Goal: Information Seeking & Learning: Learn about a topic

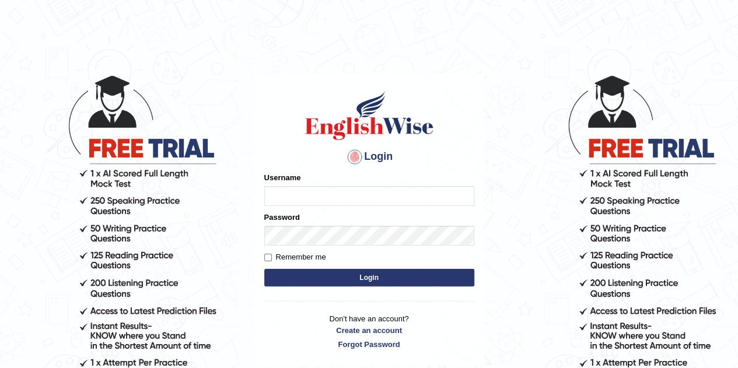
type input "Rajwant123"
click at [378, 275] on button "Login" at bounding box center [369, 277] width 210 height 17
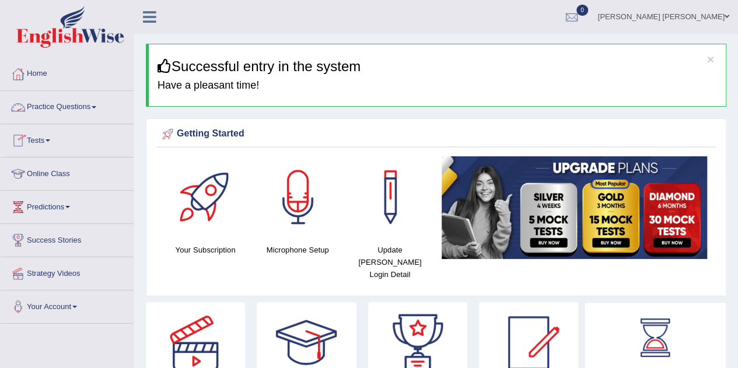
click at [52, 114] on link "Practice Questions" at bounding box center [67, 105] width 133 height 29
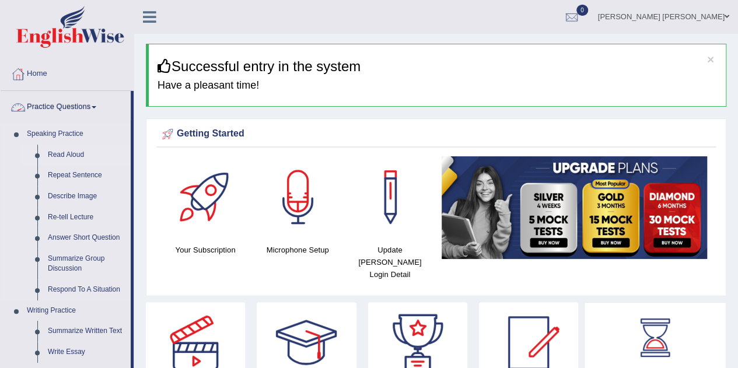
click at [50, 150] on link "Read Aloud" at bounding box center [87, 155] width 88 height 21
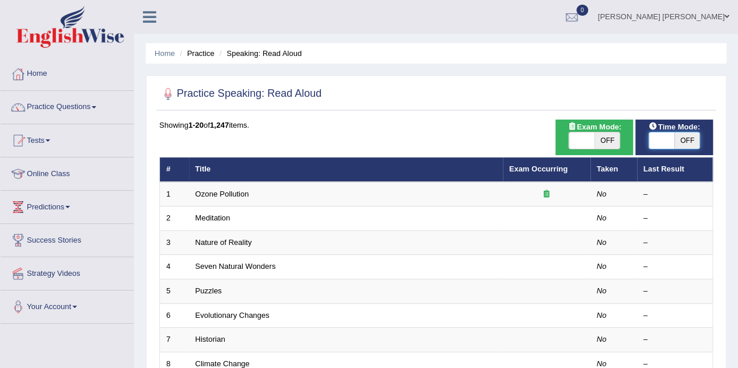
click at [660, 141] on span at bounding box center [662, 140] width 26 height 16
checkbox input "true"
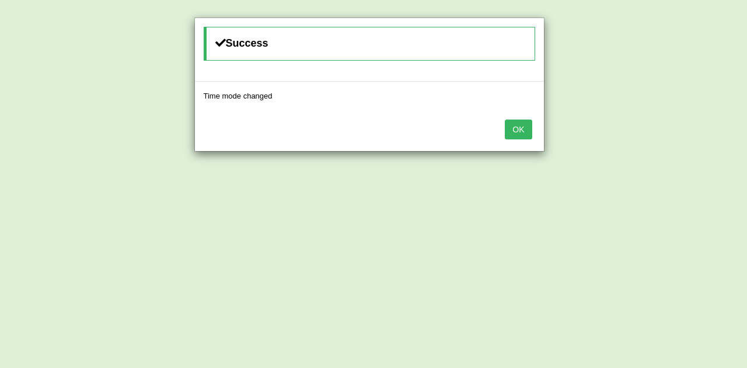
click at [523, 124] on button "OK" at bounding box center [518, 130] width 27 height 20
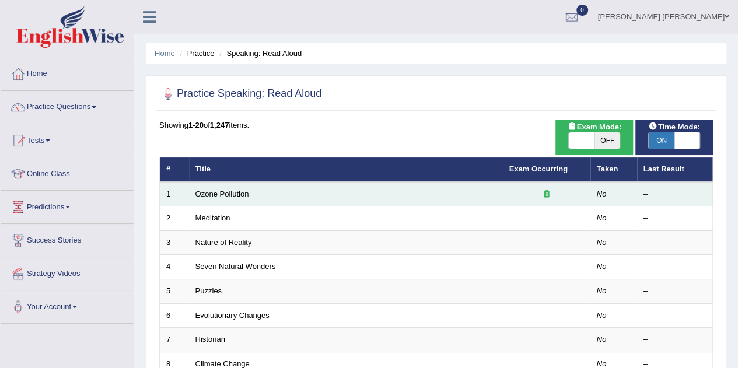
click at [300, 194] on td "Ozone Pollution" at bounding box center [346, 194] width 314 height 24
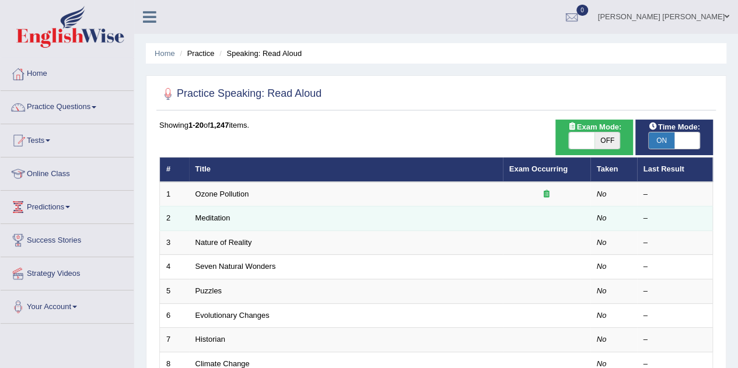
click at [221, 223] on td "Meditation" at bounding box center [346, 218] width 314 height 24
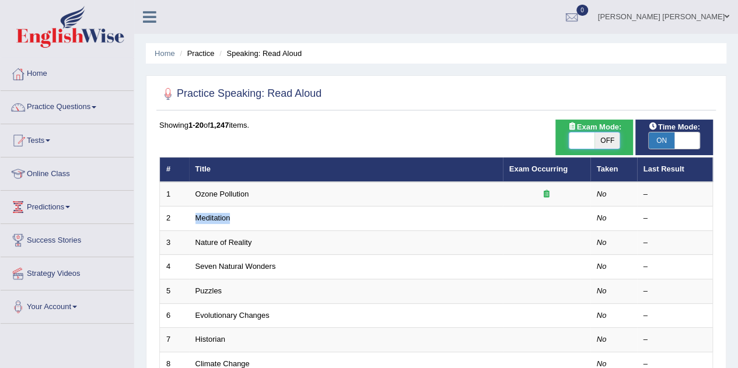
click at [573, 146] on span at bounding box center [582, 140] width 26 height 16
checkbox input "true"
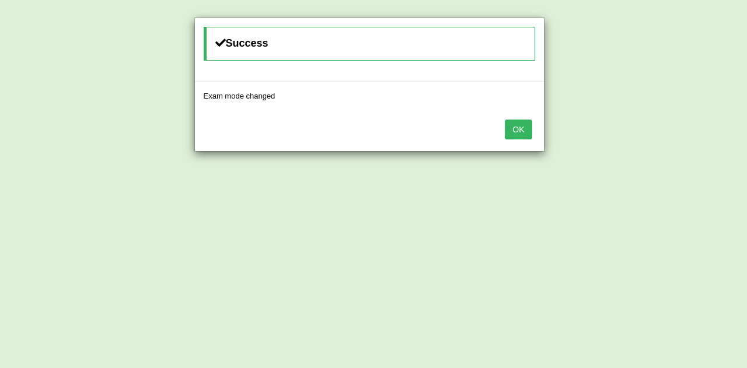
click at [506, 125] on button "OK" at bounding box center [518, 130] width 27 height 20
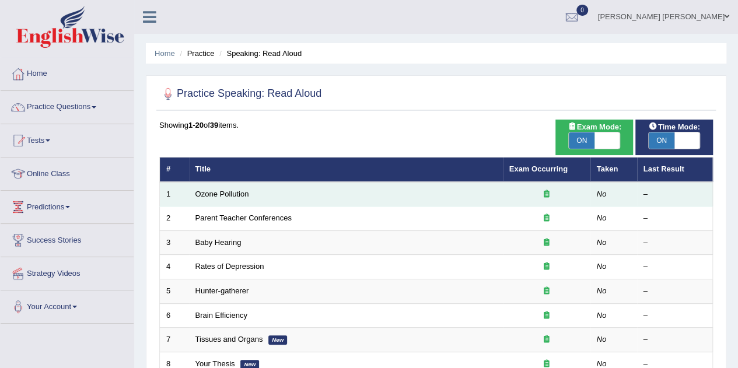
click at [272, 202] on td "Ozone Pollution" at bounding box center [346, 194] width 314 height 24
click at [231, 190] on link "Ozone Pollution" at bounding box center [222, 194] width 54 height 9
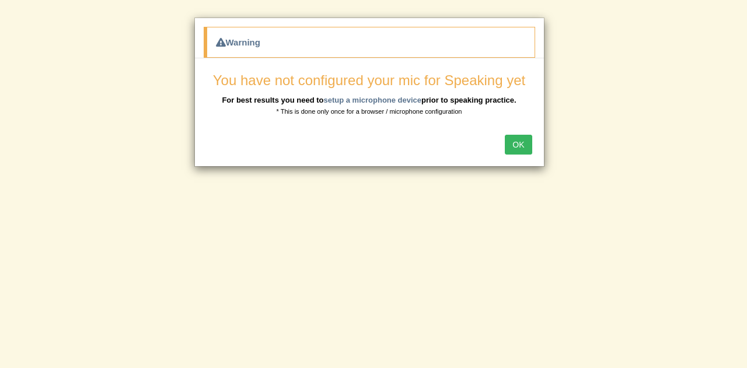
click at [513, 139] on button "OK" at bounding box center [518, 145] width 27 height 20
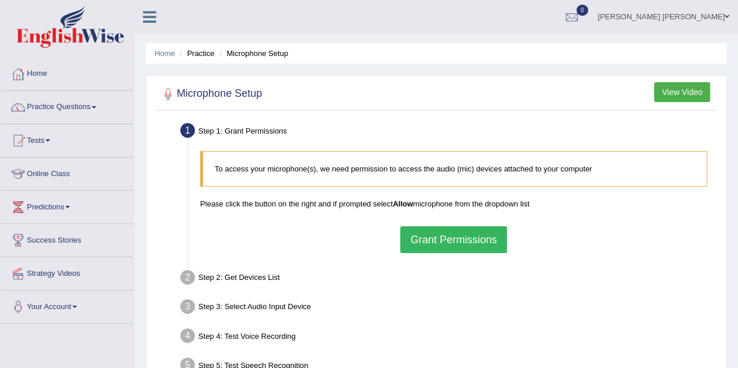
click at [449, 240] on button "Grant Permissions" at bounding box center [453, 239] width 106 height 27
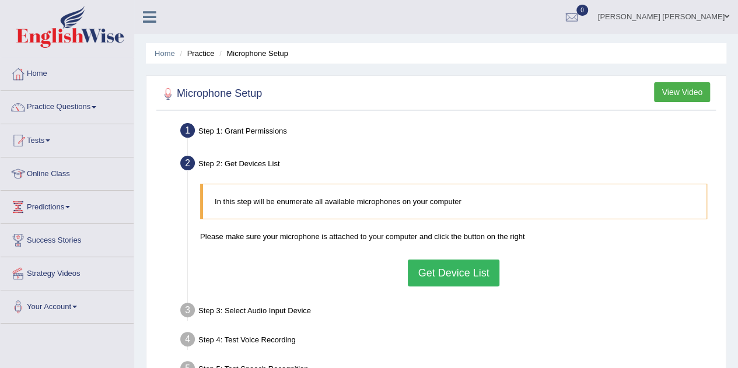
click at [461, 269] on button "Get Device List" at bounding box center [453, 273] width 91 height 27
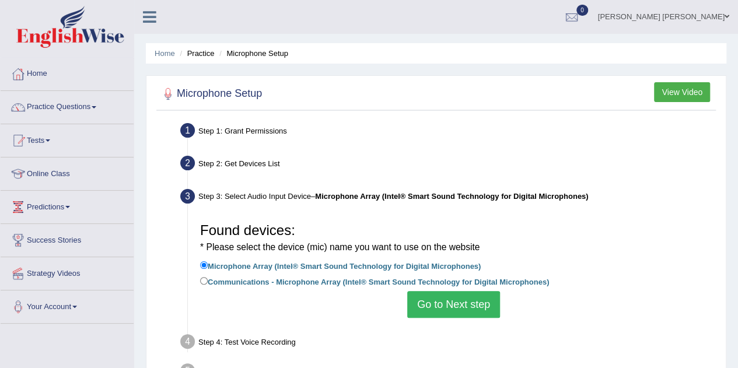
click at [451, 307] on button "Go to Next step" at bounding box center [453, 304] width 93 height 27
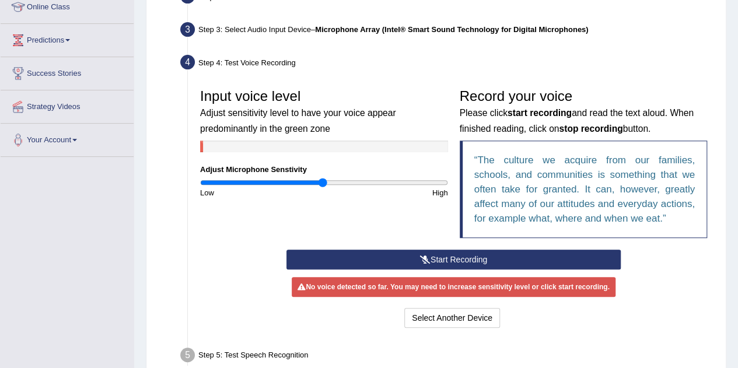
scroll to position [169, 0]
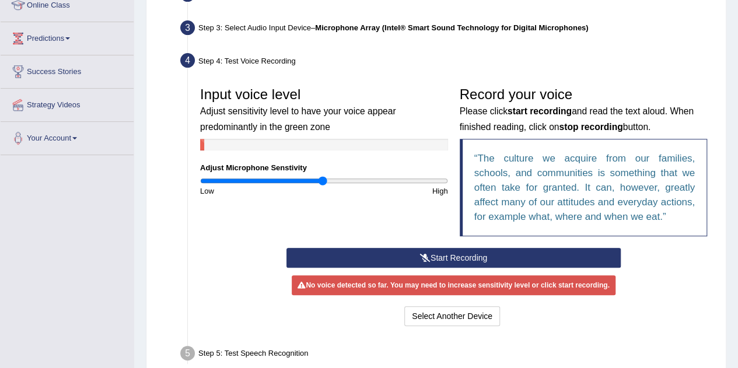
click at [451, 257] on button "Start Recording" at bounding box center [453, 258] width 334 height 20
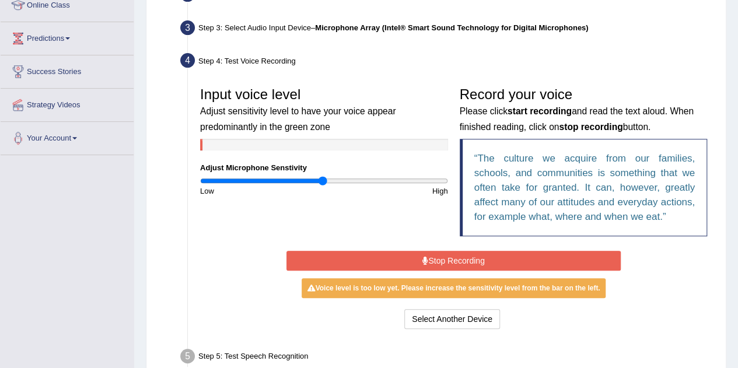
click at [206, 285] on div "Start Recording Stop Recording Note: Please listen to the recording till the en…" at bounding box center [453, 290] width 519 height 84
click at [438, 311] on button "Select Another Device" at bounding box center [452, 319] width 96 height 20
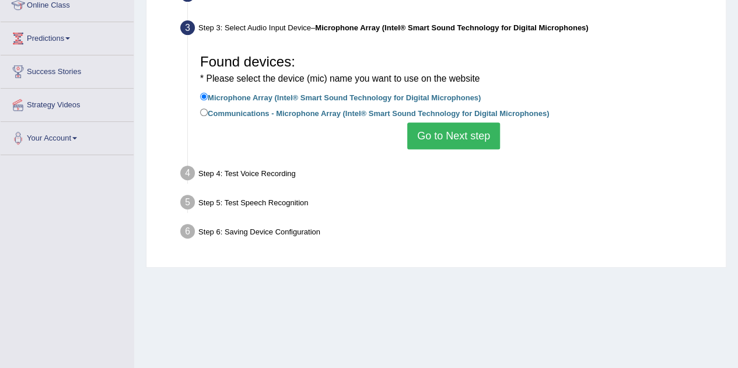
click at [274, 173] on div "Step 4: Test Voice Recording" at bounding box center [447, 175] width 545 height 26
click at [466, 125] on button "Go to Next step" at bounding box center [453, 135] width 93 height 27
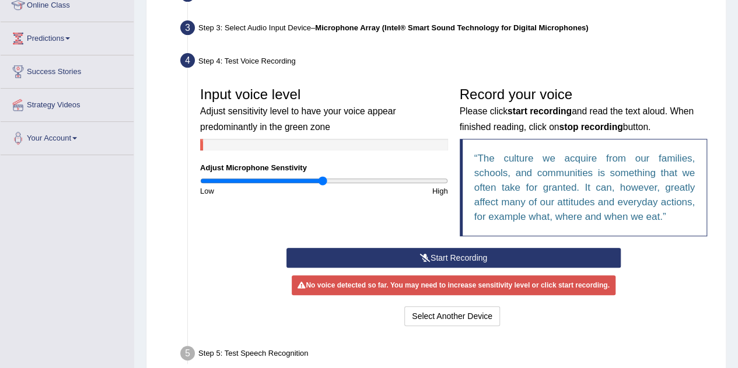
click at [448, 257] on button "Start Recording" at bounding box center [453, 258] width 334 height 20
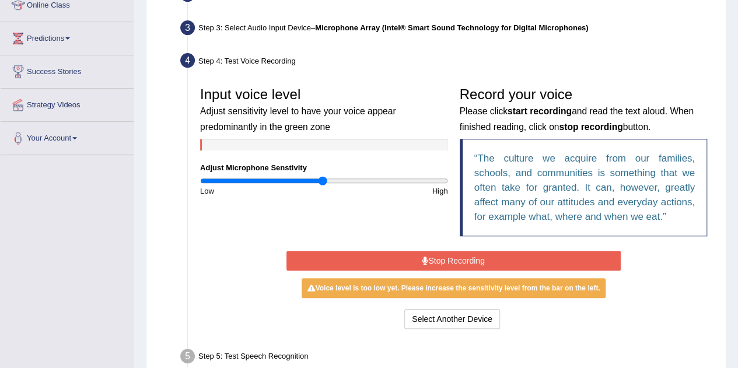
click at [450, 292] on div "Voice level is too low yet. Please increase the sensitivity level from the bar …" at bounding box center [454, 288] width 304 height 20
click at [379, 249] on div "Start Recording Stop Recording Note: Please listen to the recording till the en…" at bounding box center [454, 290] width 346 height 84
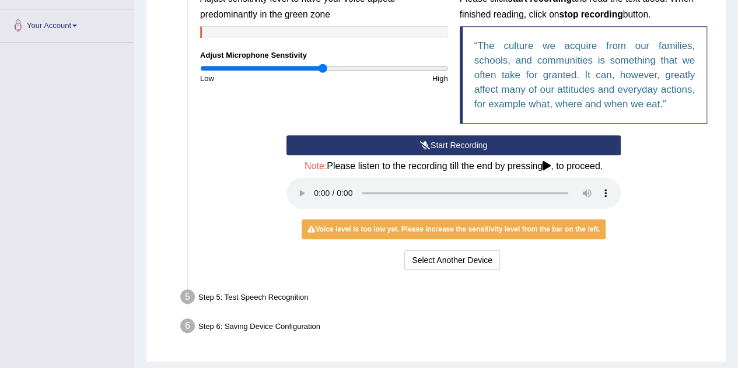
scroll to position [311, 0]
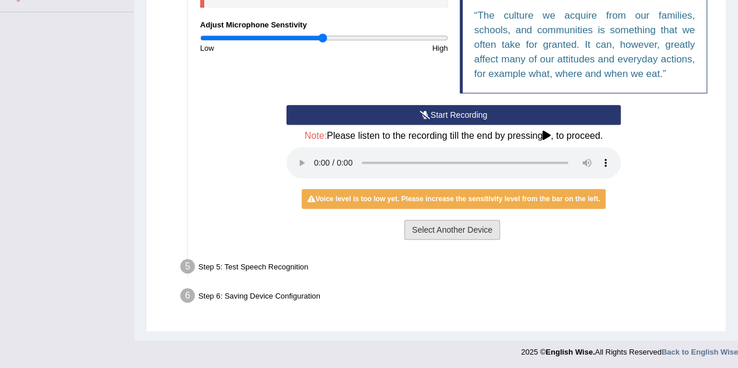
click at [412, 235] on button "Select Another Device" at bounding box center [452, 230] width 96 height 20
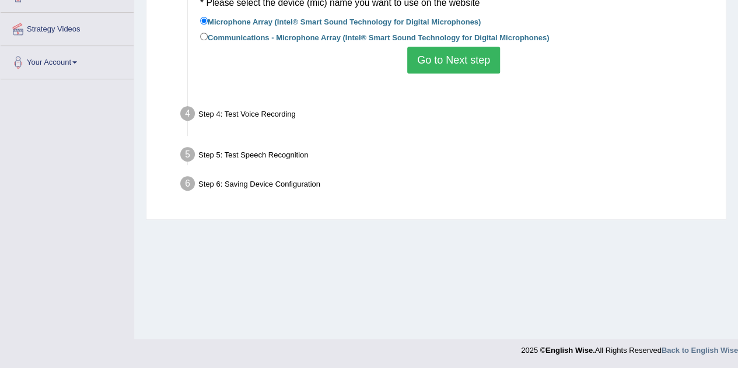
scroll to position [244, 0]
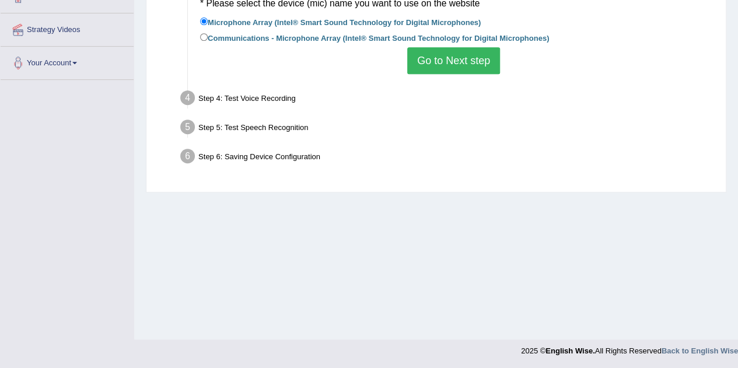
click at [275, 100] on div "Step 4: Test Voice Recording" at bounding box center [447, 100] width 545 height 26
click at [458, 59] on button "Go to Next step" at bounding box center [453, 60] width 93 height 27
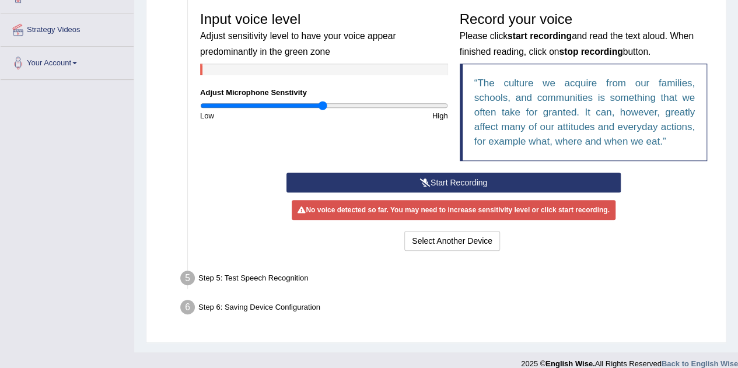
click at [434, 176] on button "Start Recording" at bounding box center [453, 183] width 334 height 20
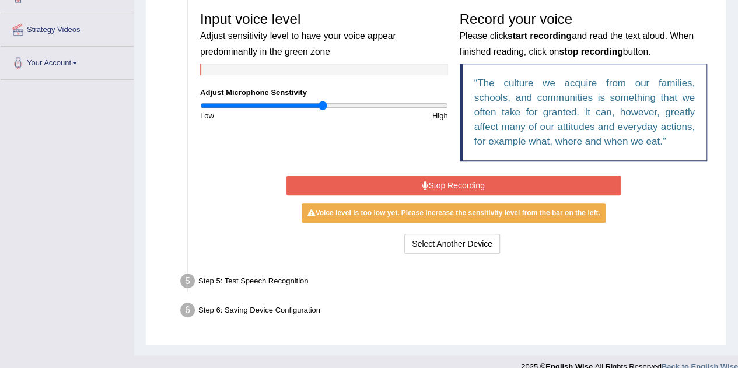
scroll to position [258, 0]
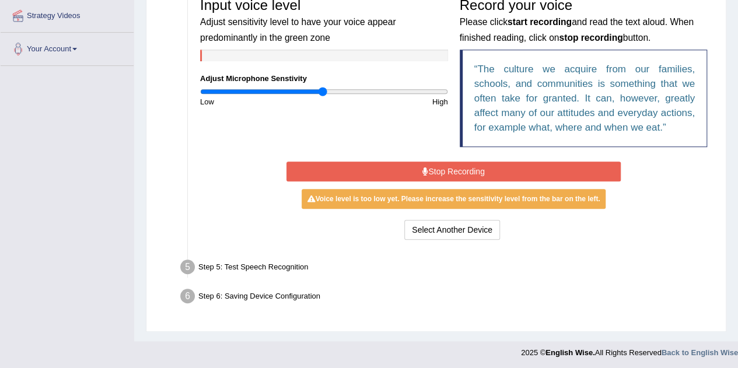
click at [284, 267] on div "Step 5: Test Speech Recognition" at bounding box center [447, 269] width 545 height 26
click at [31, 81] on div "Toggle navigation Home Practice Questions Speaking Practice Read Aloud Repeat S…" at bounding box center [369, 53] width 738 height 622
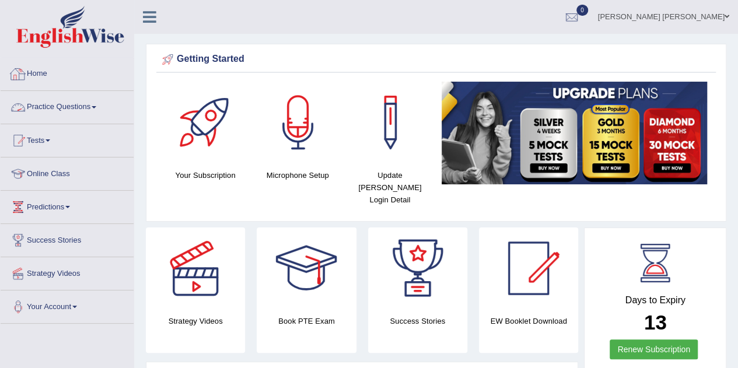
click at [83, 102] on link "Practice Questions" at bounding box center [67, 105] width 133 height 29
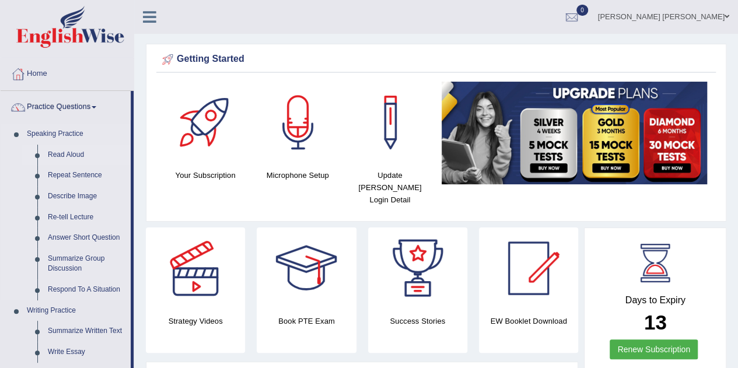
click at [64, 155] on link "Read Aloud" at bounding box center [87, 155] width 88 height 21
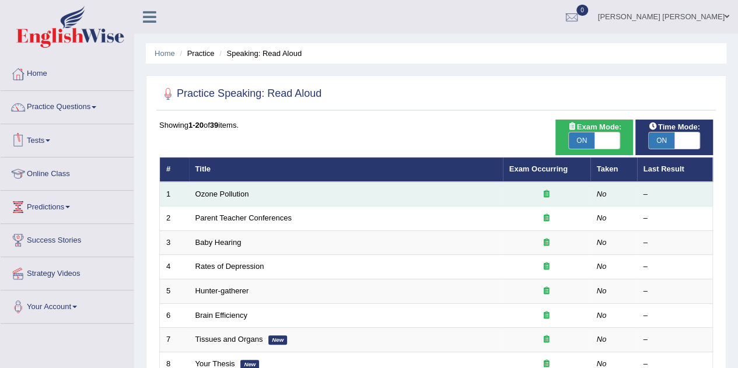
click at [294, 200] on td "Ozone Pollution" at bounding box center [346, 194] width 314 height 24
click at [212, 197] on link "Ozone Pollution" at bounding box center [222, 194] width 54 height 9
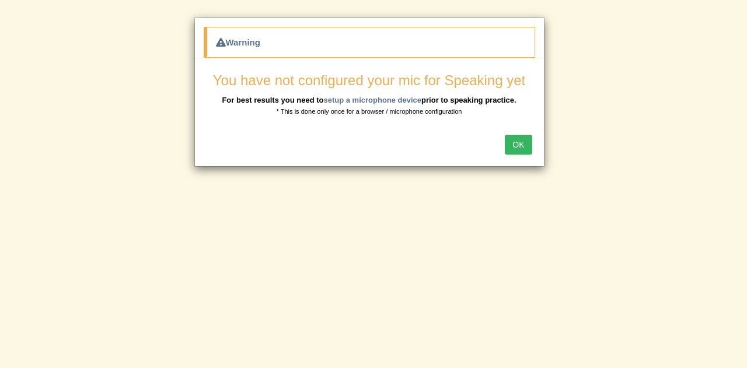
click at [523, 143] on button "OK" at bounding box center [518, 145] width 27 height 20
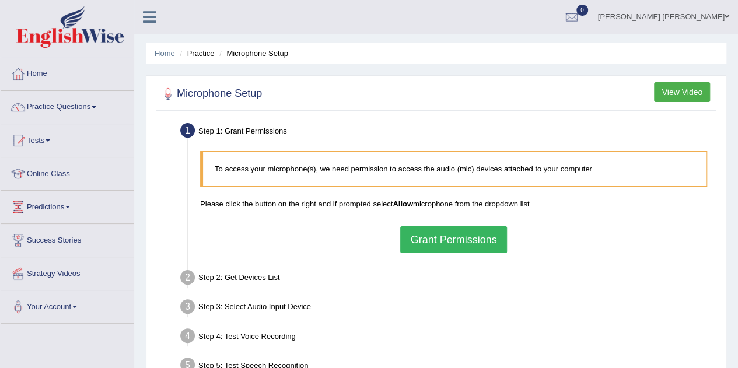
click at [439, 240] on button "Grant Permissions" at bounding box center [453, 239] width 106 height 27
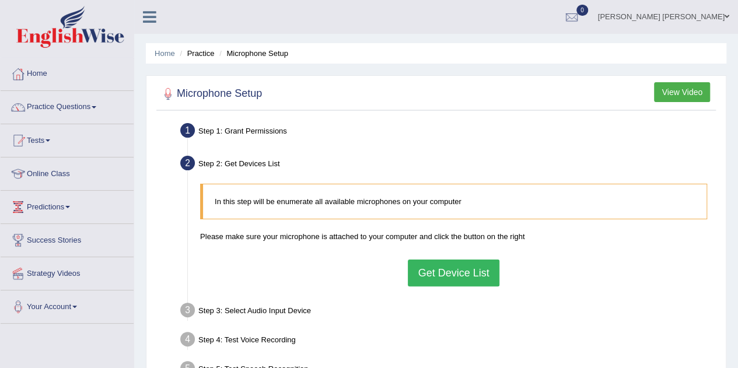
click at [449, 272] on button "Get Device List" at bounding box center [453, 273] width 91 height 27
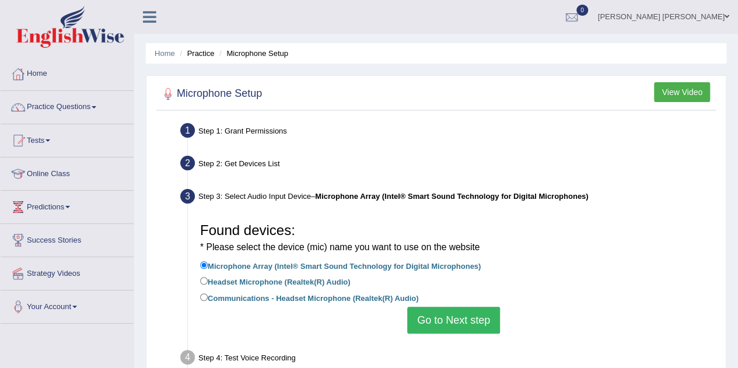
click at [447, 314] on button "Go to Next step" at bounding box center [453, 320] width 93 height 27
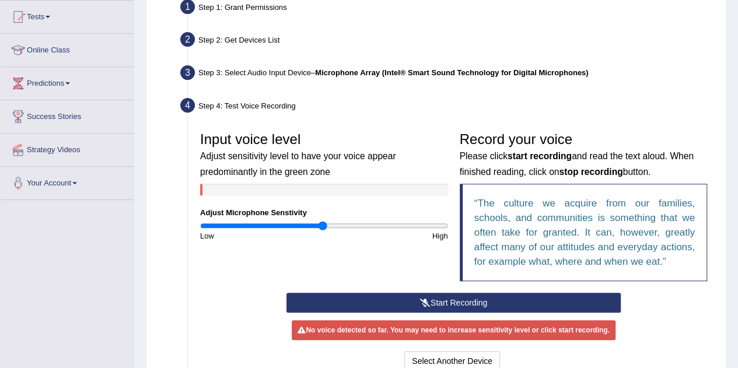
scroll to position [128, 0]
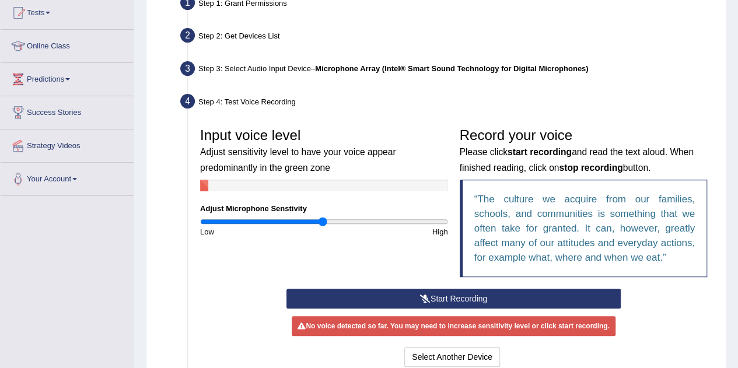
click at [475, 298] on button "Start Recording" at bounding box center [453, 299] width 334 height 20
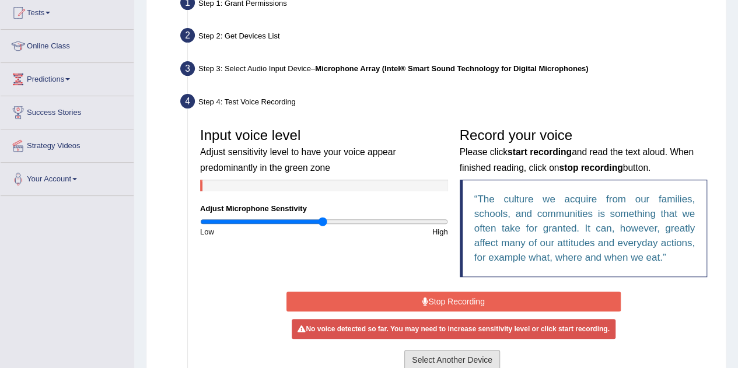
click at [461, 359] on button "Select Another Device" at bounding box center [452, 360] width 96 height 20
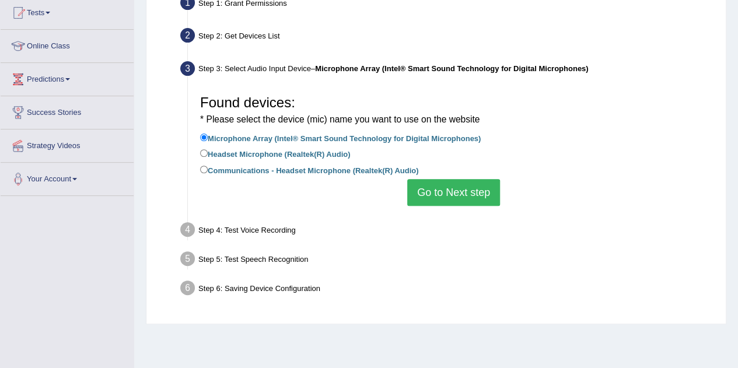
click at [244, 235] on div "Step 4: Test Voice Recording" at bounding box center [447, 232] width 545 height 26
click at [204, 151] on input "Headset Microphone (Realtek(R) Audio)" at bounding box center [204, 153] width 8 height 8
radio input "true"
click at [419, 193] on button "Go to Next step" at bounding box center [453, 192] width 93 height 27
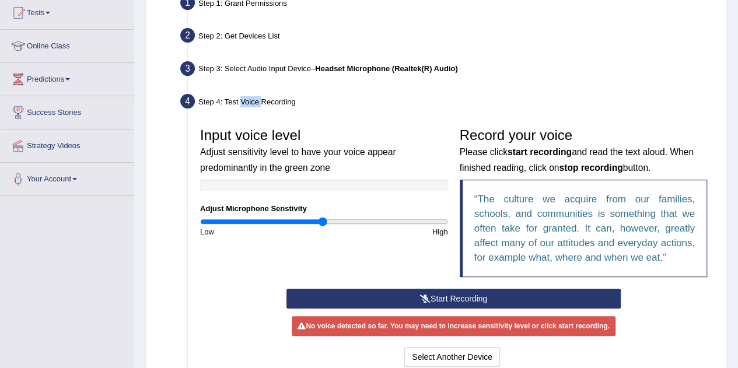
click at [451, 300] on button "Start Recording" at bounding box center [453, 299] width 334 height 20
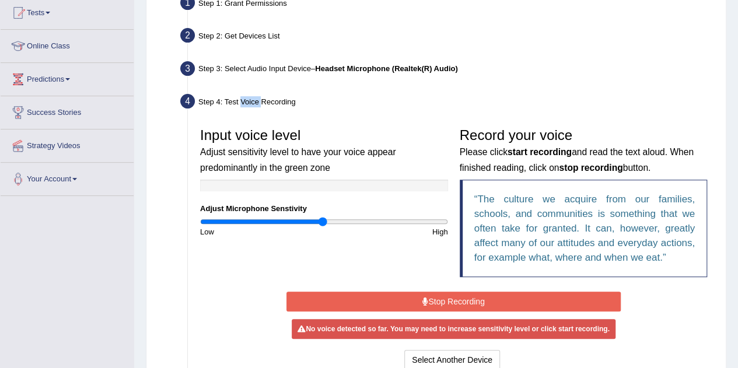
click at [451, 300] on button "Stop Recording" at bounding box center [453, 302] width 334 height 20
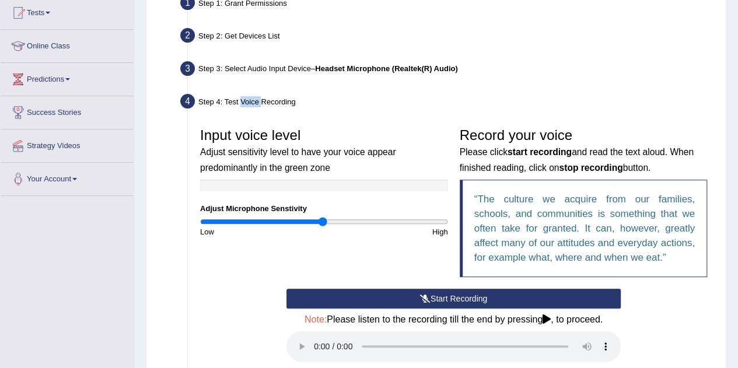
click at [451, 300] on button "Start Recording" at bounding box center [453, 299] width 334 height 20
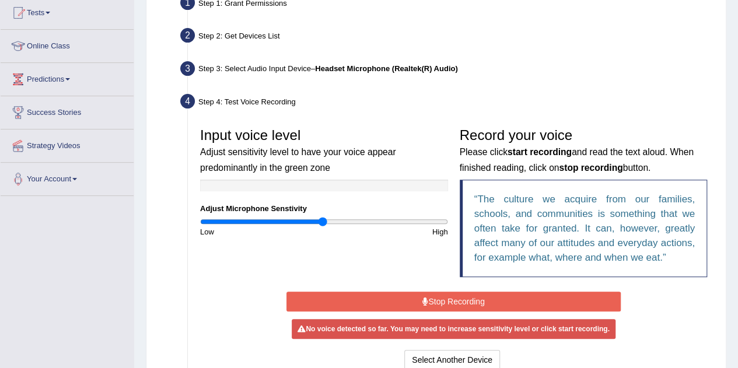
click at [440, 327] on div "No voice detected so far. You may need to increase sensitivity level or click s…" at bounding box center [453, 329] width 323 height 20
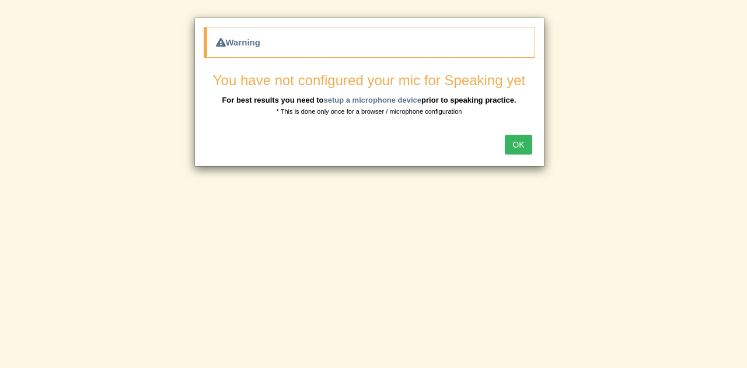
click at [517, 143] on button "OK" at bounding box center [518, 145] width 27 height 20
click at [507, 149] on button "OK" at bounding box center [518, 145] width 27 height 20
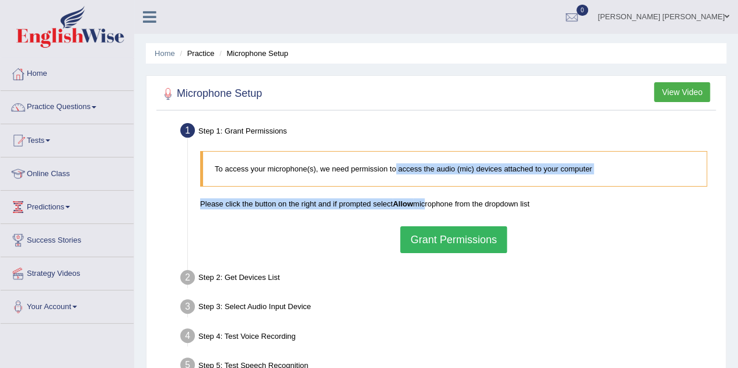
drag, startPoint x: 395, startPoint y: 166, endPoint x: 425, endPoint y: 202, distance: 46.8
click at [425, 202] on div "To access your microphone(s), we need permission to access the audio (mic) devi…" at bounding box center [453, 202] width 519 height 114
click at [444, 236] on button "Grant Permissions" at bounding box center [453, 239] width 106 height 27
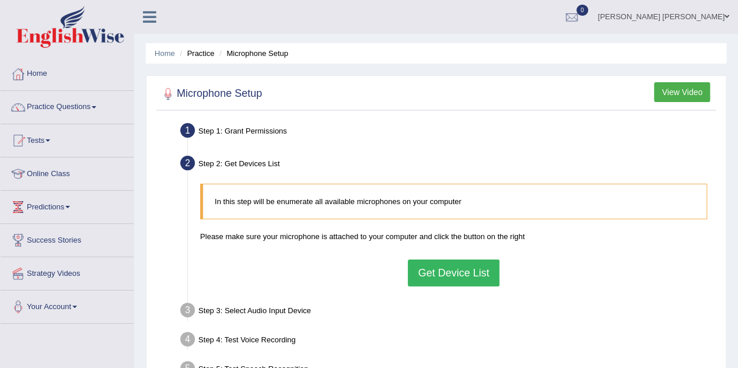
click at [446, 270] on button "Get Device List" at bounding box center [453, 273] width 91 height 27
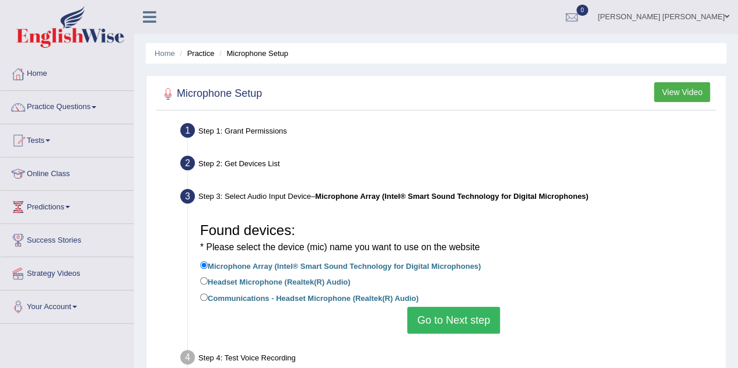
click at [444, 316] on button "Go to Next step" at bounding box center [453, 320] width 93 height 27
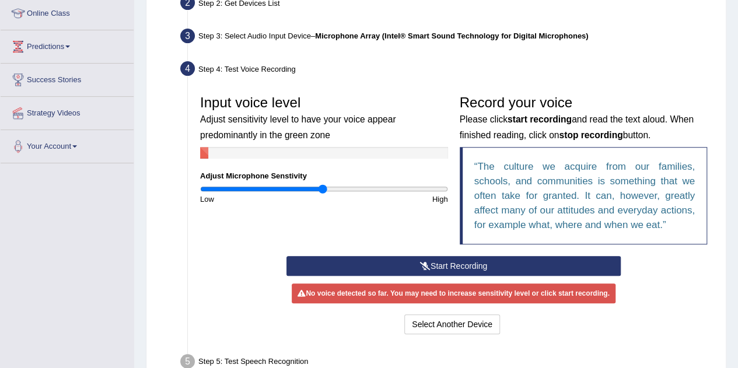
scroll to position [167, 0]
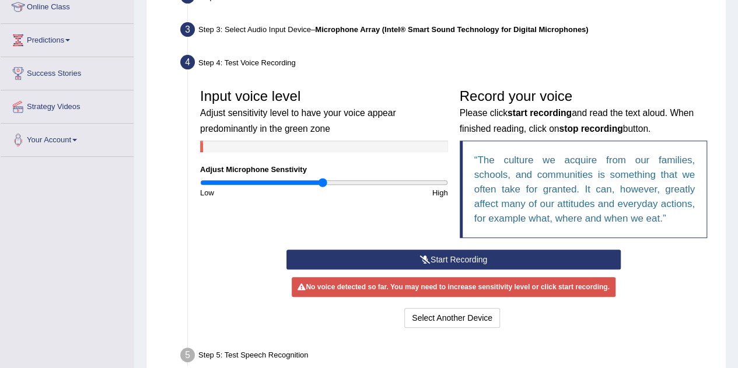
click at [423, 253] on button "Start Recording" at bounding box center [453, 260] width 334 height 20
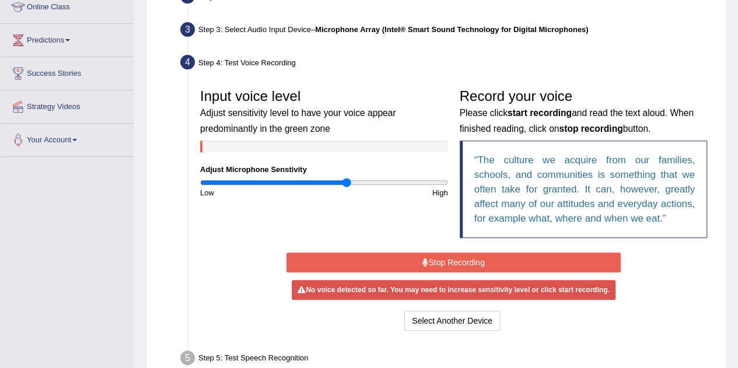
click at [346, 181] on input "range" at bounding box center [324, 182] width 248 height 9
click at [538, 177] on q "The culture we acquire from our families, schools, and communities is something…" at bounding box center [584, 189] width 221 height 69
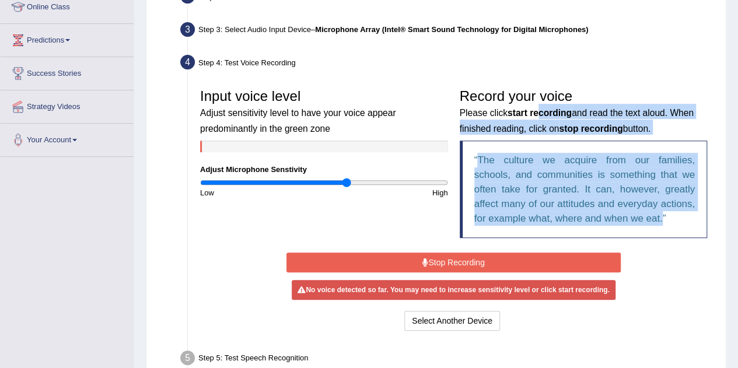
drag, startPoint x: 540, startPoint y: 113, endPoint x: 430, endPoint y: 264, distance: 187.0
click at [430, 264] on div "Input voice level Adjust sensitivity level to have your voice appear predominan…" at bounding box center [453, 208] width 519 height 262
click at [430, 264] on button "Stop Recording" at bounding box center [453, 263] width 334 height 20
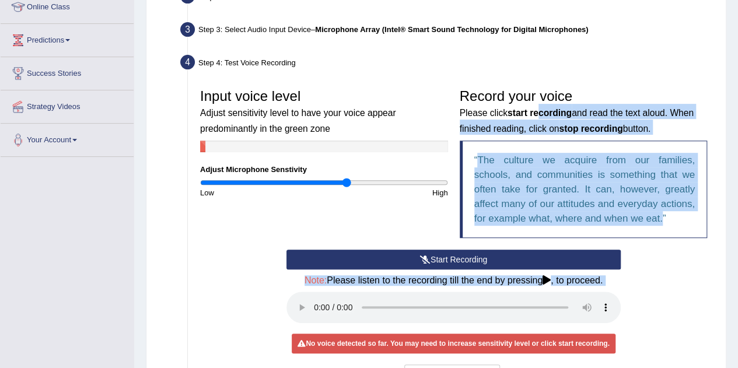
click at [430, 252] on button "Start Recording" at bounding box center [453, 260] width 334 height 20
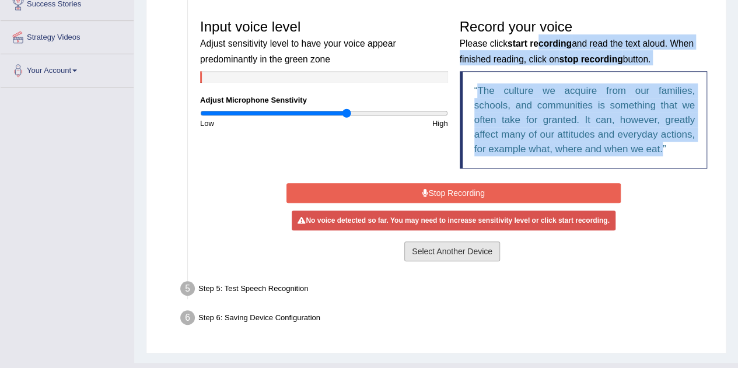
scroll to position [241, 0]
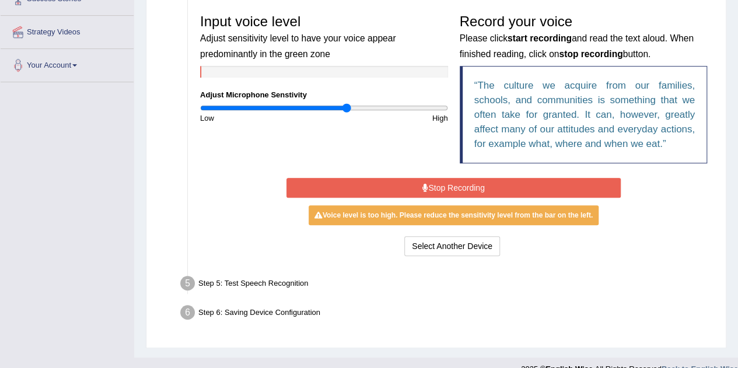
click at [278, 114] on div "Low" at bounding box center [258, 118] width 129 height 11
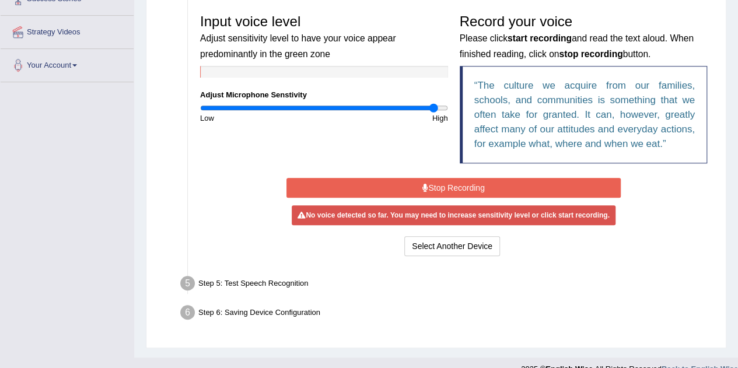
click at [434, 109] on input "range" at bounding box center [324, 107] width 248 height 9
type input "0.26"
click at [232, 110] on input "range" at bounding box center [324, 107] width 248 height 9
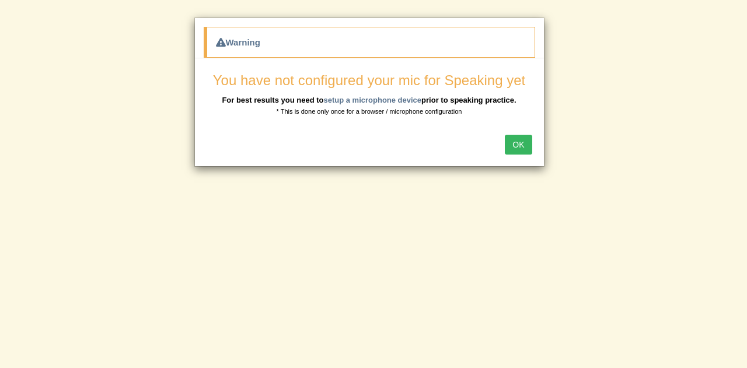
click at [520, 149] on button "OK" at bounding box center [518, 145] width 27 height 20
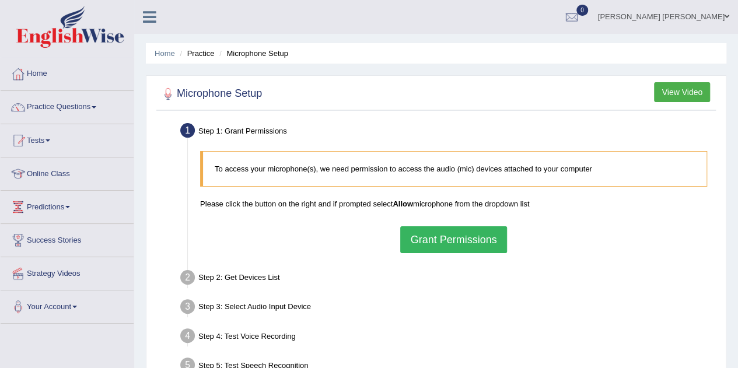
click at [199, 50] on li "Practice" at bounding box center [195, 53] width 37 height 11
click at [162, 55] on link "Home" at bounding box center [165, 53] width 20 height 9
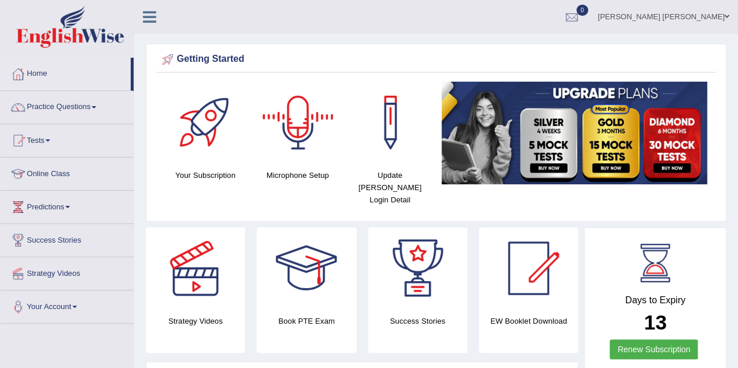
click at [290, 138] on div at bounding box center [298, 123] width 82 height 82
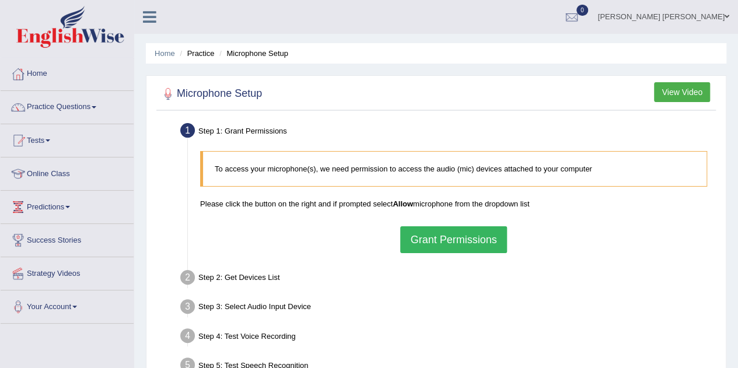
click at [687, 88] on button "View Video" at bounding box center [682, 92] width 56 height 20
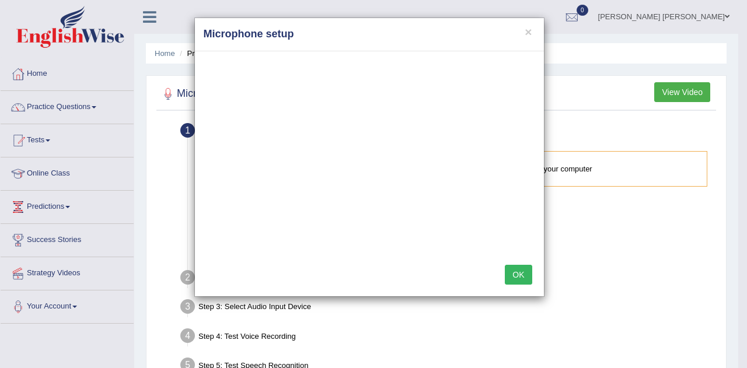
click at [142, 129] on div "× Microphone setup OK" at bounding box center [373, 184] width 747 height 368
click at [523, 32] on h4 "Microphone setup" at bounding box center [369, 34] width 331 height 15
click at [528, 33] on button "×" at bounding box center [527, 32] width 7 height 12
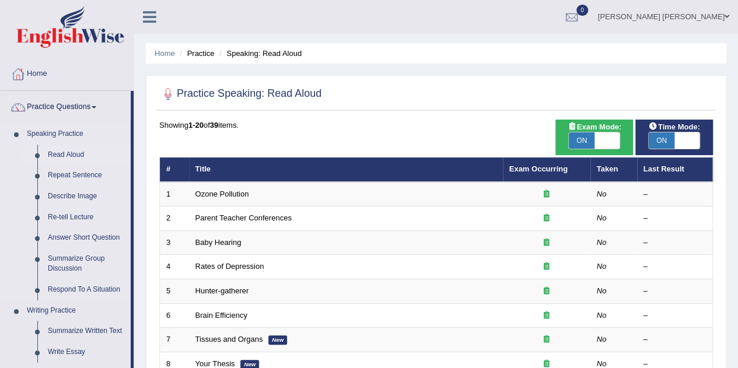
click at [57, 153] on link "Read Aloud" at bounding box center [87, 155] width 88 height 21
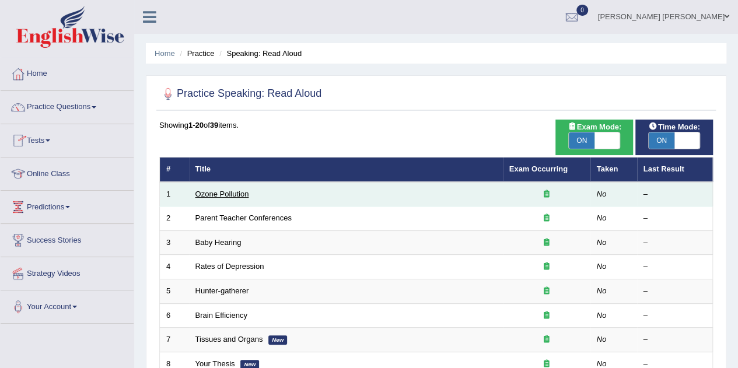
click at [209, 190] on link "Ozone Pollution" at bounding box center [222, 194] width 54 height 9
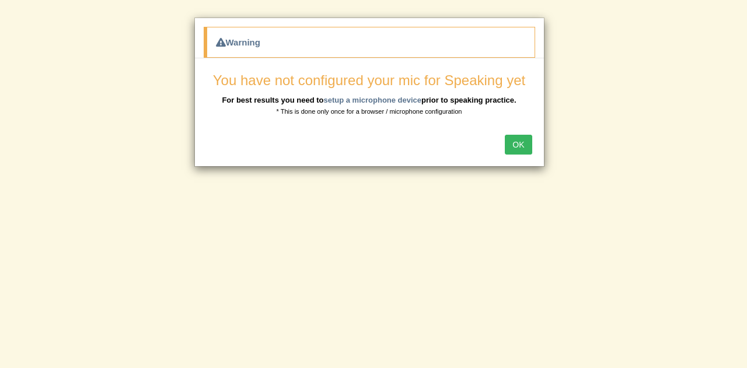
click at [518, 140] on button "OK" at bounding box center [518, 145] width 27 height 20
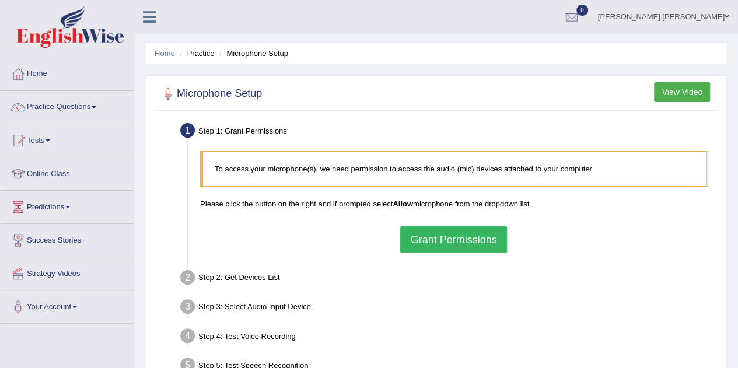
click at [448, 250] on button "Grant Permissions" at bounding box center [453, 239] width 106 height 27
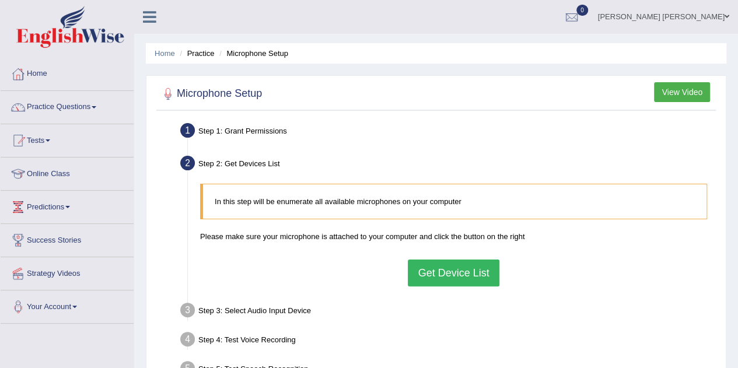
click at [447, 209] on blockquote "In this step will be enumerate all available microphones on your computer" at bounding box center [453, 202] width 507 height 36
click at [454, 271] on button "Get Device List" at bounding box center [453, 273] width 91 height 27
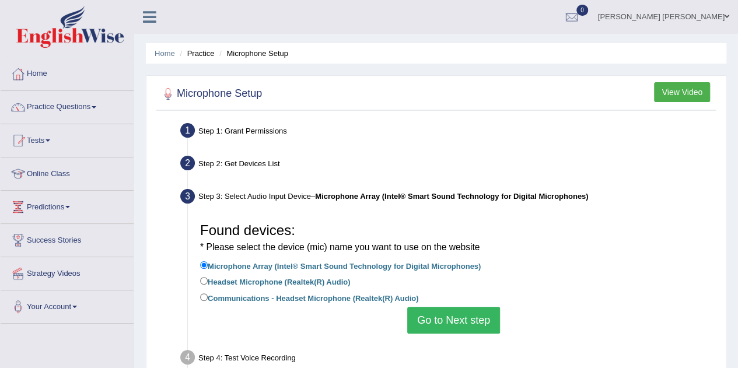
click at [457, 320] on button "Go to Next step" at bounding box center [453, 320] width 93 height 27
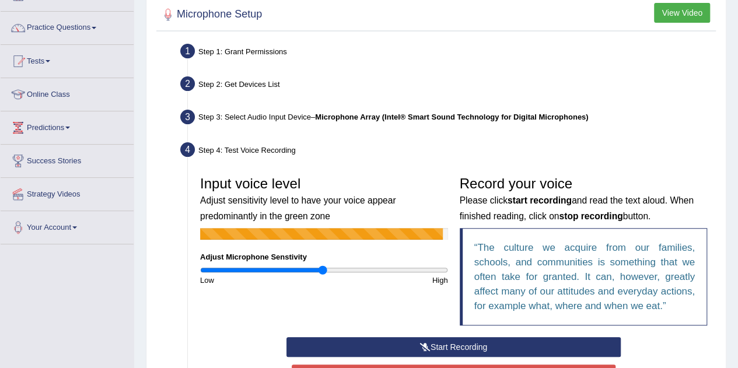
scroll to position [255, 0]
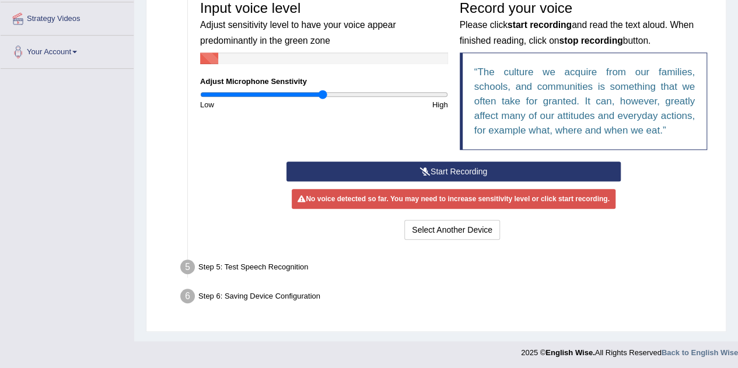
click at [445, 239] on div "Select Another Device Voice is ok. Go to Next step" at bounding box center [453, 231] width 334 height 23
click at [444, 229] on button "Select Another Device" at bounding box center [452, 230] width 96 height 20
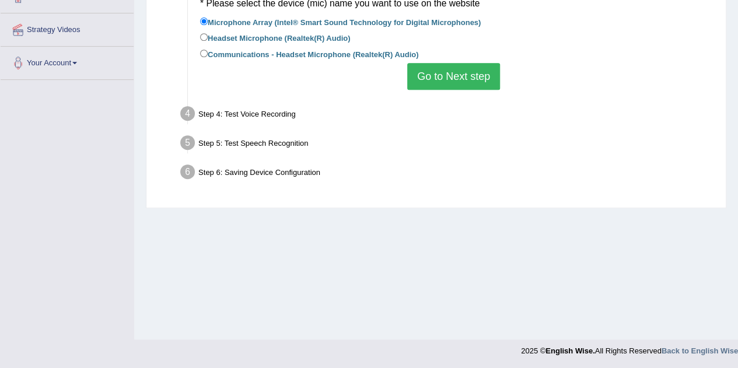
click at [434, 66] on button "Go to Next step" at bounding box center [453, 76] width 93 height 27
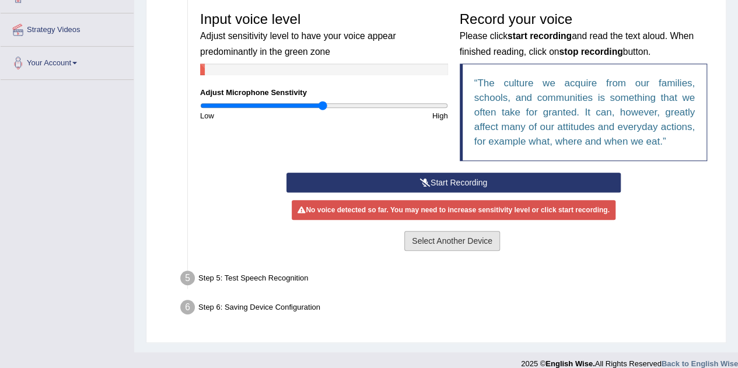
click at [446, 236] on button "Select Another Device" at bounding box center [452, 241] width 96 height 20
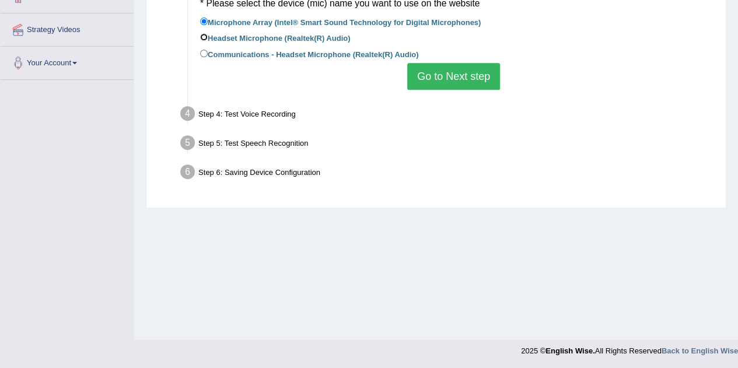
click at [204, 37] on input "Headset Microphone (Realtek(R) Audio)" at bounding box center [204, 37] width 8 height 8
radio input "true"
click at [428, 80] on button "Go to Next step" at bounding box center [453, 76] width 93 height 27
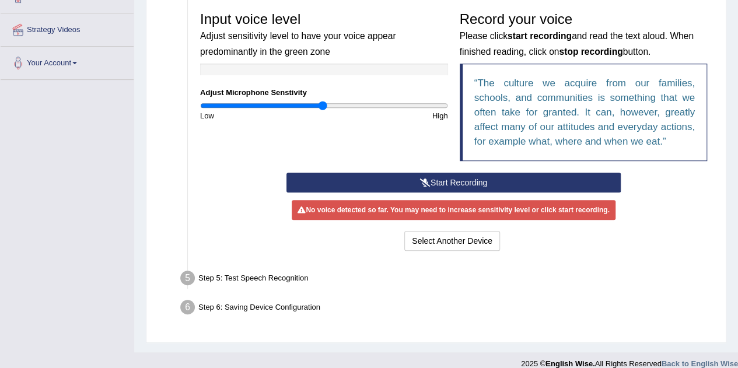
click at [428, 80] on div "Input voice level Adjust sensitivity level to have your voice appear predominan…" at bounding box center [324, 63] width 260 height 115
click at [428, 178] on icon at bounding box center [425, 182] width 10 height 8
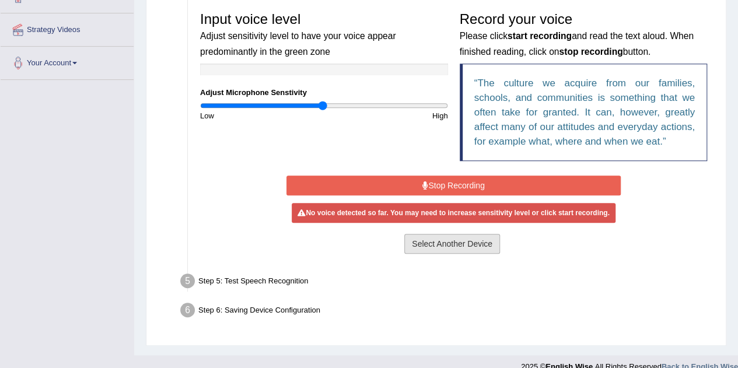
click at [469, 248] on button "Select Another Device" at bounding box center [452, 244] width 96 height 20
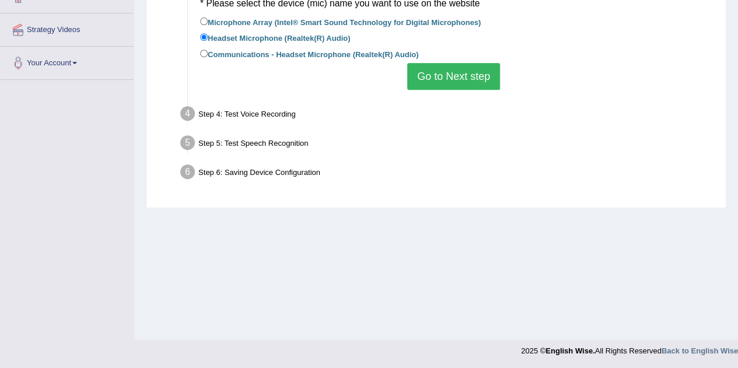
click at [246, 54] on label "Communications - Headset Microphone (Realtek(R) Audio)" at bounding box center [309, 53] width 218 height 13
click at [208, 54] on input "Communications - Headset Microphone (Realtek(R) Audio)" at bounding box center [204, 54] width 8 height 8
radio input "true"
click at [431, 72] on button "Go to Next step" at bounding box center [453, 76] width 93 height 27
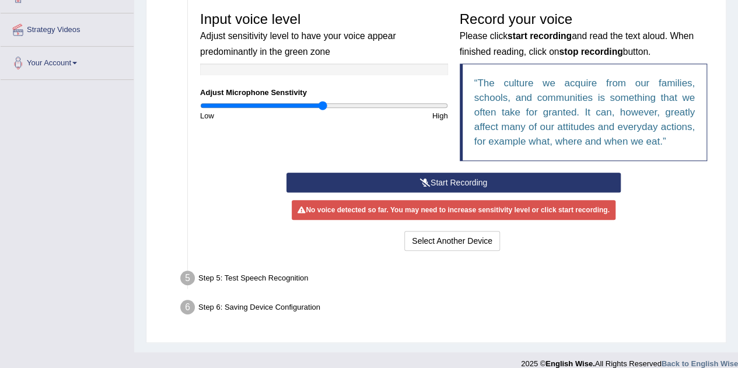
click at [438, 184] on button "Start Recording" at bounding box center [453, 183] width 334 height 20
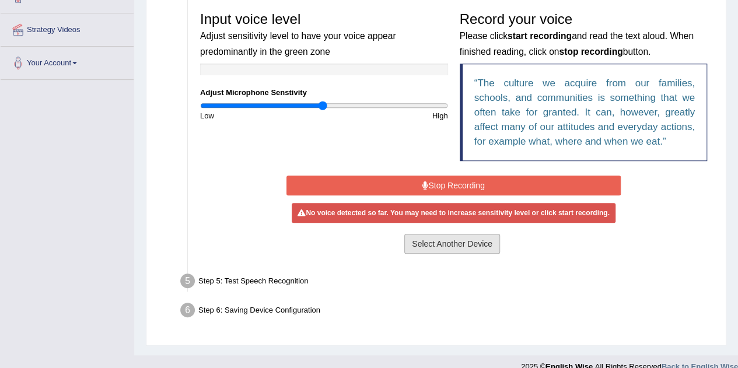
click at [442, 242] on button "Select Another Device" at bounding box center [452, 244] width 96 height 20
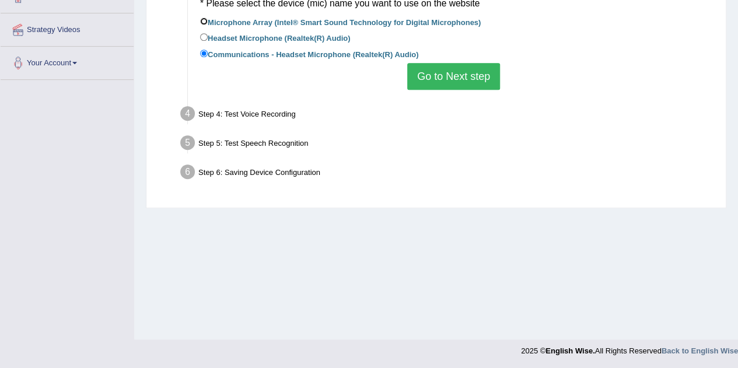
click at [205, 21] on input "Microphone Array (Intel® Smart Sound Technology for Digital Microphones)" at bounding box center [204, 21] width 8 height 8
radio input "true"
click at [439, 75] on button "Go to Next step" at bounding box center [453, 76] width 93 height 27
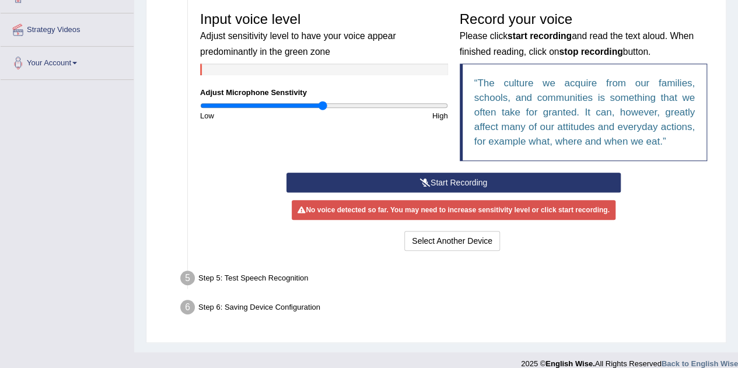
click at [559, 219] on div "Start Recording Stop Recording Note: Please listen to the recording till the en…" at bounding box center [454, 213] width 346 height 81
click at [40, 29] on link "Strategy Videos" at bounding box center [67, 27] width 133 height 29
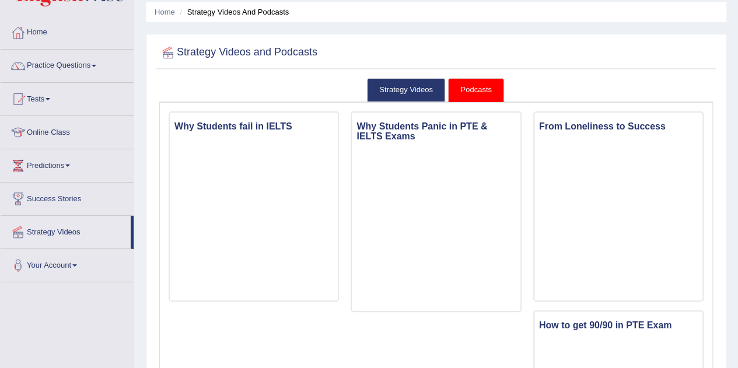
scroll to position [44, 0]
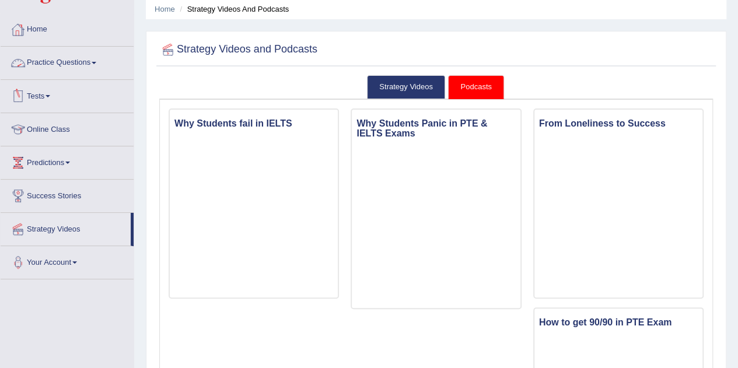
click at [54, 66] on link "Practice Questions" at bounding box center [67, 61] width 133 height 29
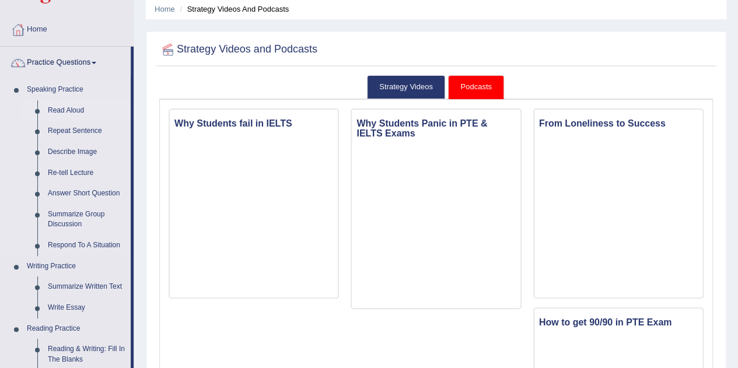
click at [65, 108] on link "Read Aloud" at bounding box center [87, 110] width 88 height 21
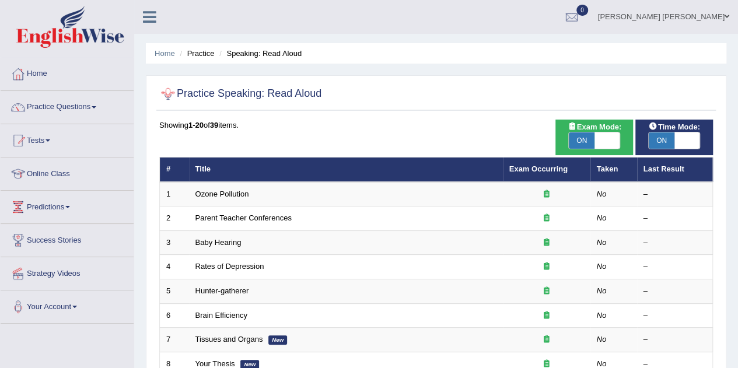
click at [168, 96] on div at bounding box center [167, 93] width 17 height 17
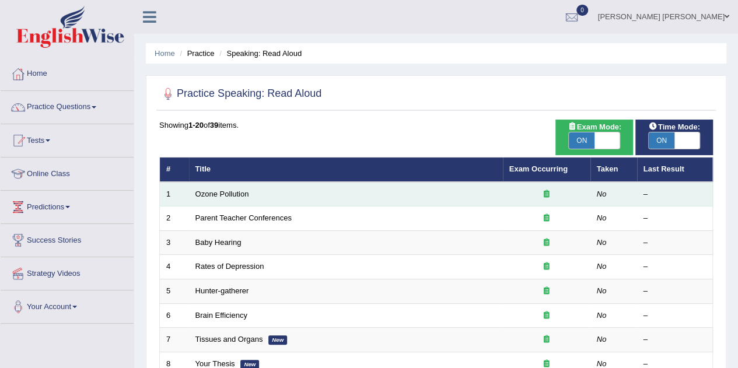
click at [186, 191] on td "1" at bounding box center [174, 194] width 29 height 24
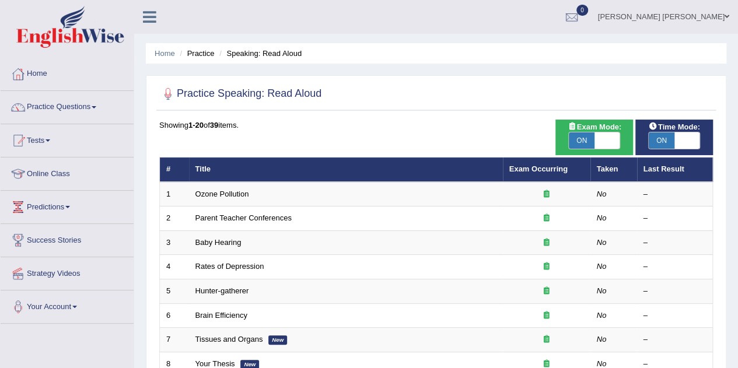
click at [244, 54] on li "Speaking: Read Aloud" at bounding box center [258, 53] width 85 height 11
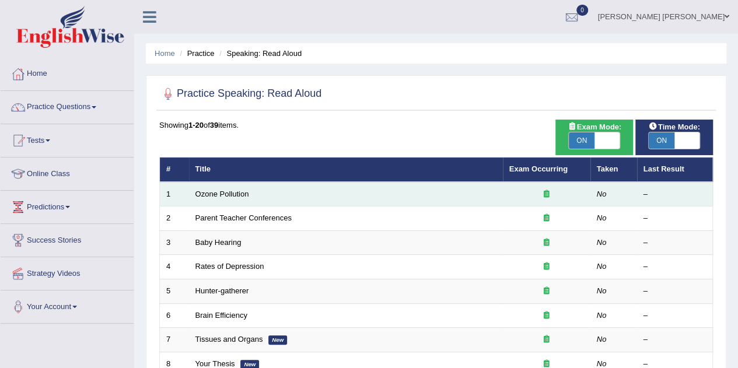
click at [204, 199] on td "Ozone Pollution" at bounding box center [346, 194] width 314 height 24
click at [219, 197] on link "Ozone Pollution" at bounding box center [222, 194] width 54 height 9
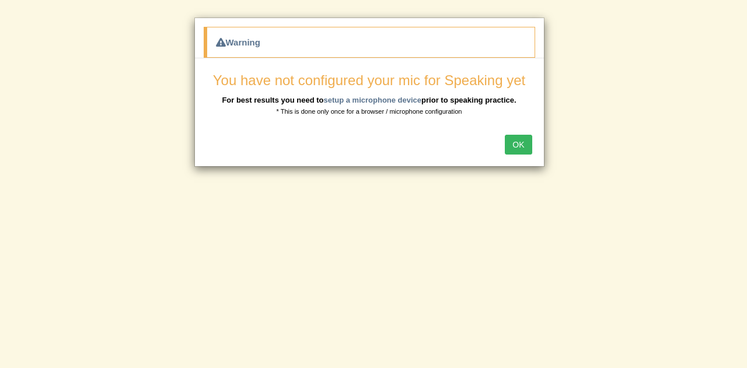
click at [527, 147] on button "OK" at bounding box center [518, 145] width 27 height 20
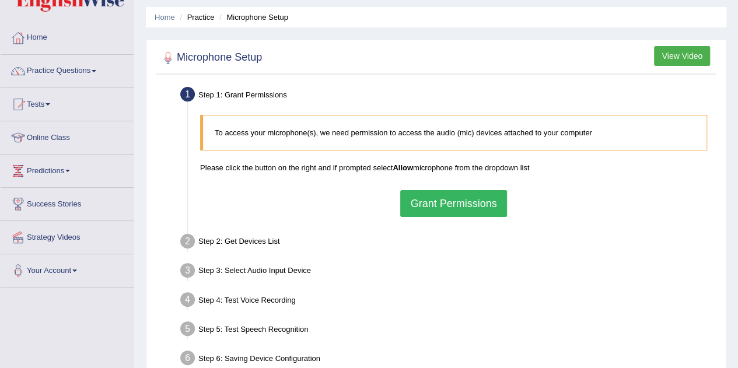
scroll to position [63, 0]
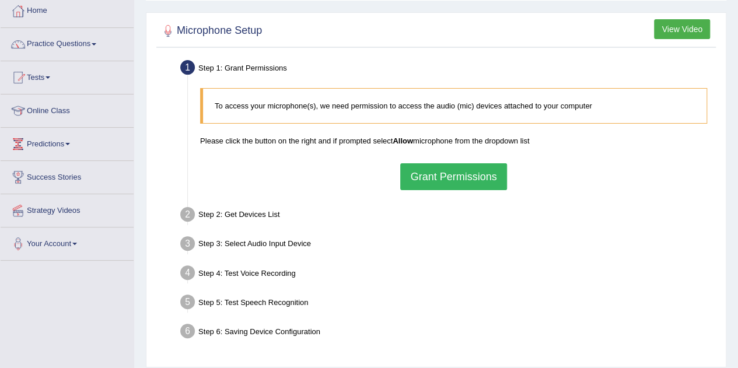
click at [677, 25] on button "View Video" at bounding box center [682, 29] width 56 height 20
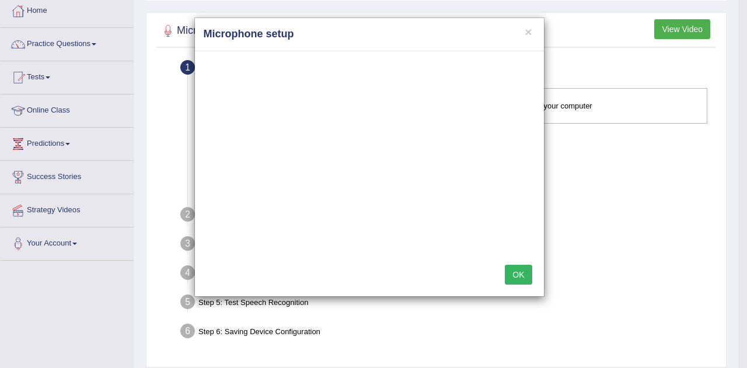
click at [554, 6] on div "× Microphone setup OK" at bounding box center [373, 184] width 747 height 368
click at [176, 80] on div "× Microphone setup OK" at bounding box center [373, 184] width 747 height 368
click at [531, 32] on button "×" at bounding box center [527, 32] width 7 height 12
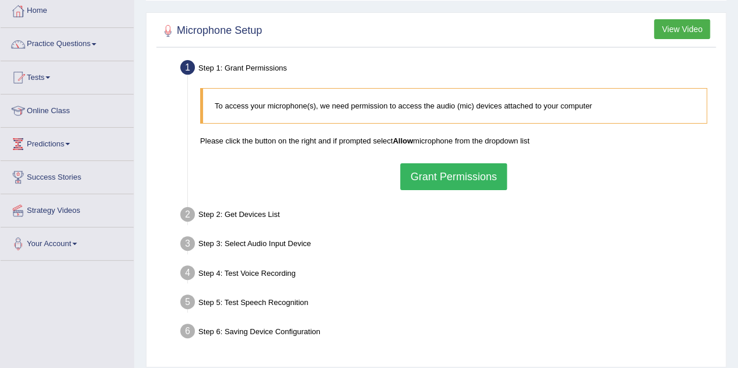
click at [472, 173] on button "Grant Permissions" at bounding box center [453, 176] width 106 height 27
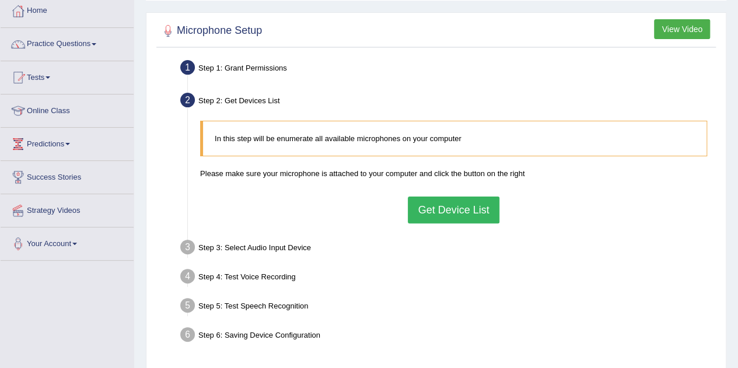
click at [469, 207] on button "Get Device List" at bounding box center [453, 210] width 91 height 27
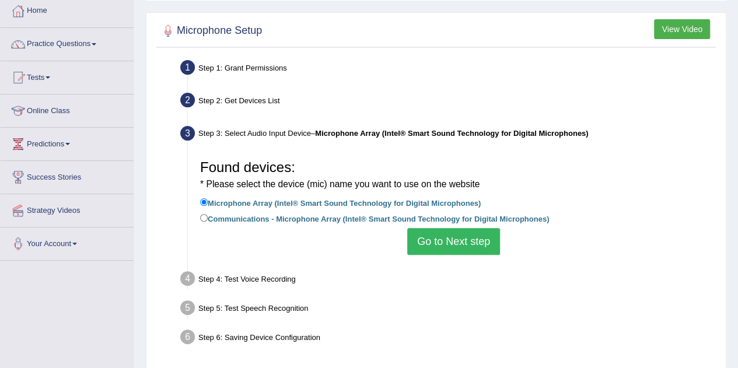
click at [467, 236] on button "Go to Next step" at bounding box center [453, 241] width 93 height 27
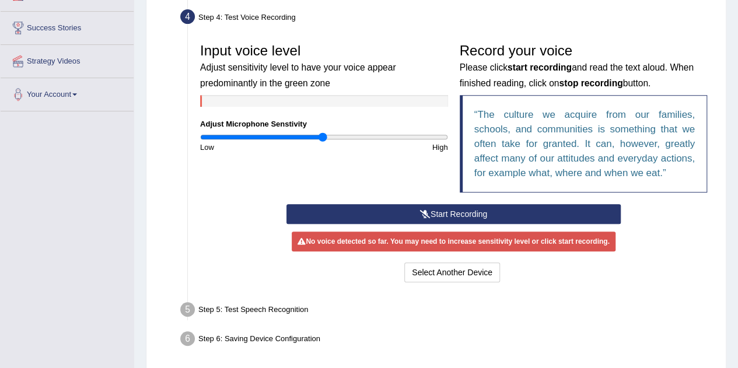
scroll to position [213, 0]
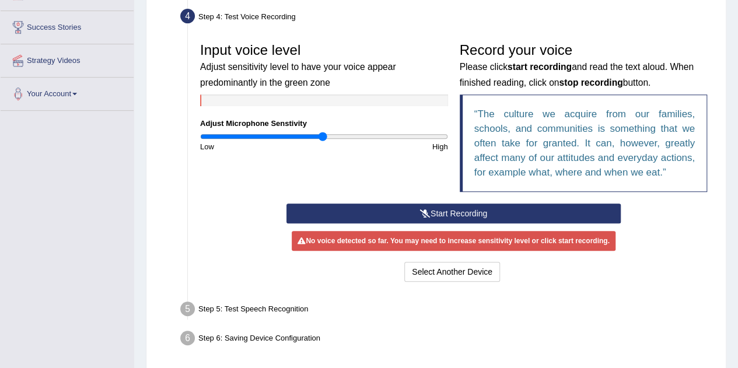
click at [484, 213] on button "Start Recording" at bounding box center [453, 214] width 334 height 20
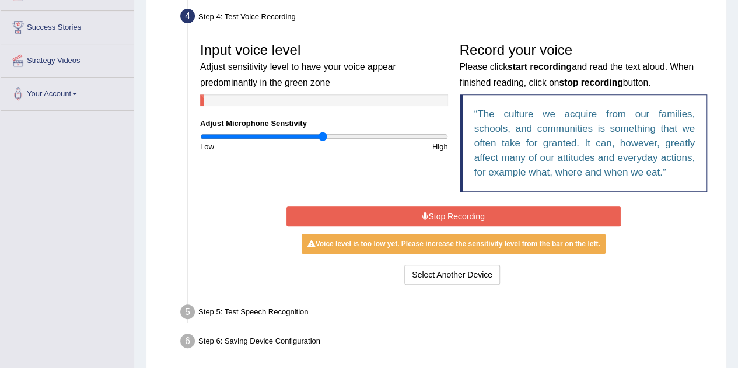
click at [484, 213] on button "Stop Recording" at bounding box center [453, 216] width 334 height 20
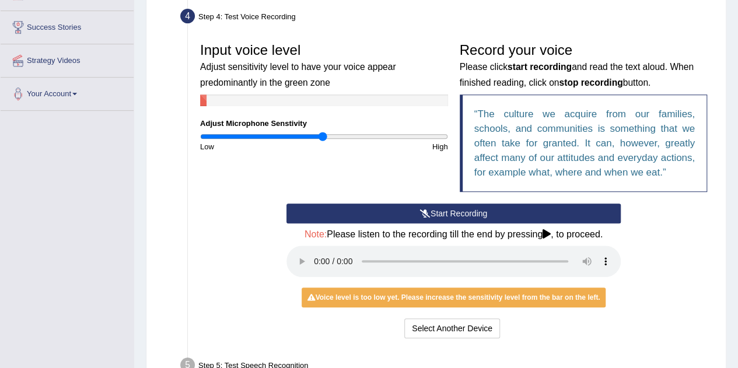
click at [484, 213] on button "Start Recording" at bounding box center [453, 214] width 334 height 20
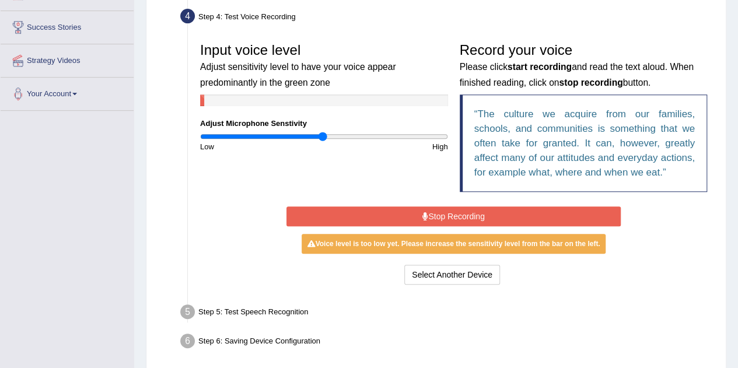
click at [484, 213] on button "Stop Recording" at bounding box center [453, 216] width 334 height 20
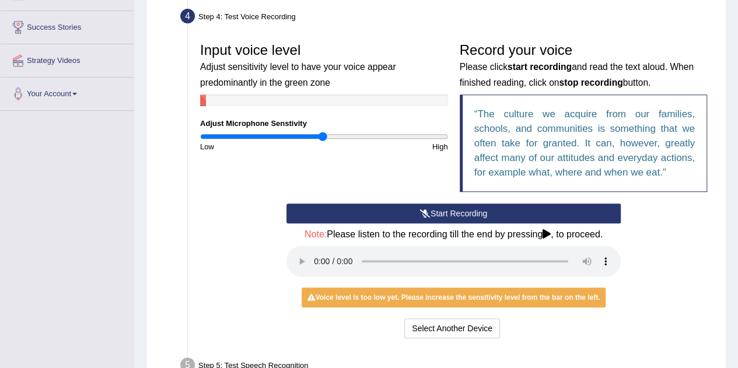
click at [484, 213] on button "Start Recording" at bounding box center [453, 214] width 334 height 20
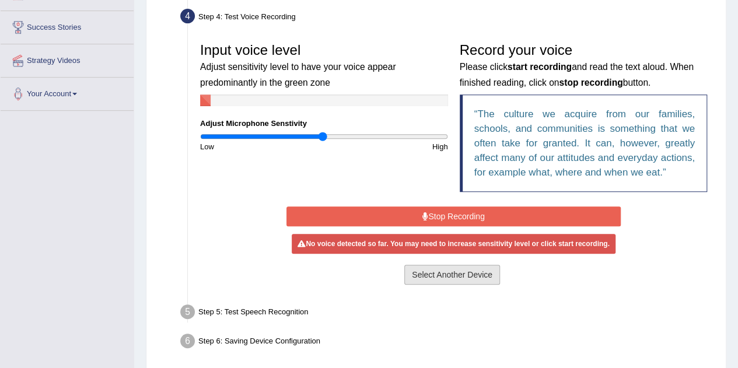
click at [447, 276] on button "Select Another Device" at bounding box center [452, 275] width 96 height 20
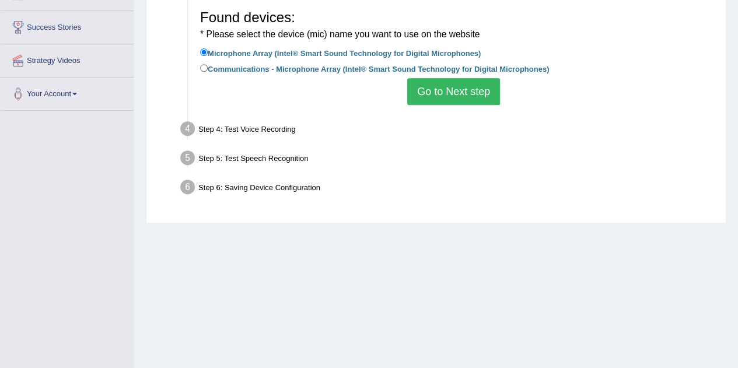
click at [461, 92] on button "Go to Next step" at bounding box center [453, 91] width 93 height 27
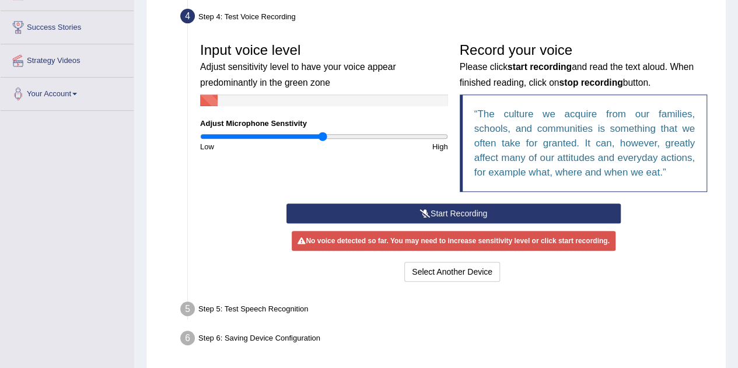
click at [436, 209] on button "Start Recording" at bounding box center [453, 214] width 334 height 20
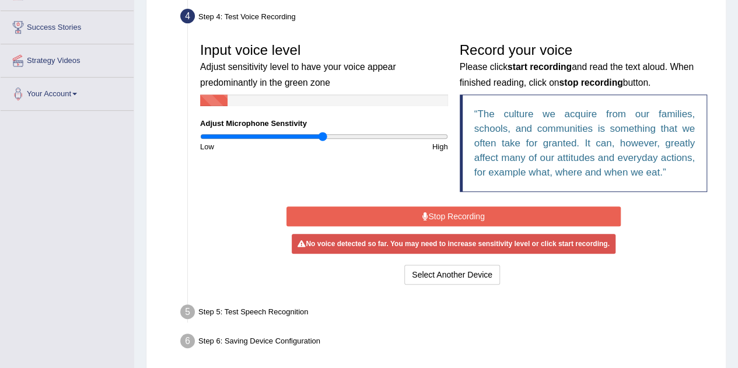
click at [436, 213] on button "Stop Recording" at bounding box center [453, 216] width 334 height 20
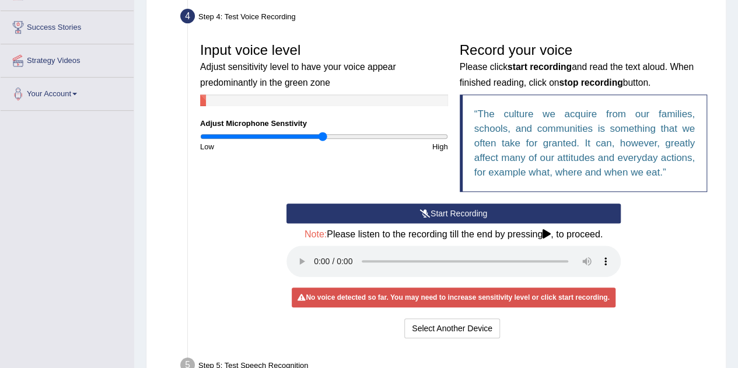
click at [412, 208] on button "Start Recording" at bounding box center [453, 214] width 334 height 20
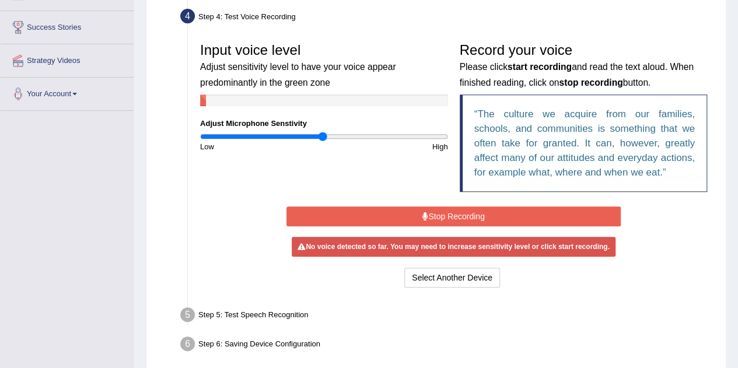
click at [412, 208] on button "Stop Recording" at bounding box center [453, 216] width 334 height 20
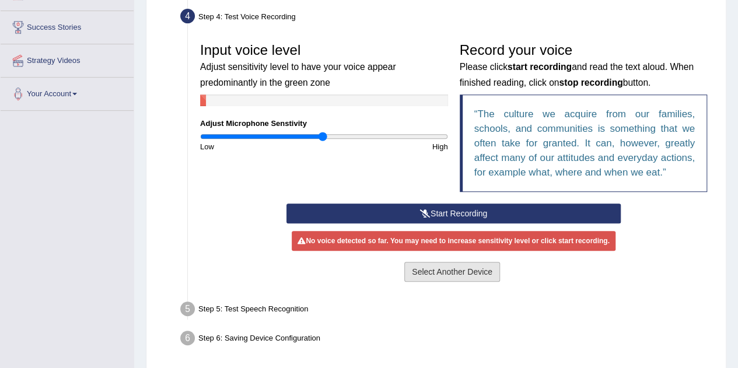
click at [437, 271] on button "Select Another Device" at bounding box center [452, 272] width 96 height 20
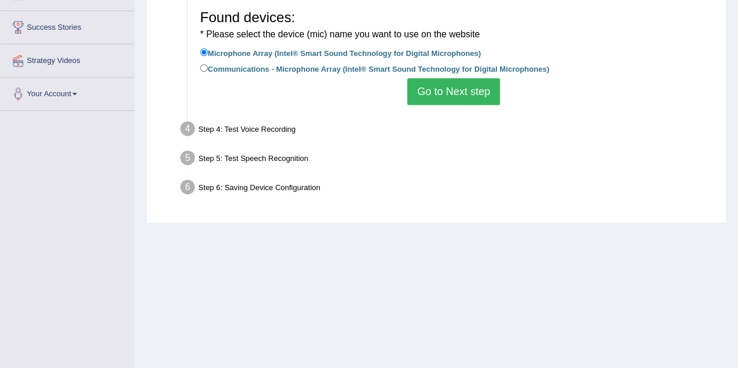
click at [446, 89] on button "Go to Next step" at bounding box center [453, 91] width 93 height 27
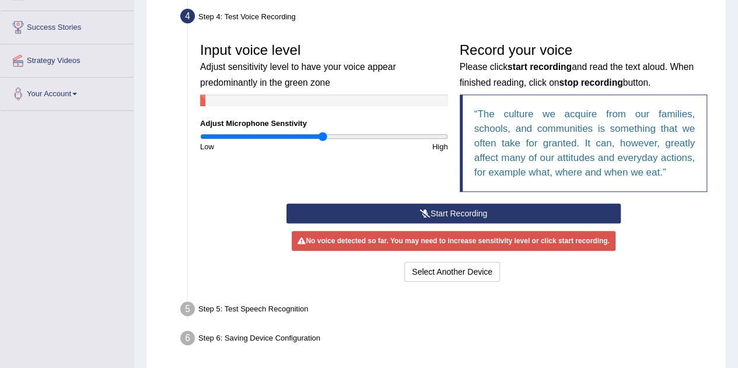
click at [436, 209] on button "Start Recording" at bounding box center [453, 214] width 334 height 20
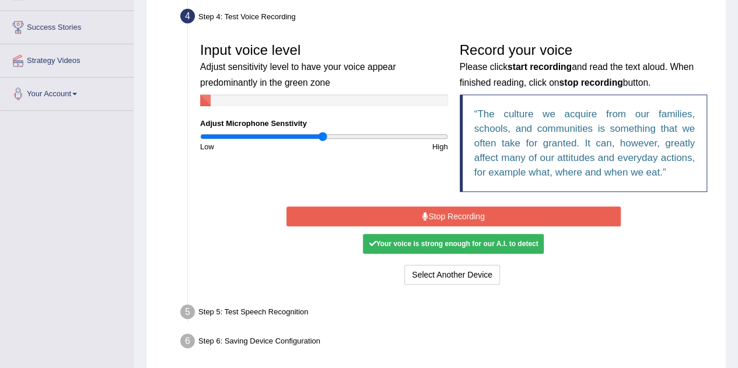
click at [469, 247] on div "Your voice is strong enough for our A.I. to detect" at bounding box center [453, 244] width 181 height 20
click at [455, 214] on button "Stop Recording" at bounding box center [453, 216] width 334 height 20
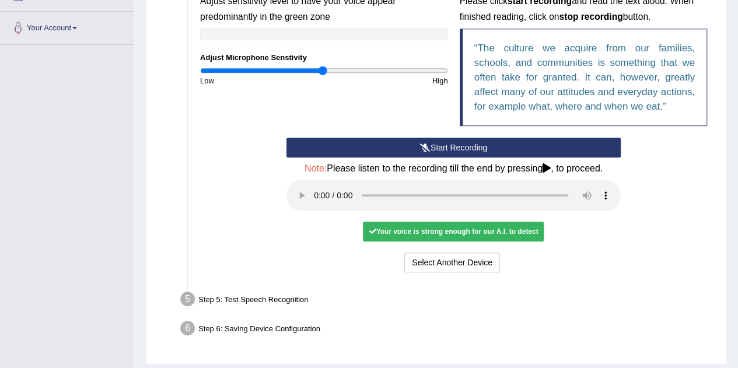
scroll to position [311, 0]
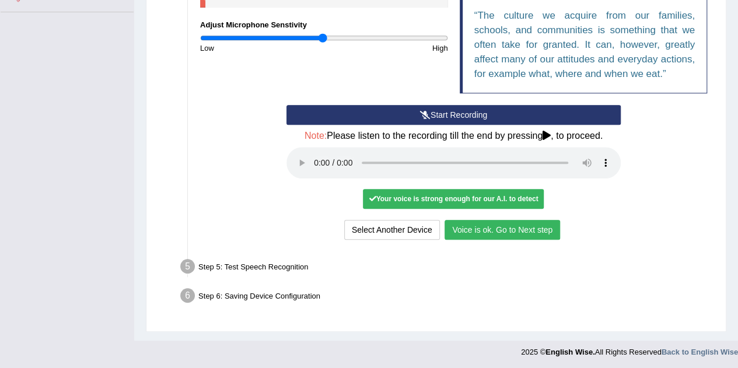
click at [529, 234] on button "Voice is ok. Go to Next step" at bounding box center [501, 230] width 115 height 20
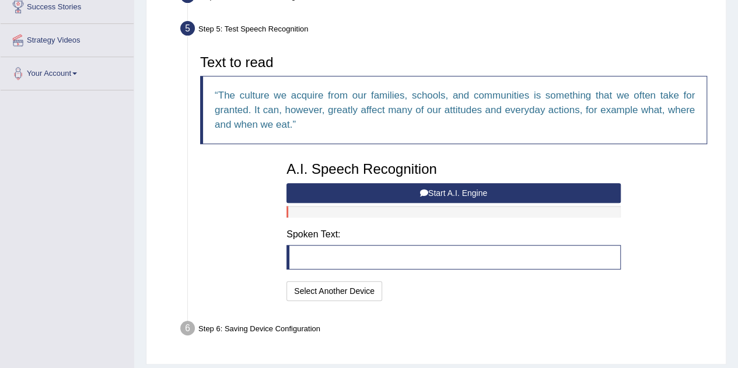
scroll to position [238, 0]
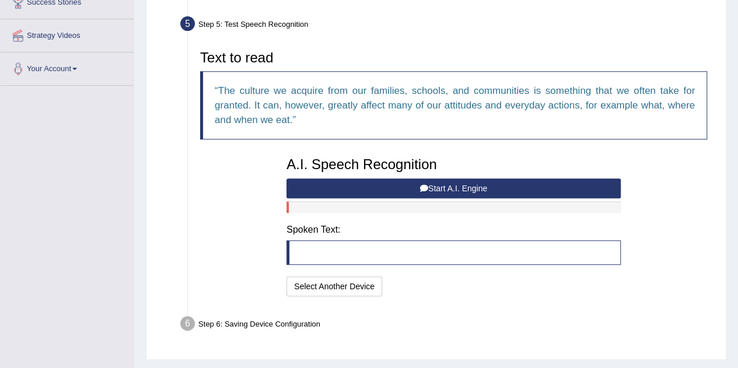
click at [446, 184] on button "Start A.I. Engine" at bounding box center [453, 188] width 334 height 20
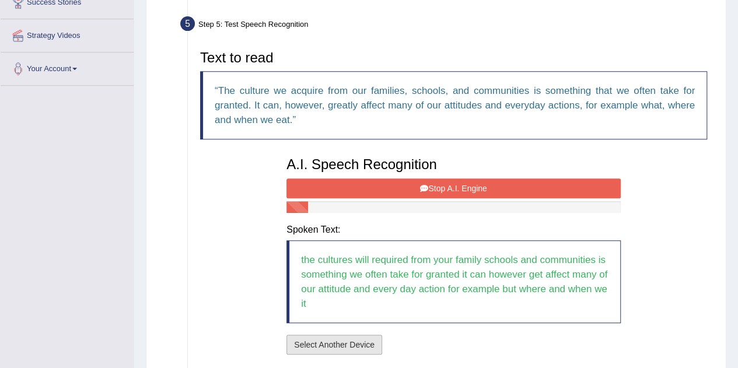
click at [348, 346] on button "Select Another Device" at bounding box center [334, 345] width 96 height 20
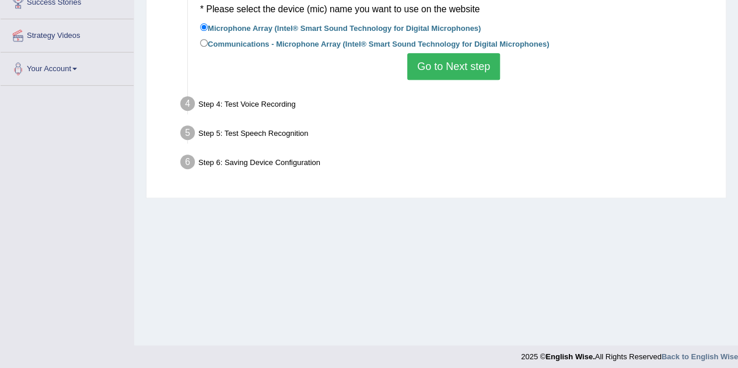
click at [258, 161] on div "Step 6: Saving Device Configuration" at bounding box center [447, 164] width 545 height 26
click at [472, 65] on button "Go to Next step" at bounding box center [453, 66] width 93 height 27
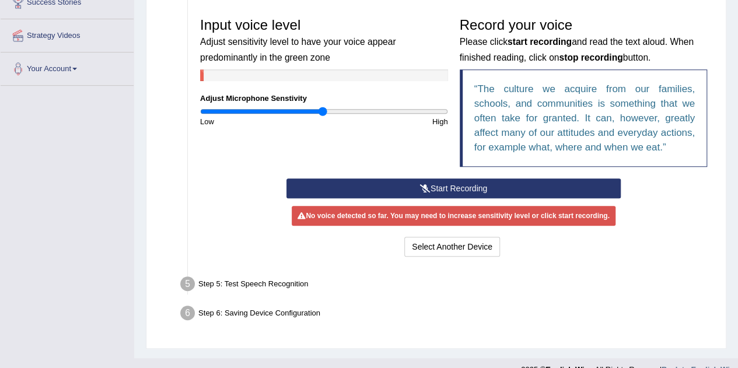
click at [427, 185] on icon at bounding box center [425, 188] width 10 height 8
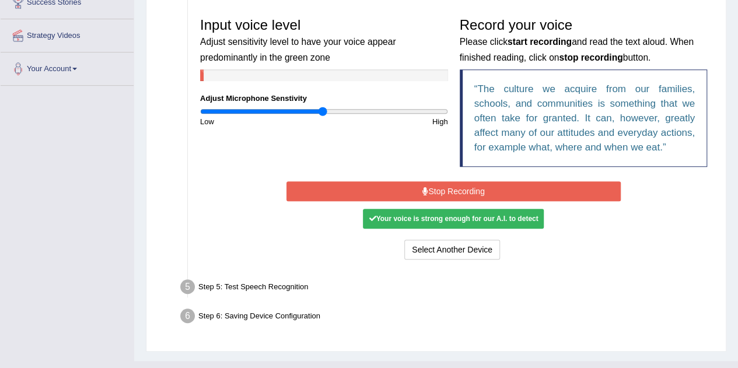
click at [450, 185] on button "Stop Recording" at bounding box center [453, 191] width 334 height 20
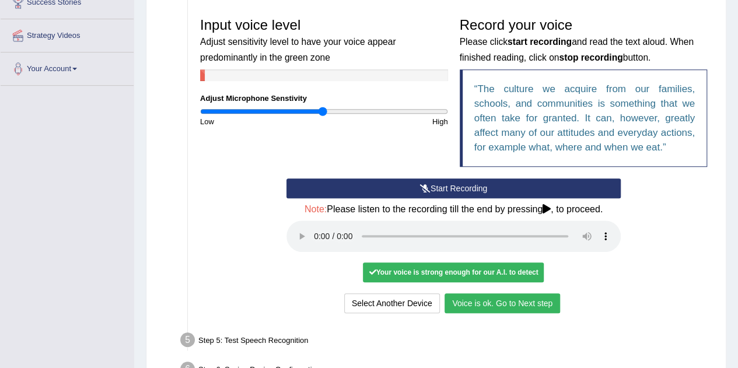
click at [521, 297] on button "Voice is ok. Go to Next step" at bounding box center [501, 303] width 115 height 20
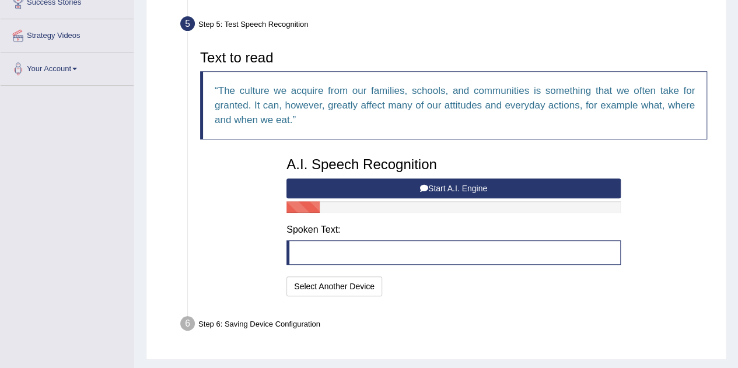
click at [428, 181] on button "Start A.I. Engine" at bounding box center [453, 188] width 334 height 20
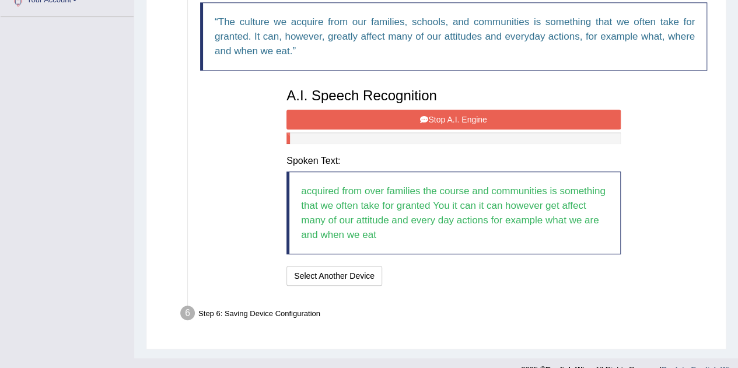
scroll to position [313, 0]
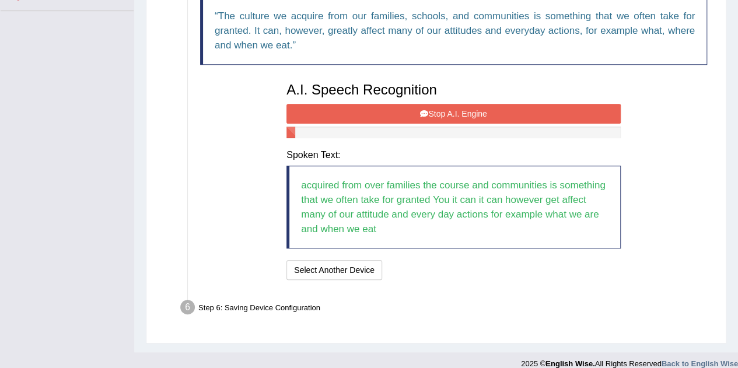
click at [460, 115] on button "Stop A.I. Engine" at bounding box center [453, 114] width 334 height 20
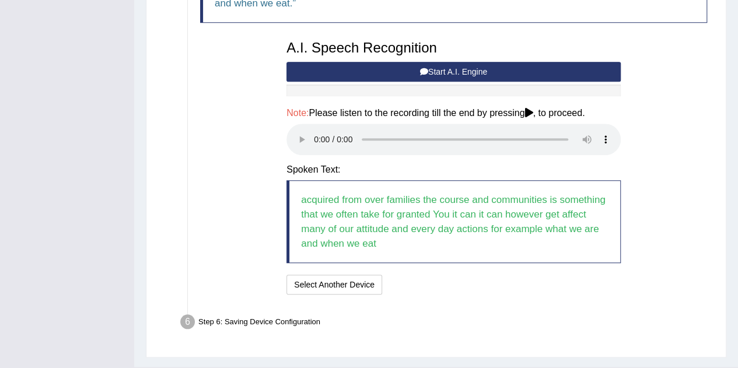
scroll to position [380, 0]
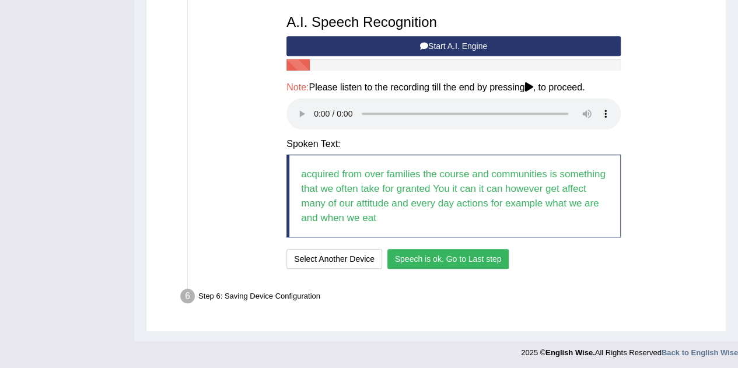
click at [473, 256] on button "Speech is ok. Go to Last step" at bounding box center [448, 259] width 122 height 20
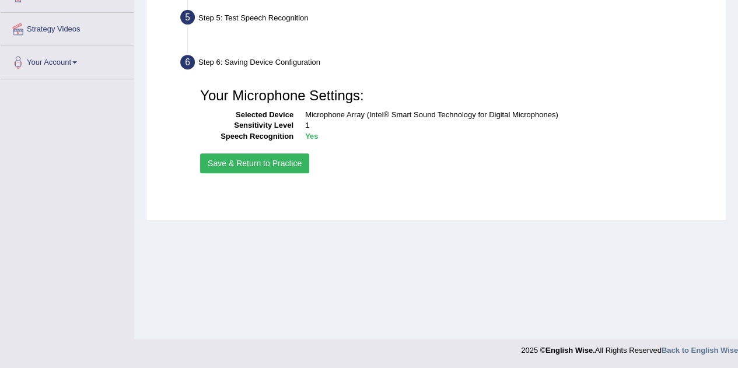
scroll to position [244, 0]
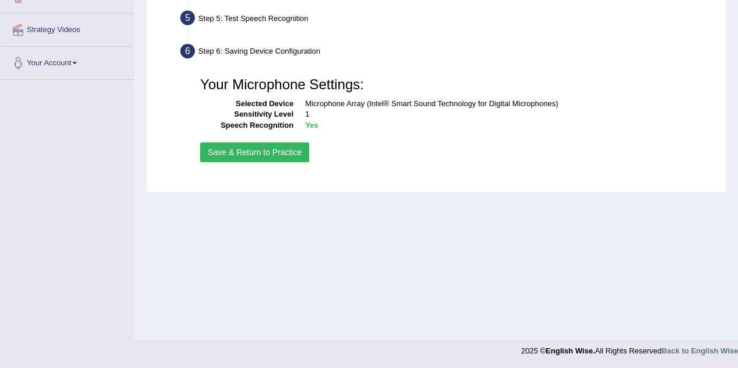
click at [245, 151] on button "Save & Return to Practice" at bounding box center [254, 152] width 109 height 20
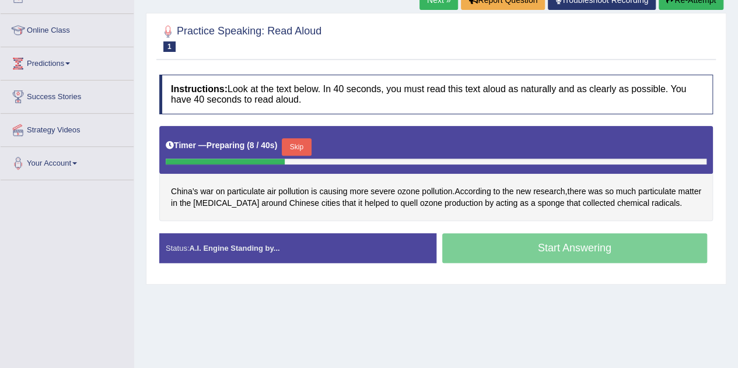
scroll to position [147, 0]
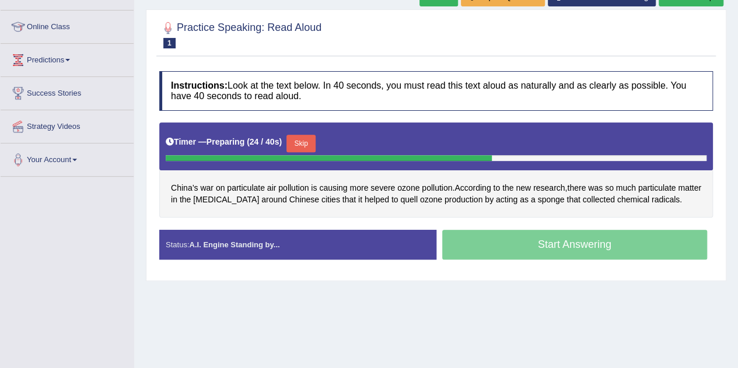
click at [524, 241] on div "Start Answering" at bounding box center [574, 246] width 277 height 33
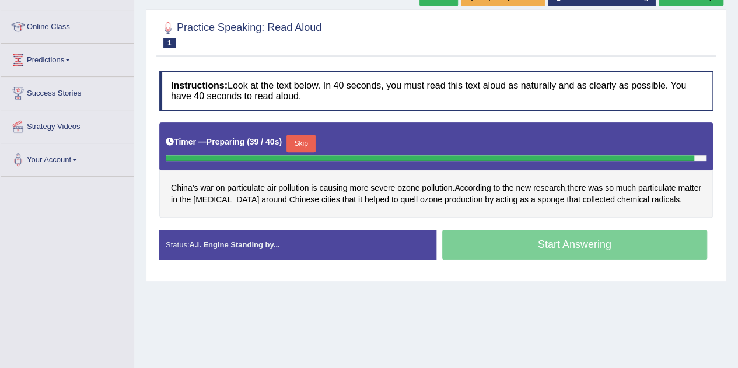
click at [307, 135] on button "Skip" at bounding box center [300, 143] width 29 height 17
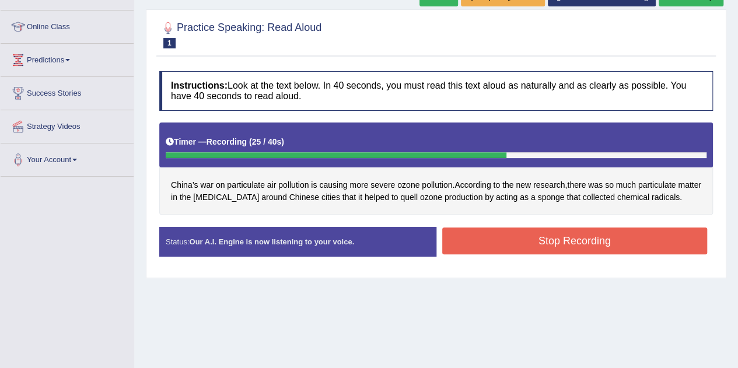
click at [597, 234] on button "Stop Recording" at bounding box center [574, 240] width 265 height 27
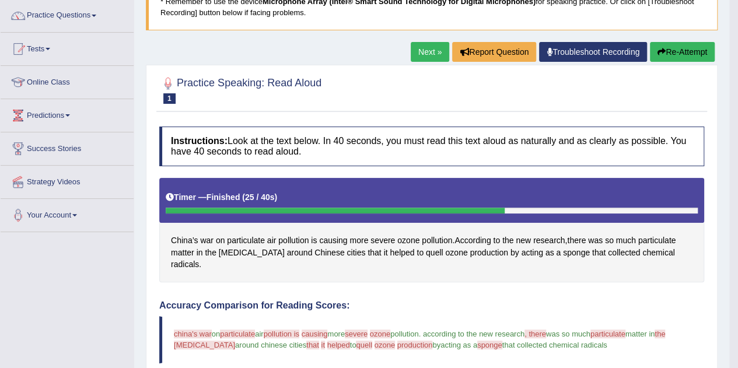
scroll to position [78, 0]
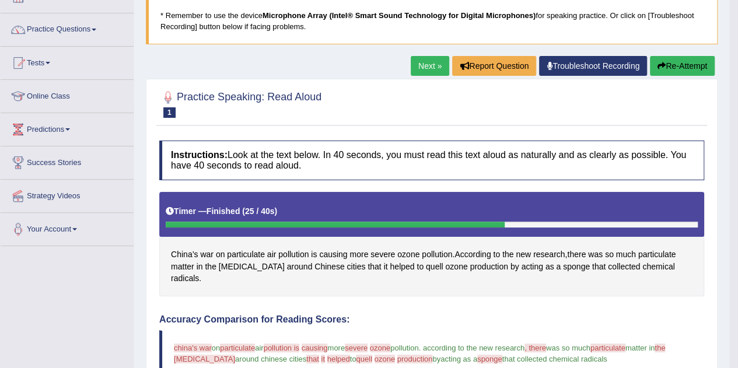
click at [422, 68] on link "Next »" at bounding box center [430, 66] width 38 height 20
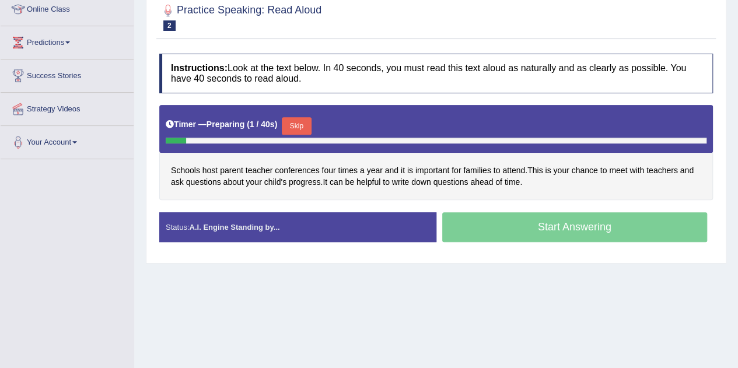
scroll to position [164, 0]
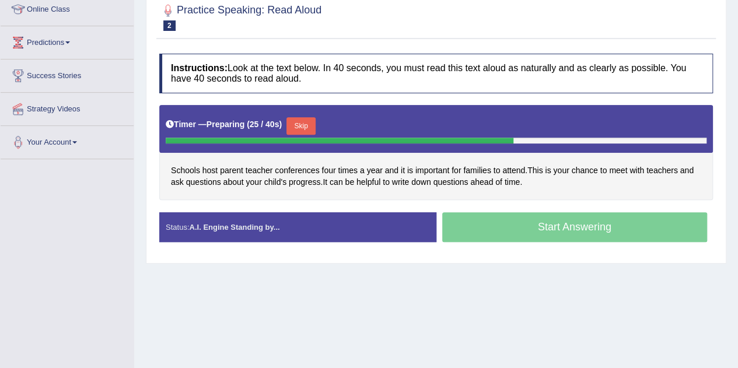
click at [559, 225] on div "Start Answering" at bounding box center [574, 228] width 277 height 33
click at [558, 225] on div "Start Answering" at bounding box center [574, 228] width 277 height 33
click at [517, 230] on div "Start Answering" at bounding box center [574, 228] width 277 height 33
click at [314, 124] on button "Skip" at bounding box center [300, 125] width 29 height 17
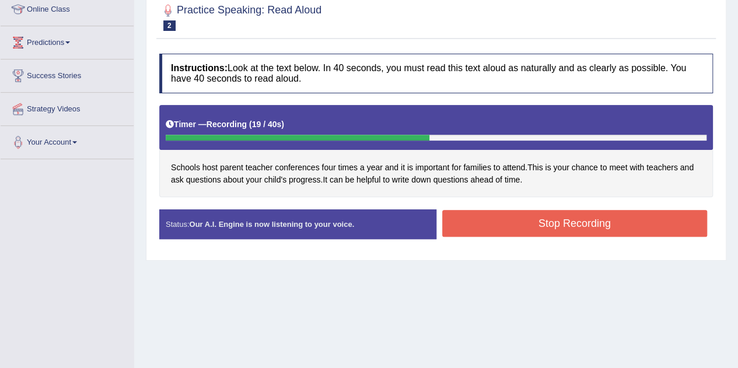
click at [593, 215] on button "Stop Recording" at bounding box center [574, 223] width 265 height 27
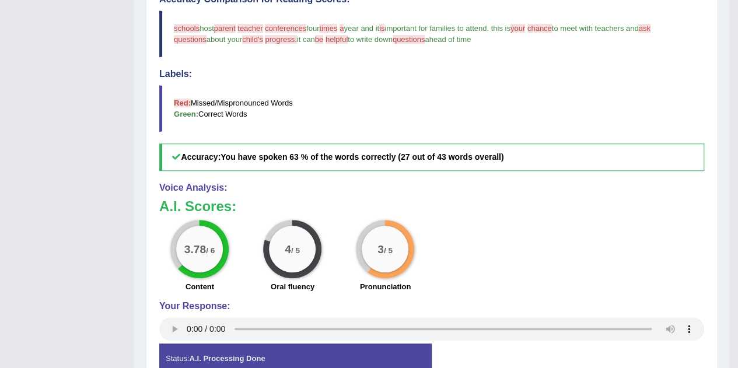
scroll to position [388, 0]
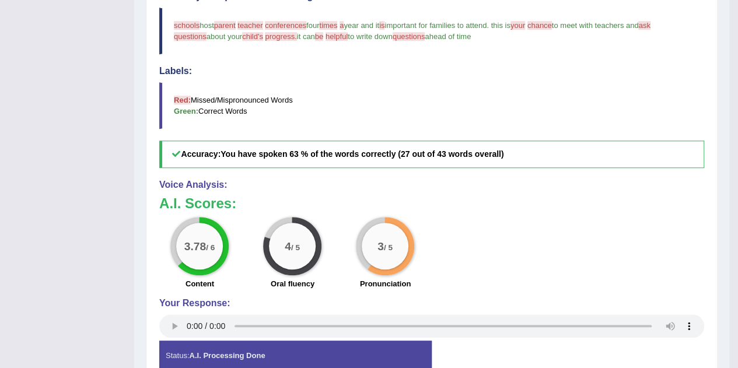
click at [0, 248] on div "Toggle navigation Home Practice Questions Speaking Practice Read Aloud Repeat S…" at bounding box center [364, 18] width 729 height 812
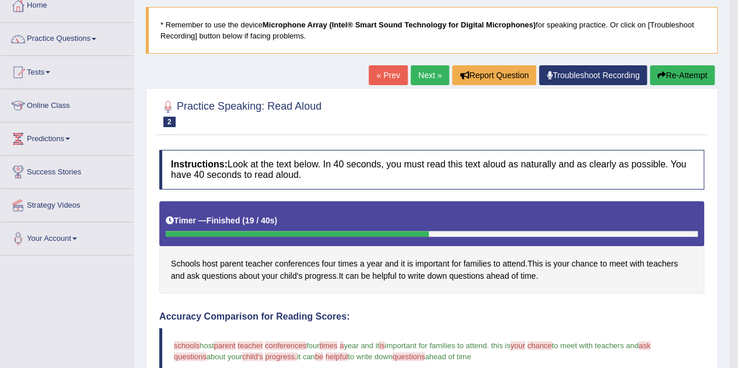
scroll to position [68, 0]
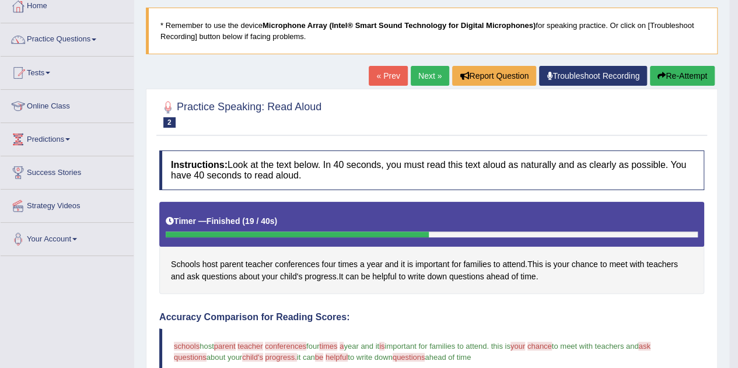
click at [429, 80] on link "Next »" at bounding box center [430, 76] width 38 height 20
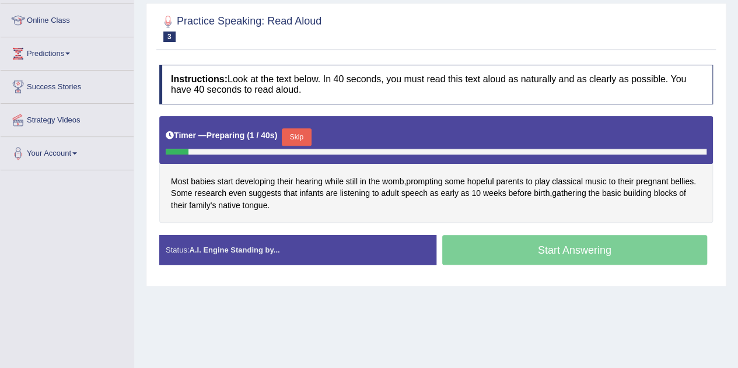
scroll to position [157, 0]
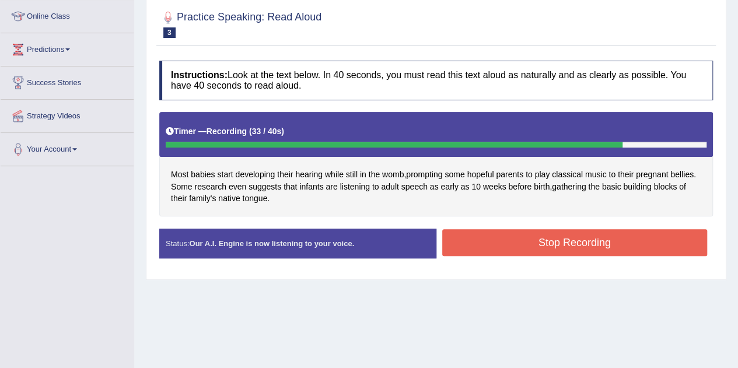
click at [576, 243] on button "Stop Recording" at bounding box center [574, 242] width 265 height 27
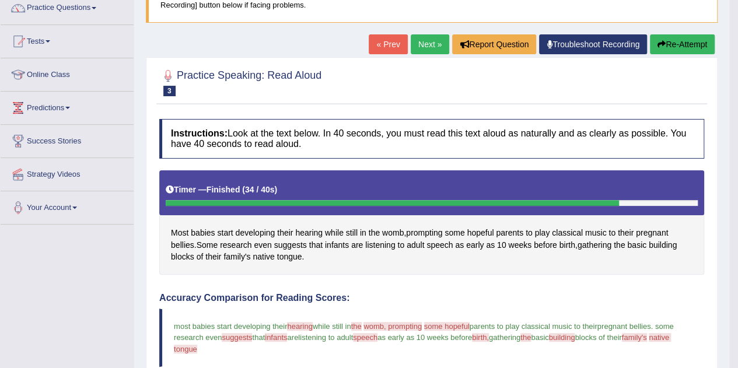
scroll to position [0, 0]
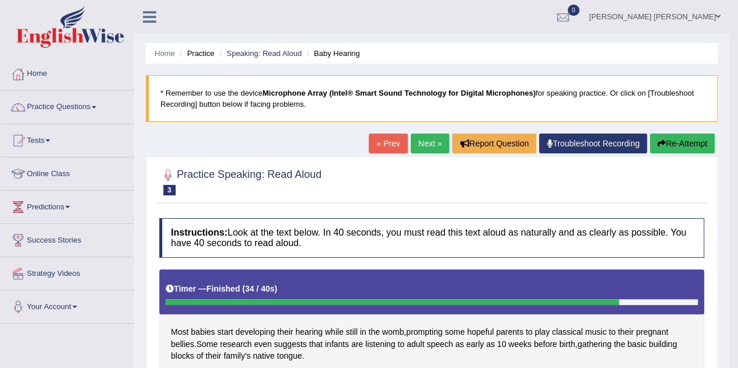
click at [416, 143] on link "Next »" at bounding box center [430, 144] width 38 height 20
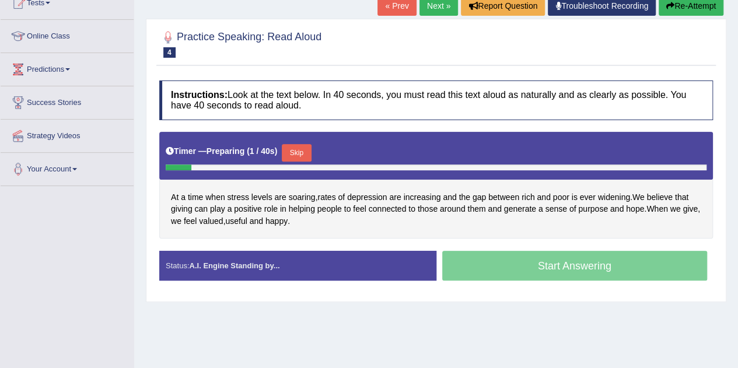
scroll to position [149, 0]
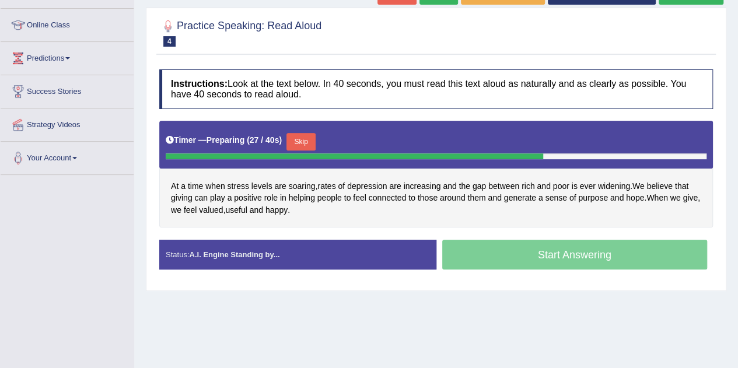
click at [312, 143] on button "Skip" at bounding box center [300, 141] width 29 height 17
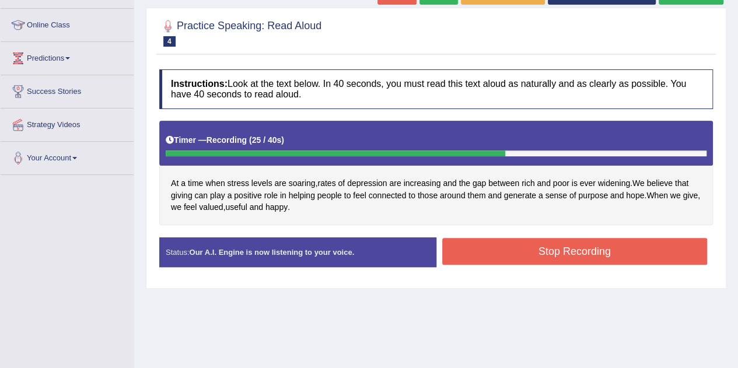
click at [529, 250] on button "Stop Recording" at bounding box center [574, 251] width 265 height 27
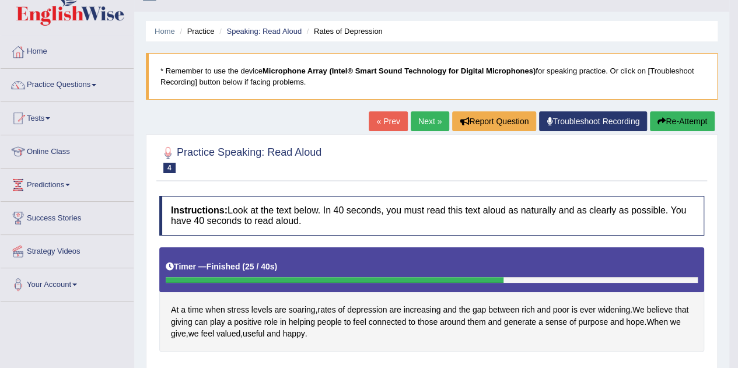
scroll to position [0, 0]
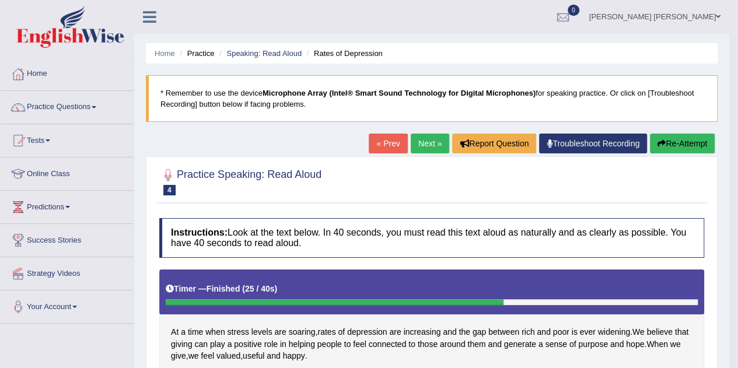
click at [426, 139] on link "Next »" at bounding box center [430, 144] width 38 height 20
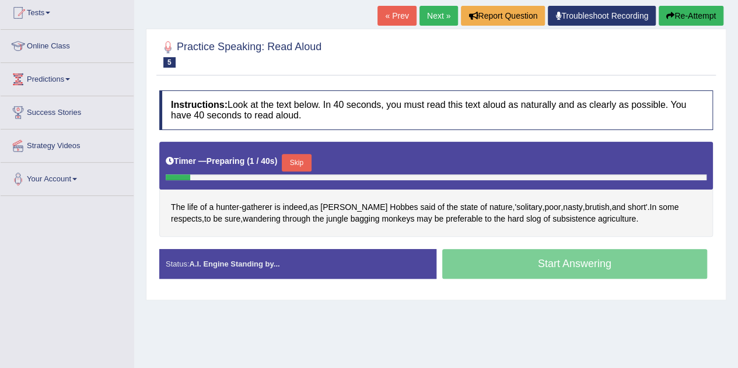
scroll to position [162, 0]
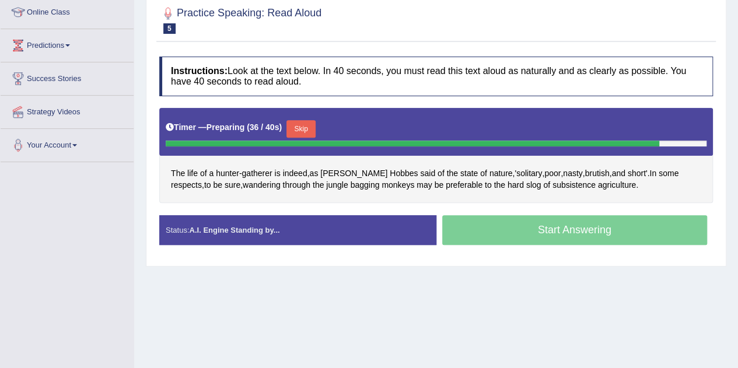
click at [551, 226] on div "Start Answering" at bounding box center [574, 231] width 277 height 33
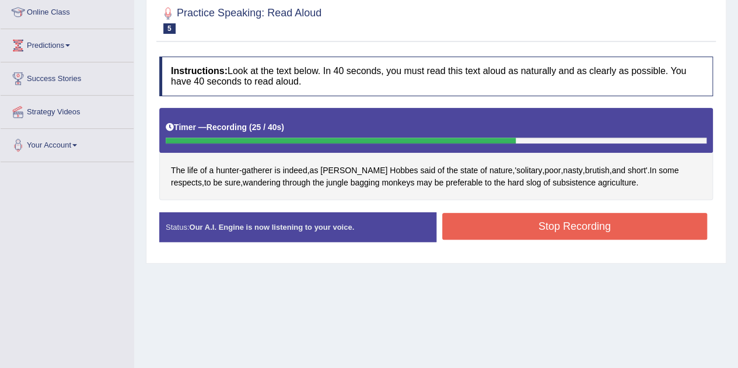
click at [551, 226] on button "Stop Recording" at bounding box center [574, 226] width 265 height 27
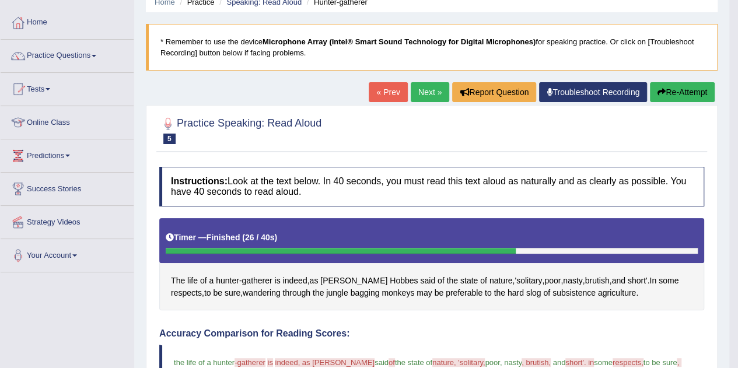
scroll to position [0, 0]
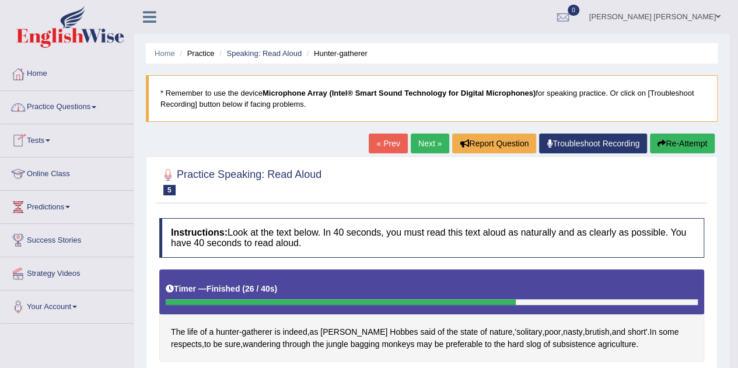
click at [97, 109] on link "Practice Questions" at bounding box center [67, 105] width 133 height 29
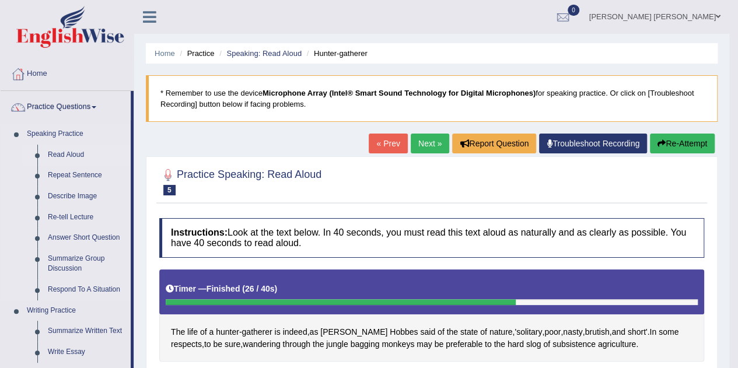
click at [75, 156] on link "Read Aloud" at bounding box center [87, 155] width 88 height 21
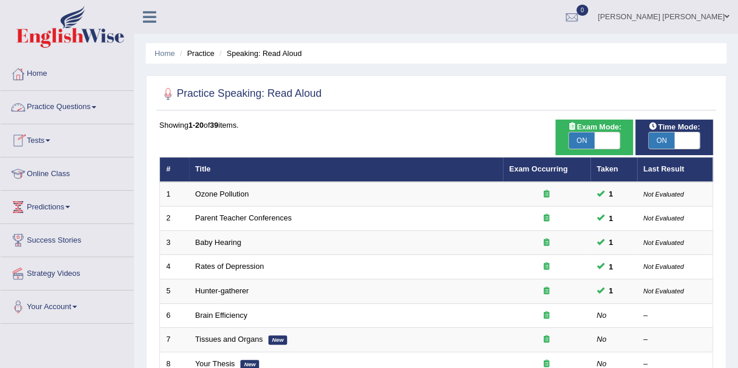
click at [98, 108] on link "Practice Questions" at bounding box center [67, 105] width 133 height 29
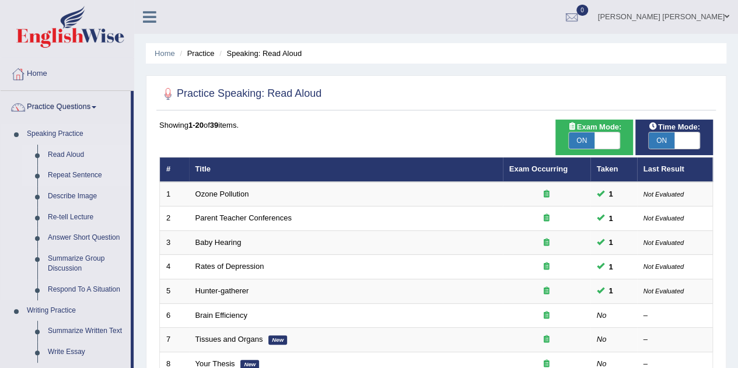
click at [81, 169] on link "Repeat Sentence" at bounding box center [87, 175] width 88 height 21
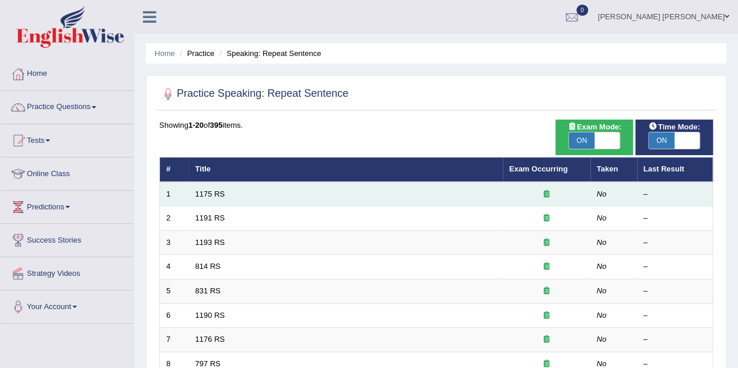
click at [206, 198] on td "1175 RS" at bounding box center [346, 194] width 314 height 24
click at [245, 193] on td "1175 RS" at bounding box center [346, 194] width 314 height 24
click at [238, 192] on td "1175 RS" at bounding box center [346, 194] width 314 height 24
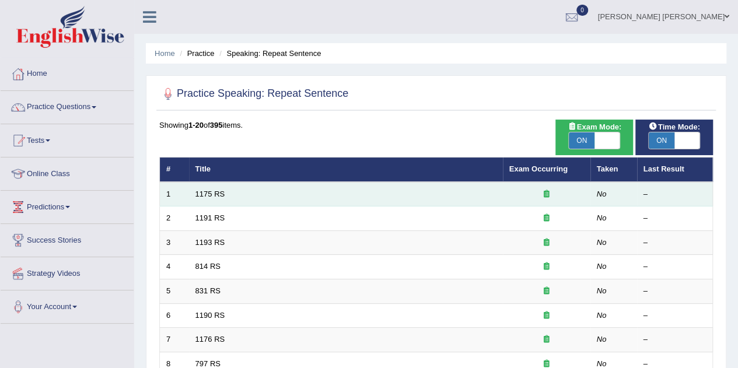
click at [238, 192] on td "1175 RS" at bounding box center [346, 194] width 314 height 24
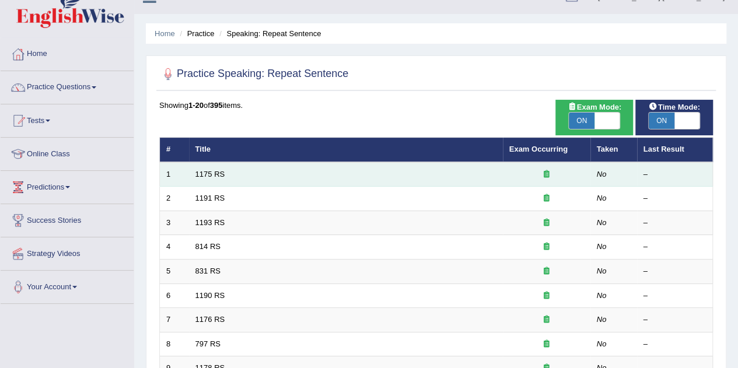
scroll to position [19, 0]
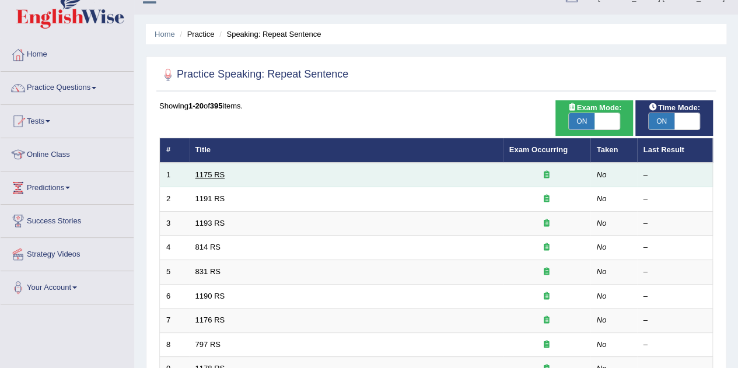
click at [204, 173] on link "1175 RS" at bounding box center [210, 174] width 30 height 9
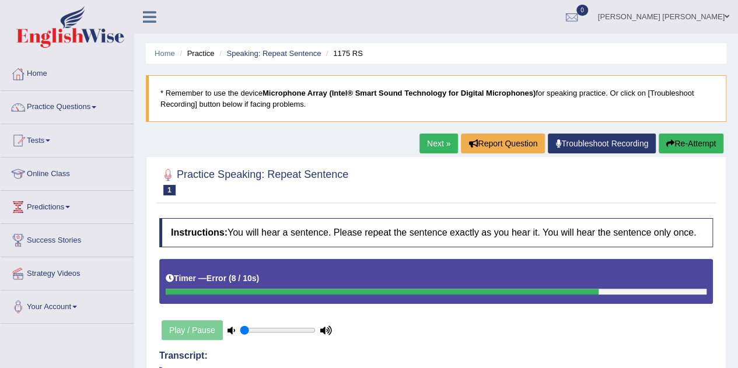
click at [672, 136] on button "Re-Attempt" at bounding box center [691, 144] width 65 height 20
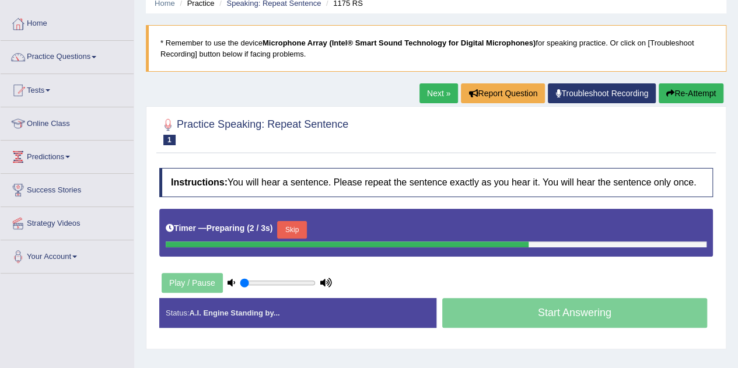
scroll to position [92, 0]
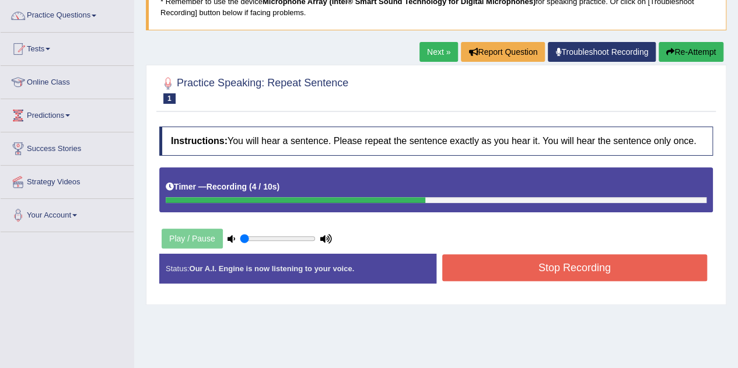
click at [520, 264] on button "Stop Recording" at bounding box center [574, 267] width 265 height 27
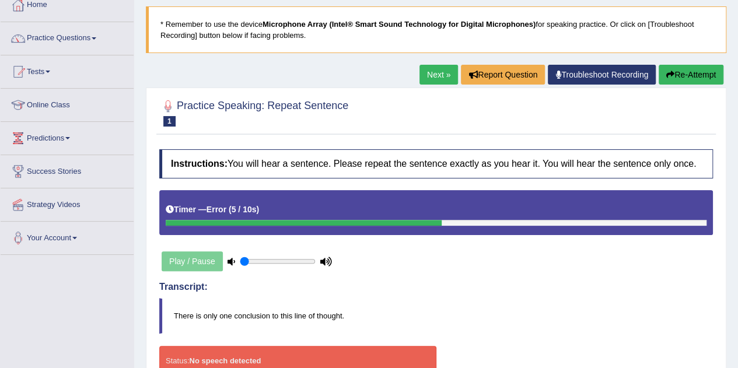
scroll to position [68, 0]
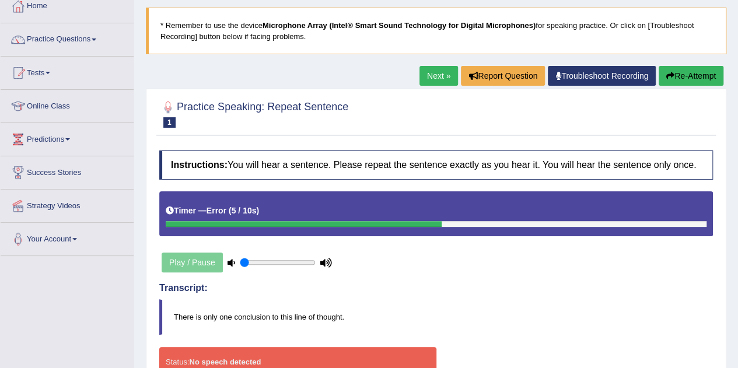
click at [683, 71] on button "Re-Attempt" at bounding box center [691, 76] width 65 height 20
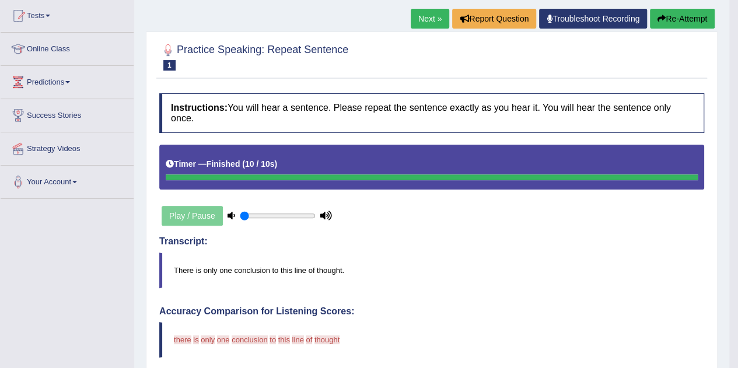
scroll to position [122, 0]
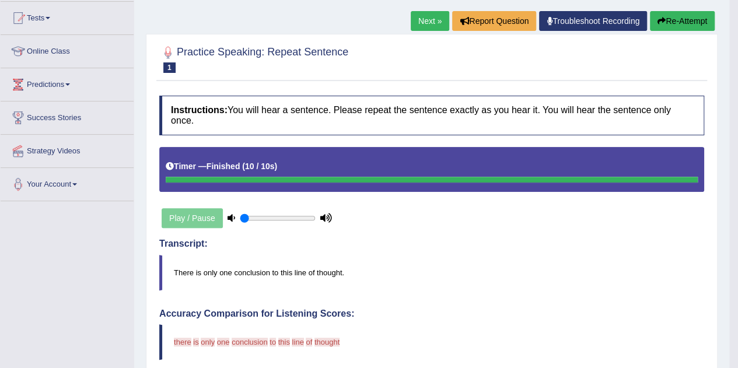
click at [429, 17] on link "Next »" at bounding box center [430, 21] width 38 height 20
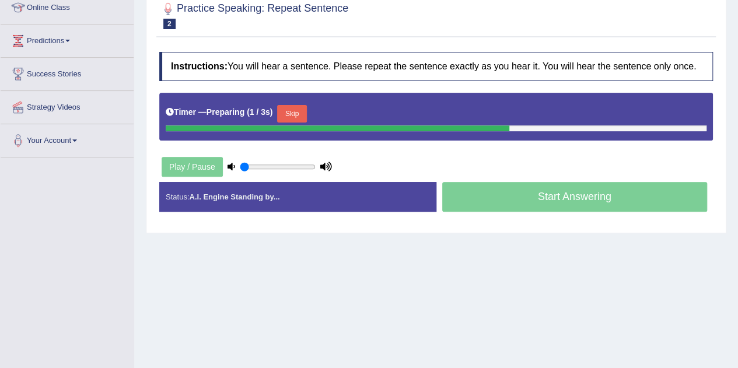
scroll to position [176, 0]
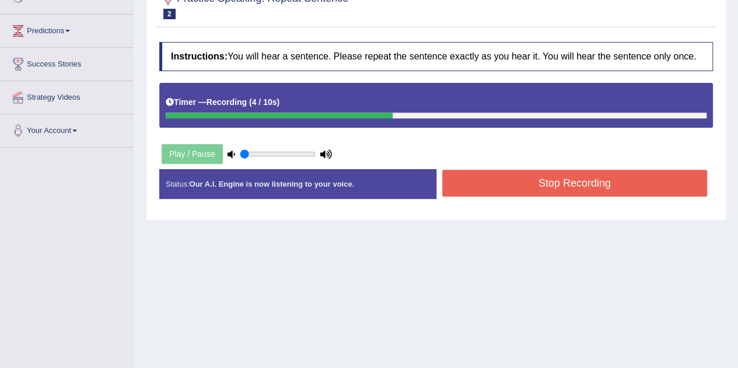
click at [569, 176] on button "Stop Recording" at bounding box center [574, 183] width 265 height 27
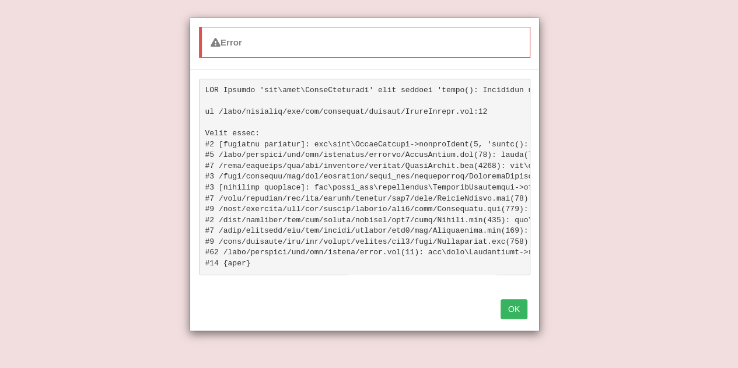
click at [510, 314] on button "OK" at bounding box center [513, 309] width 27 height 20
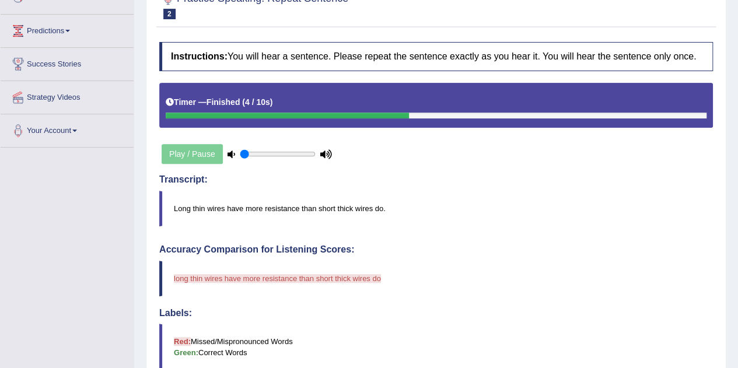
click at [181, 158] on div "Play / Pause" at bounding box center [246, 153] width 175 height 29
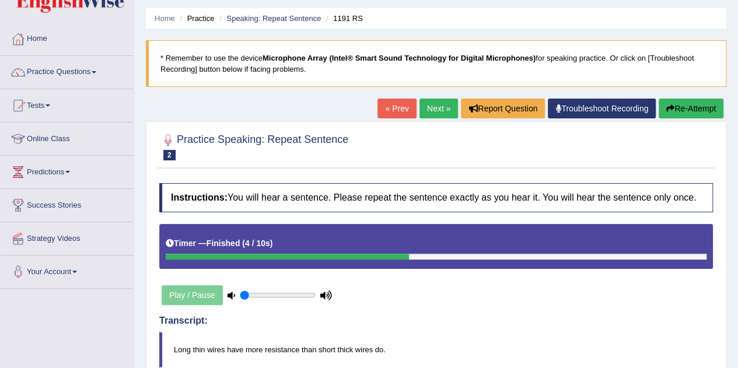
scroll to position [0, 0]
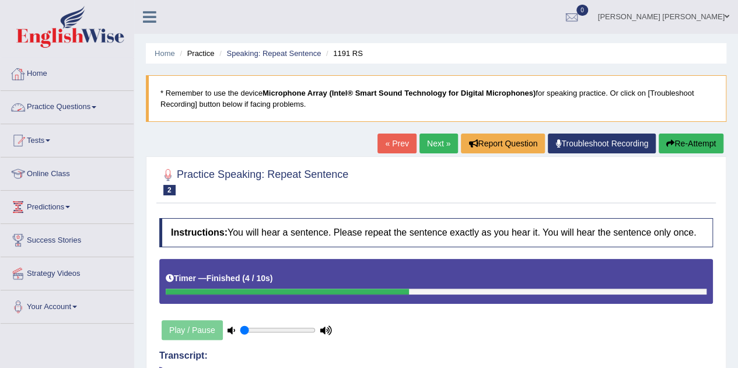
click at [96, 106] on span at bounding box center [94, 107] width 5 height 2
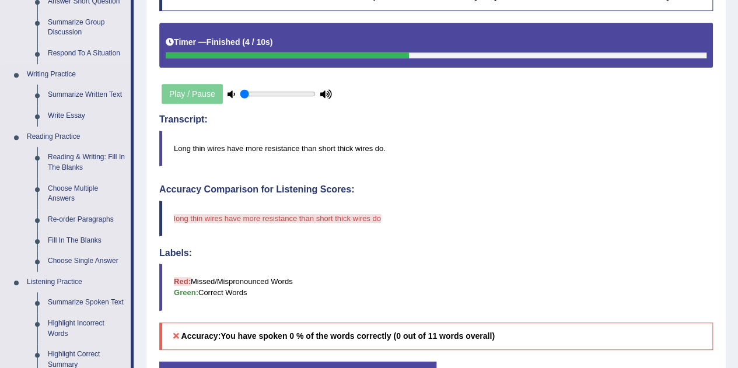
scroll to position [239, 0]
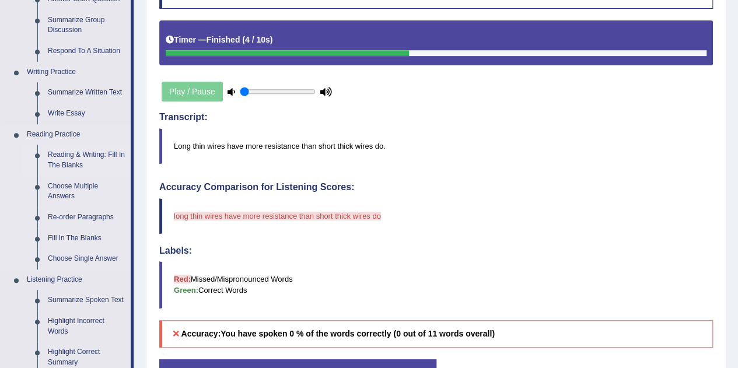
click at [89, 160] on link "Reading & Writing: Fill In The Blanks" at bounding box center [87, 160] width 88 height 31
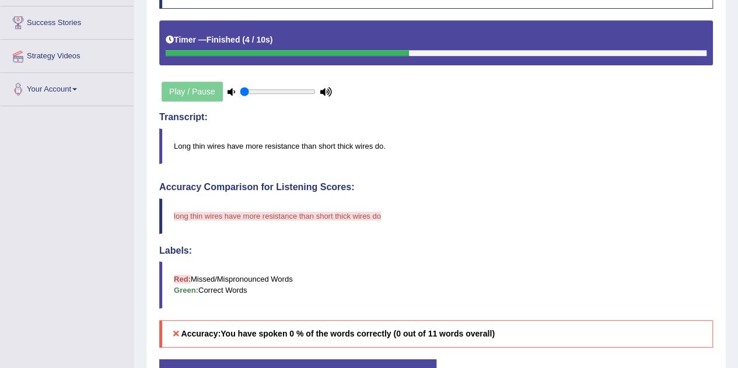
scroll to position [278, 0]
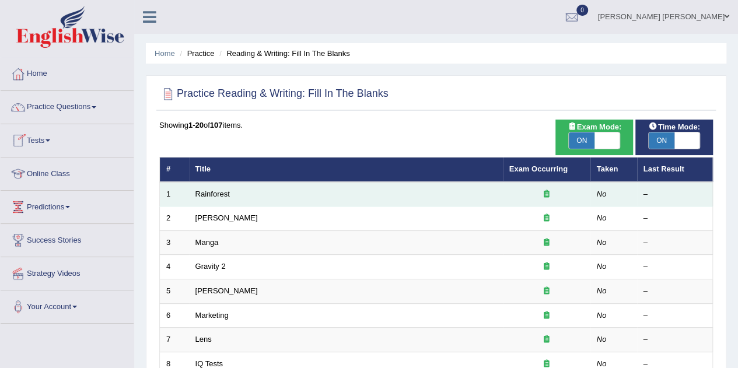
click at [216, 188] on td "Rainforest" at bounding box center [346, 194] width 314 height 24
click at [259, 191] on td "Rainforest" at bounding box center [346, 194] width 314 height 24
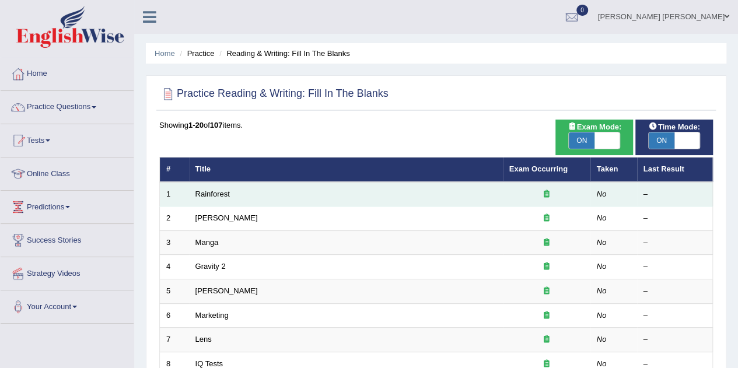
click at [259, 191] on td "Rainforest" at bounding box center [346, 194] width 314 height 24
click at [185, 196] on td "1" at bounding box center [174, 194] width 29 height 24
click at [205, 197] on link "Rainforest" at bounding box center [212, 194] width 34 height 9
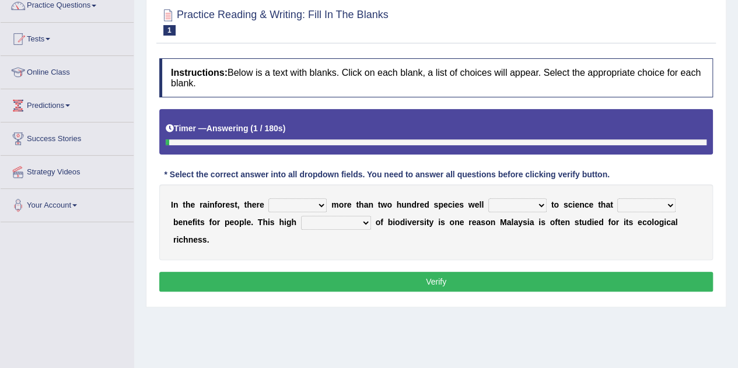
scroll to position [102, 0]
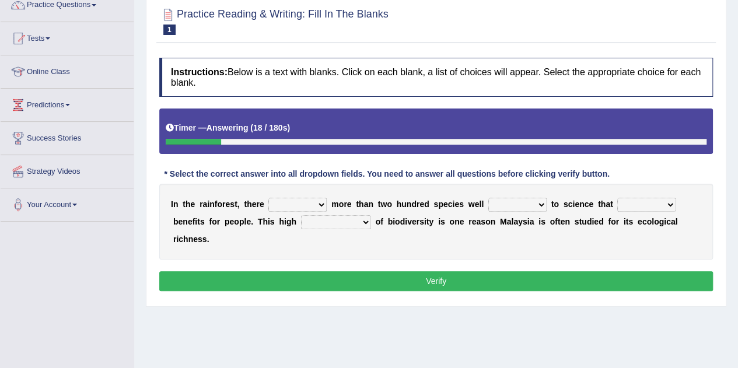
click at [320, 202] on select "have can be has is" at bounding box center [297, 205] width 58 height 14
select select "is"
click at [268, 198] on select "have can be has is" at bounding box center [297, 205] width 58 height 14
click at [539, 202] on select "knowing known knew know" at bounding box center [517, 205] width 58 height 14
select select "knowing"
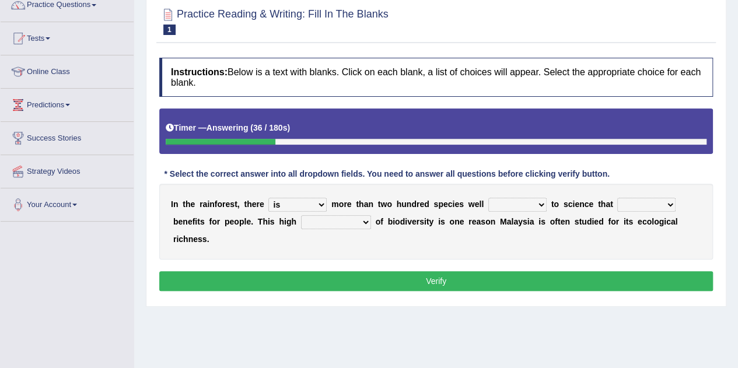
click at [488, 198] on select "knowing known knew know" at bounding box center [517, 205] width 58 height 14
click at [670, 204] on select "contain contained containing contains" at bounding box center [646, 205] width 58 height 14
select select "contain"
click at [617, 198] on select "contain contained containing contains" at bounding box center [646, 205] width 58 height 14
click at [362, 218] on select "condensation conjunction continuity complexity" at bounding box center [336, 222] width 70 height 14
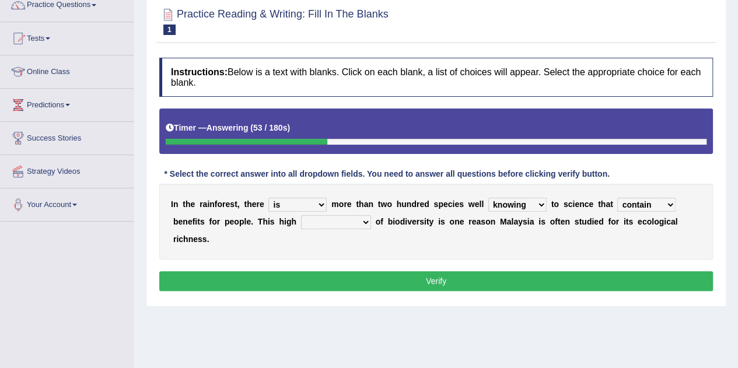
select select "conjunction"
click at [301, 215] on select "condensation conjunction continuity complexity" at bounding box center [336, 222] width 70 height 14
click at [437, 275] on button "Verify" at bounding box center [436, 281] width 554 height 20
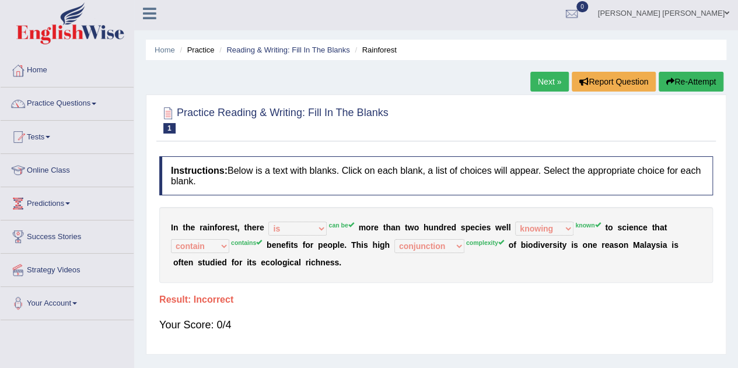
scroll to position [0, 0]
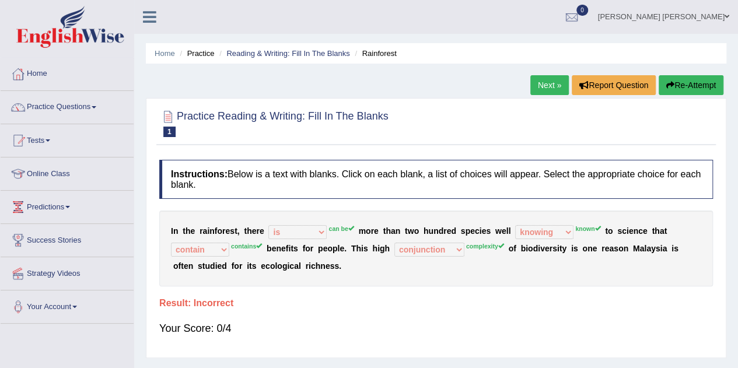
click at [543, 86] on link "Next »" at bounding box center [549, 85] width 38 height 20
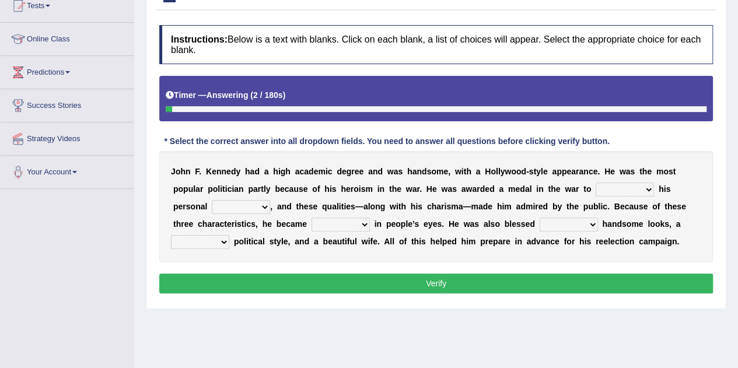
scroll to position [143, 0]
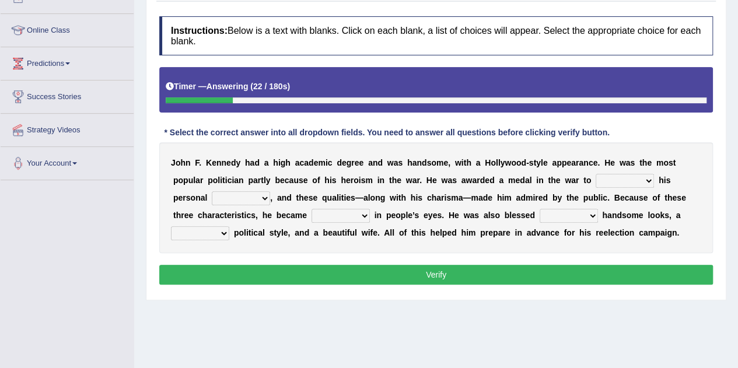
click at [639, 183] on select "prove show evidence upthrow" at bounding box center [625, 181] width 58 height 14
select select "evidence"
click at [596, 174] on select "prove show evidence upthrow" at bounding box center [625, 181] width 58 height 14
click at [267, 197] on select "passion courage charm liking" at bounding box center [241, 198] width 58 height 14
select select "charm"
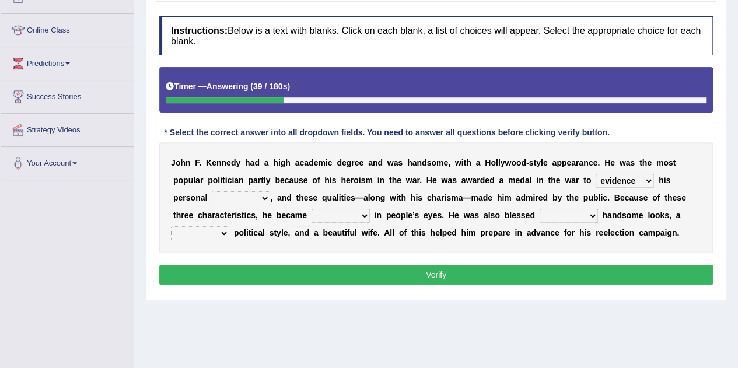
click at [212, 191] on select "passion courage charm liking" at bounding box center [241, 198] width 58 height 14
click at [367, 214] on select "iconic ironic identical impotent" at bounding box center [340, 216] width 58 height 14
select select "impotent"
click at [311, 209] on select "iconic ironic identical impotent" at bounding box center [340, 216] width 58 height 14
click at [582, 217] on select "with in upon to" at bounding box center [569, 216] width 58 height 14
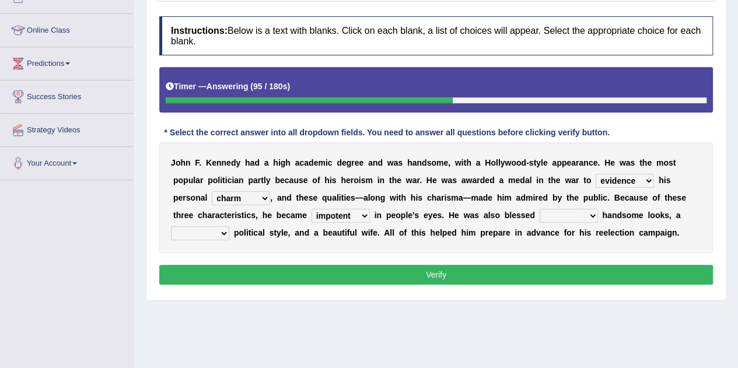
click at [582, 217] on select "with in upon to" at bounding box center [569, 216] width 58 height 14
click at [589, 211] on select "with in upon to" at bounding box center [569, 216] width 58 height 14
select select "with"
click at [540, 209] on select "with in upon to" at bounding box center [569, 216] width 58 height 14
click at [226, 233] on select "mending mends mended mend" at bounding box center [200, 233] width 58 height 14
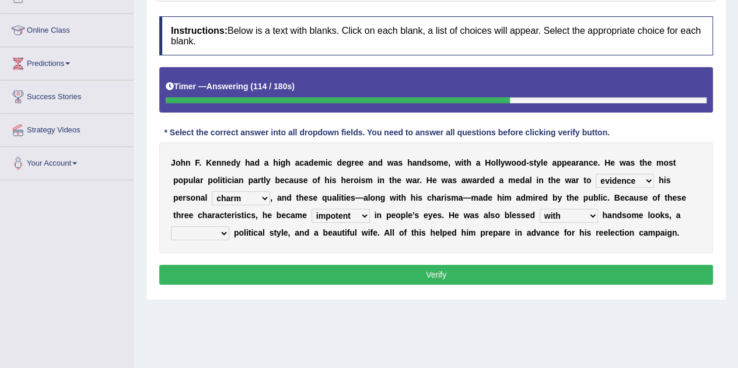
click at [350, 276] on button "Verify" at bounding box center [436, 275] width 554 height 20
drag, startPoint x: 226, startPoint y: 230, endPoint x: 198, endPoint y: 272, distance: 50.5
click at [198, 272] on div "Instructions: Below is a text with blanks. Click on each blank, a list of choic…" at bounding box center [435, 151] width 559 height 283
select select "mends"
click at [171, 226] on select "mending mends mended mend" at bounding box center [200, 233] width 58 height 14
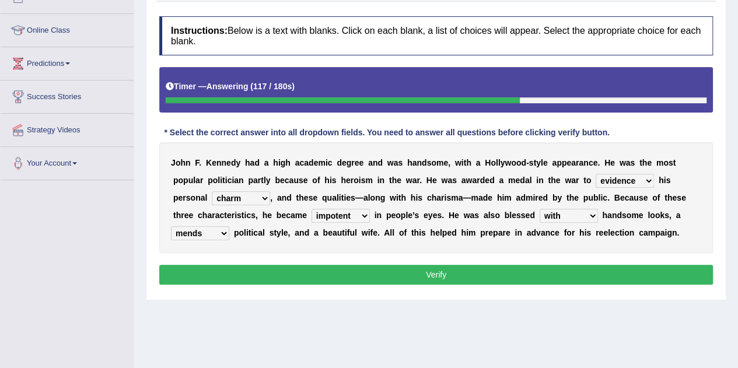
click at [325, 273] on button "Verify" at bounding box center [436, 275] width 554 height 20
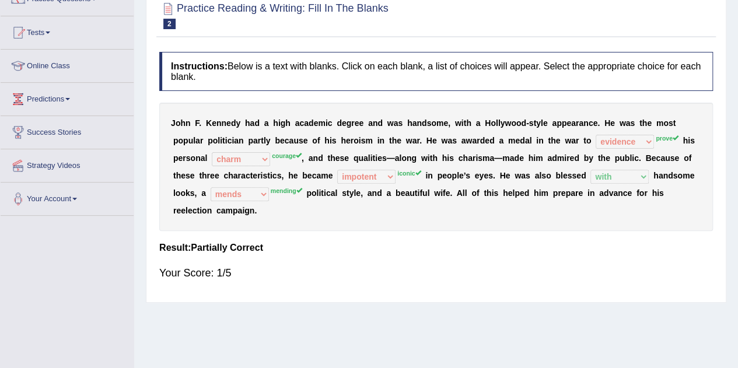
scroll to position [0, 0]
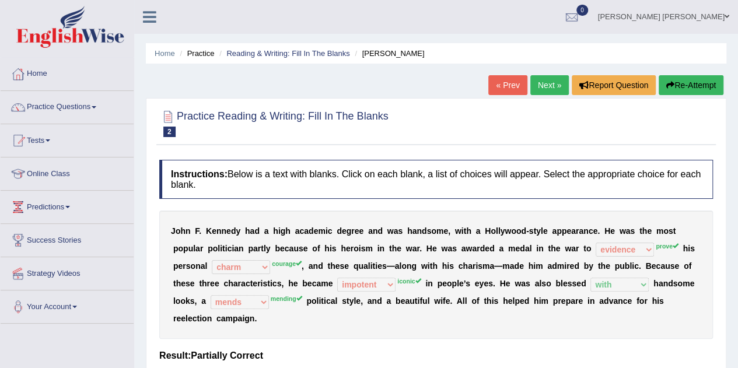
click at [554, 83] on link "Next »" at bounding box center [549, 85] width 38 height 20
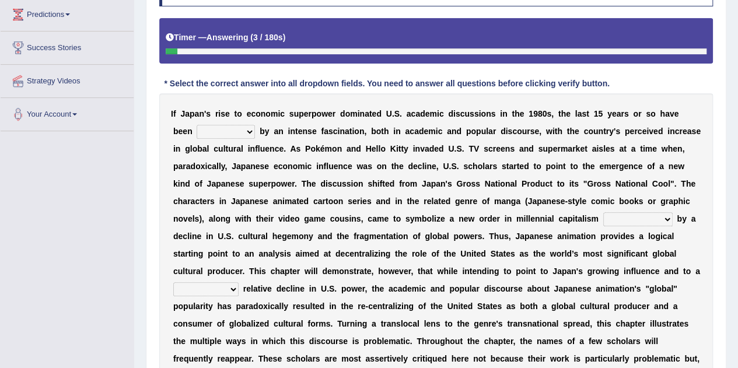
scroll to position [196, 0]
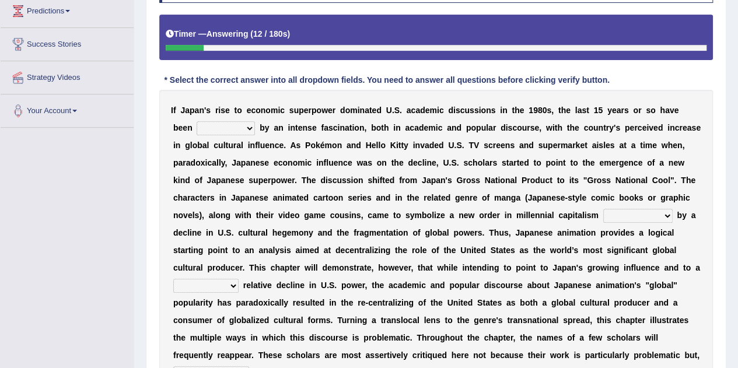
click at [248, 125] on select "marked dedicated made inspired" at bounding box center [226, 128] width 58 height 14
select select "marked"
click at [197, 121] on select "marked dedicated made inspired" at bounding box center [226, 128] width 58 height 14
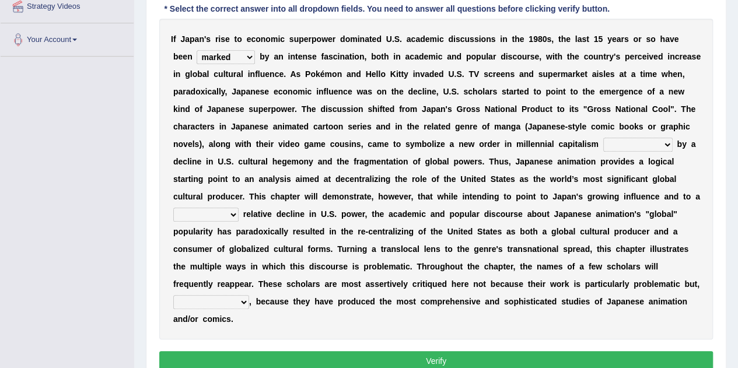
scroll to position [268, 0]
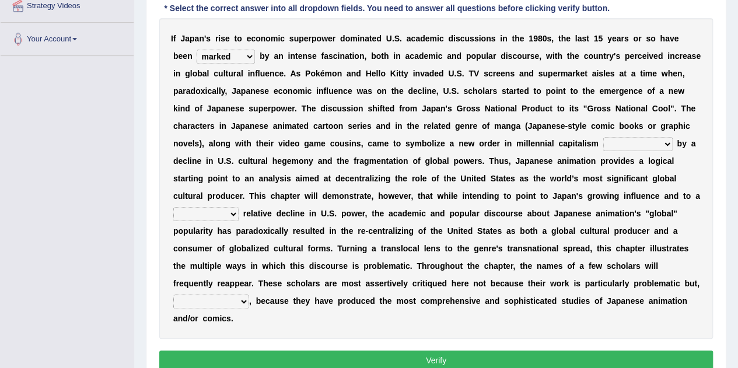
click at [668, 143] on select "pocessed characterized opposed tangled" at bounding box center [637, 144] width 69 height 14
select select "pocessed"
click at [603, 137] on select "pocessed characterized opposed tangled" at bounding box center [637, 144] width 69 height 14
click at [233, 212] on select "concomitant discrete proportional legitimate" at bounding box center [205, 214] width 65 height 14
select select "proportional"
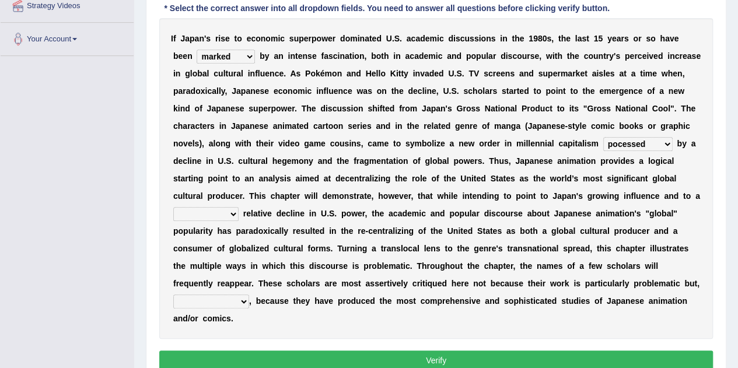
click at [173, 207] on select "concomitant discrete proportional legitimate" at bounding box center [205, 214] width 65 height 14
click at [238, 299] on select "however on the contrary in addition on the whole" at bounding box center [211, 302] width 76 height 14
click at [382, 322] on div "I f J a p a n ' s r i s e t o e c o n o m i c s u p e r p o w e r d o m i n a t…" at bounding box center [436, 178] width 554 height 321
click at [241, 298] on select "however on the contrary in addition on the whole" at bounding box center [211, 302] width 76 height 14
select select "however"
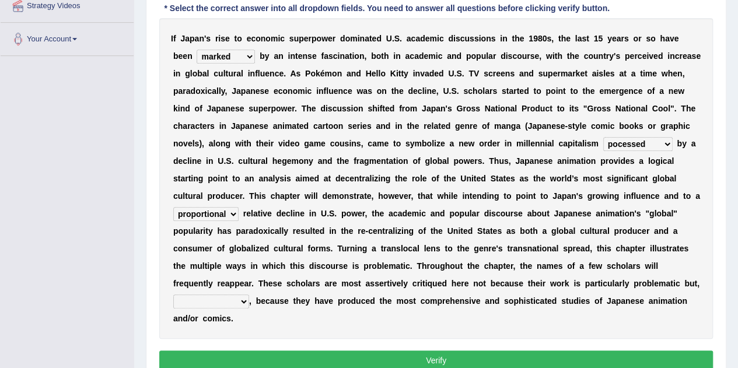
click at [173, 295] on select "however on the contrary in addition on the whole" at bounding box center [211, 302] width 76 height 14
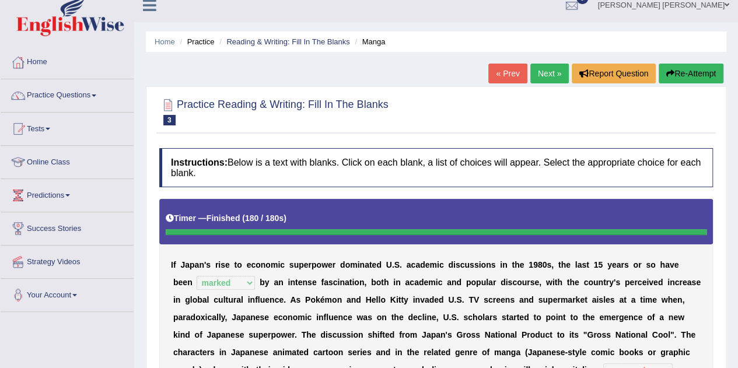
scroll to position [0, 0]
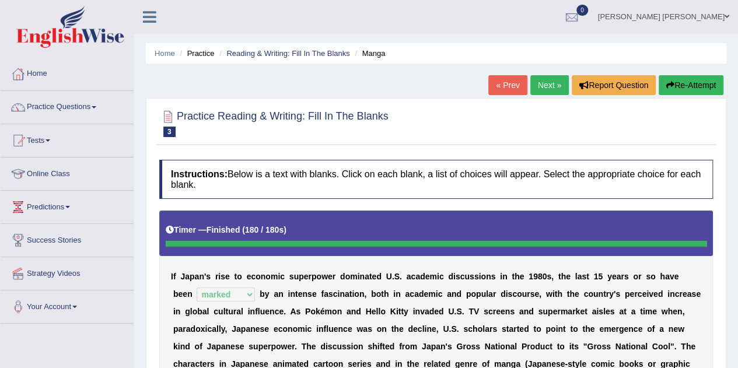
click at [548, 84] on link "Next »" at bounding box center [549, 85] width 38 height 20
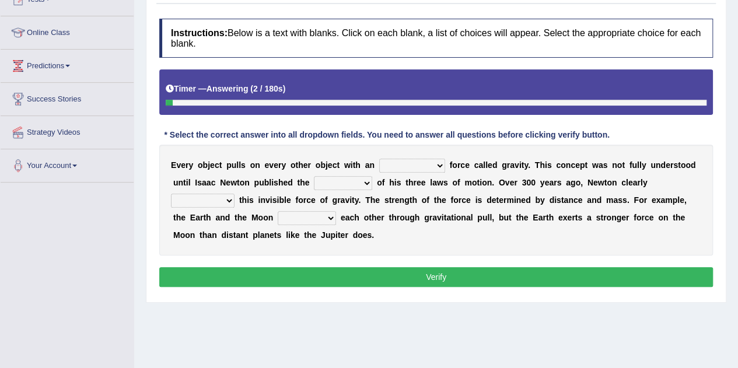
scroll to position [143, 0]
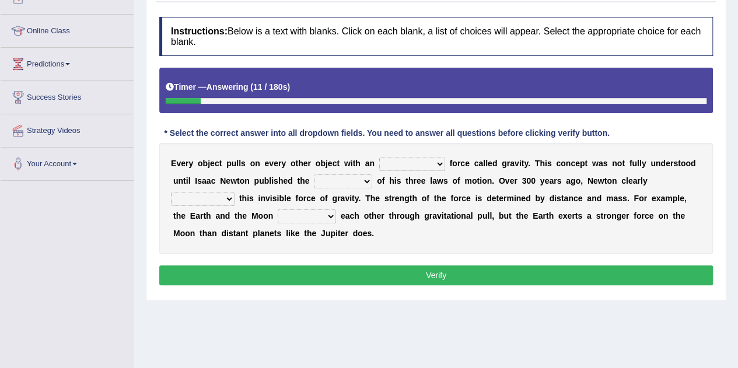
click at [439, 162] on select "invisible unknown unbelievable inconsistent" at bounding box center [412, 164] width 66 height 14
click at [469, 240] on div "E v e r y o b j e c t p u l l s o n e v e r y o t h e r o b j e c t w i t h a n…" at bounding box center [436, 198] width 554 height 111
click at [372, 179] on b at bounding box center [374, 180] width 5 height 9
click at [362, 179] on select "concept theory method argument" at bounding box center [343, 181] width 58 height 14
select select "method"
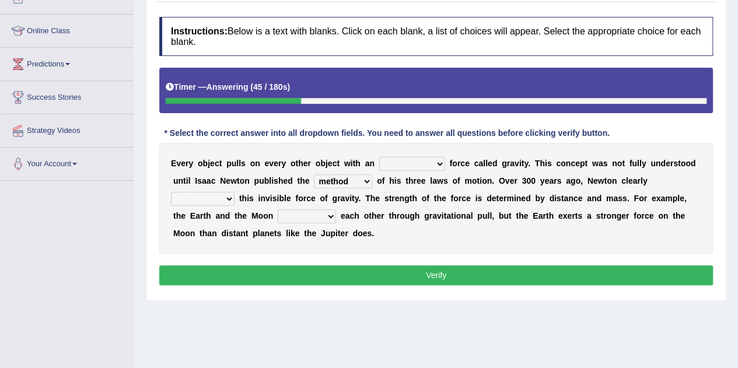
click at [314, 174] on select "concept theory method argument" at bounding box center [343, 181] width 58 height 14
click at [434, 162] on select "invisible unknown unbelievable inconsistent" at bounding box center [412, 164] width 66 height 14
select select "inconsistent"
click at [379, 157] on select "invisible unknown unbelievable inconsistent" at bounding box center [412, 164] width 66 height 14
click at [225, 195] on select "explained undermined overturned realized" at bounding box center [203, 199] width 64 height 14
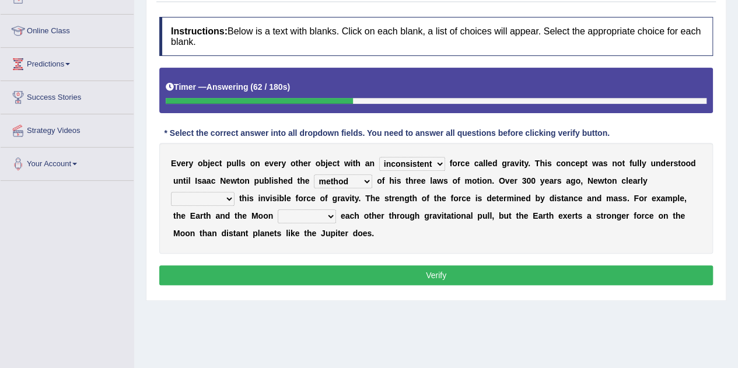
select select "explained"
click at [171, 192] on select "explained undermined overturned realized" at bounding box center [203, 199] width 64 height 14
click at [331, 212] on select "affect spin evade span" at bounding box center [307, 216] width 58 height 14
select select "affect"
click at [278, 209] on select "affect spin evade span" at bounding box center [307, 216] width 58 height 14
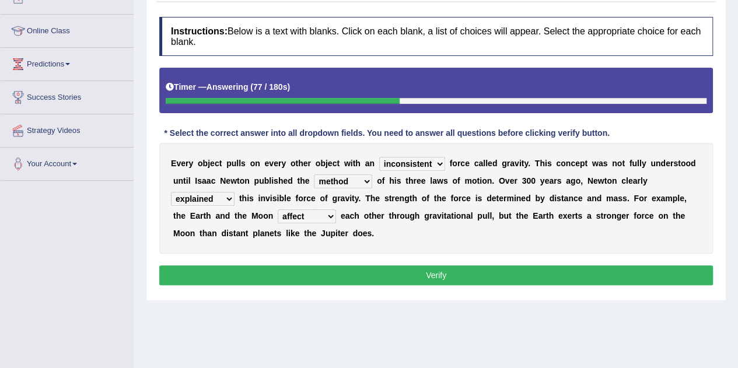
click at [397, 270] on button "Verify" at bounding box center [436, 275] width 554 height 20
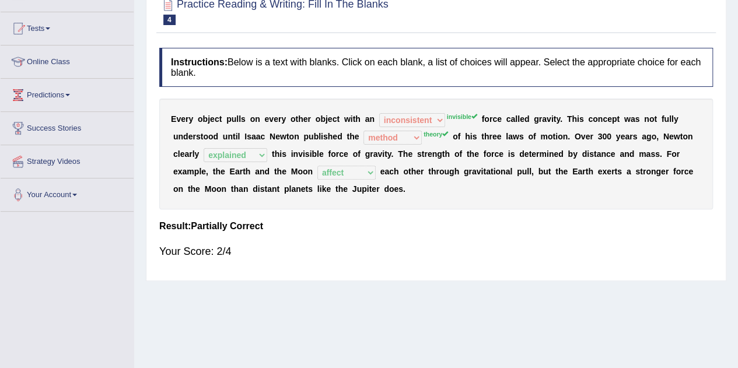
scroll to position [0, 0]
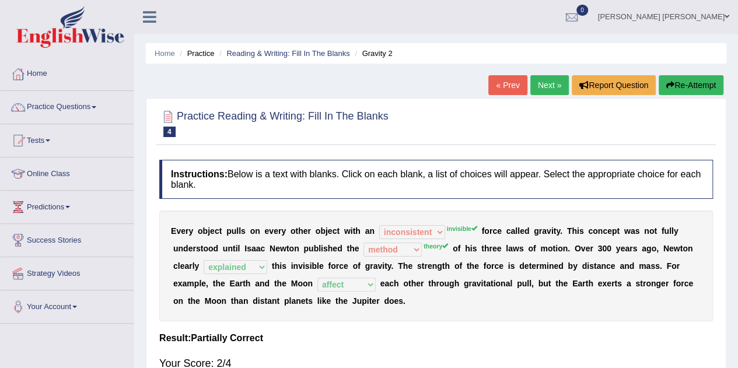
click at [540, 79] on link "Next »" at bounding box center [549, 85] width 38 height 20
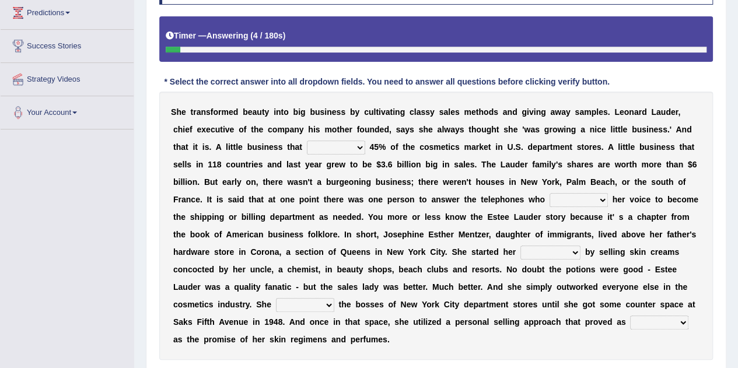
scroll to position [235, 0]
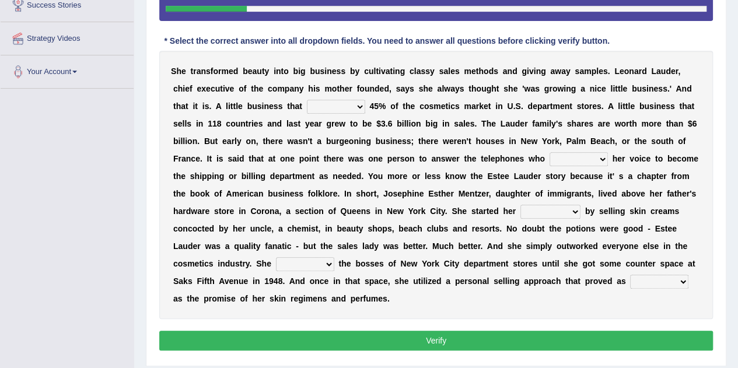
click at [355, 107] on select "has controls makes maintains" at bounding box center [336, 107] width 58 height 14
select select "controls"
click at [307, 100] on select "has controls makes maintains" at bounding box center [336, 107] width 58 height 14
click at [601, 157] on select "switched changed raised used" at bounding box center [578, 159] width 58 height 14
select select "raised"
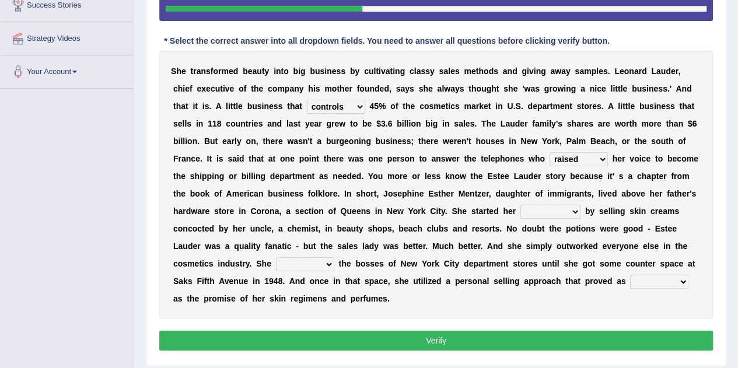
click at [549, 152] on select "switched changed raised used" at bounding box center [578, 159] width 58 height 14
click at [573, 212] on select "job institute companion enterprise" at bounding box center [550, 212] width 60 height 14
select select "job"
click at [520, 205] on select "job institute companion enterprise" at bounding box center [550, 212] width 60 height 14
click at [328, 262] on select "stated bridged stalked heaved" at bounding box center [305, 264] width 58 height 14
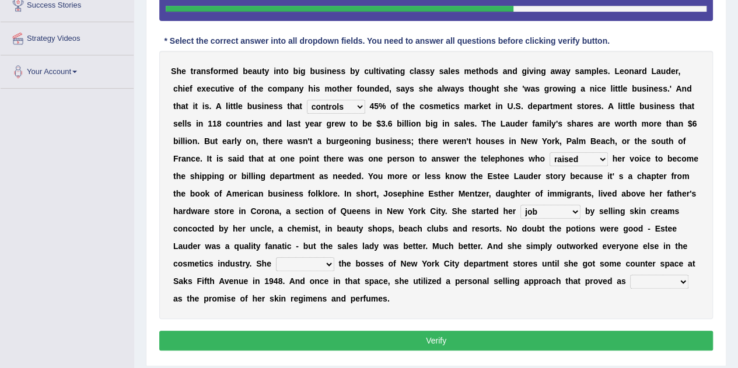
select select "stated"
click at [276, 257] on select "stated bridged stalked heaved" at bounding box center [305, 264] width 58 height 14
click at [684, 282] on select "potent ruthless potential expensive" at bounding box center [659, 282] width 58 height 14
select select "expensive"
click at [630, 275] on select "potent ruthless potential expensive" at bounding box center [659, 282] width 58 height 14
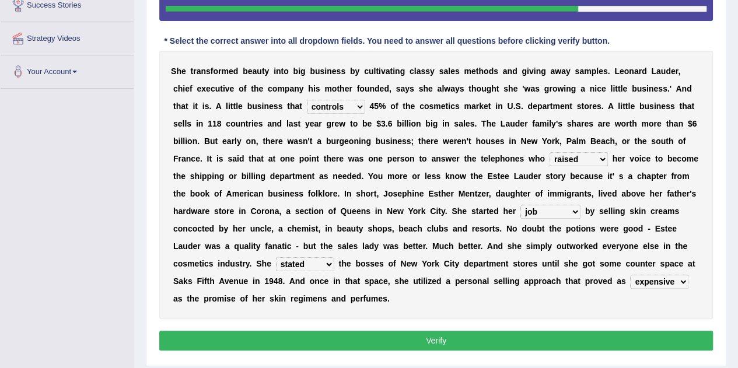
click at [491, 333] on button "Verify" at bounding box center [436, 341] width 554 height 20
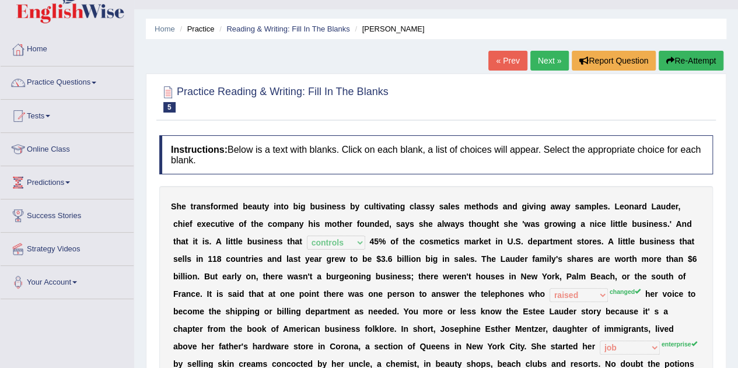
scroll to position [0, 0]
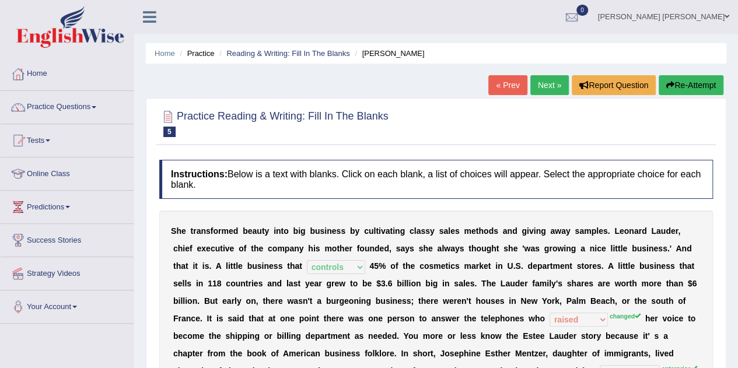
click at [548, 84] on link "Next »" at bounding box center [549, 85] width 38 height 20
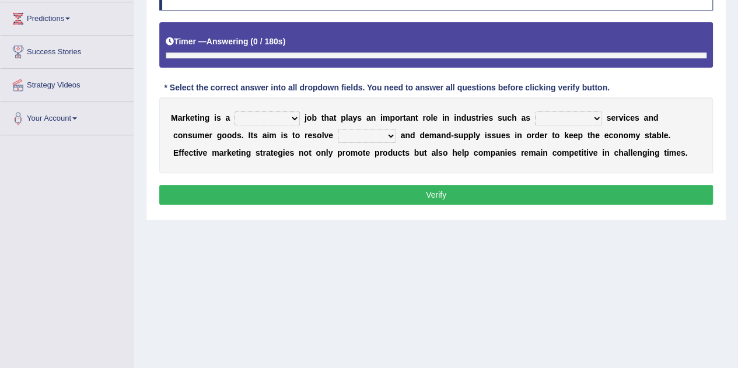
scroll to position [191, 0]
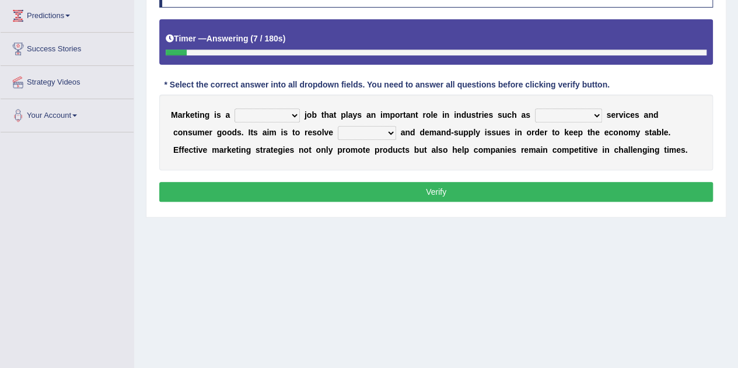
click at [296, 114] on select "professional flexible parochial descriptive" at bounding box center [266, 115] width 65 height 14
select select "professional"
click at [234, 108] on select "professional flexible parochial descriptive" at bounding box center [266, 115] width 65 height 14
click at [598, 113] on select "civil financial conventional foremost" at bounding box center [568, 115] width 67 height 14
select select "conventional"
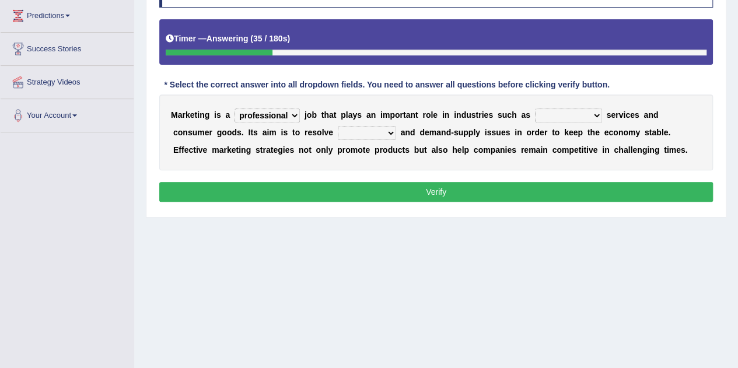
click at [535, 108] on select "civil financial conventional foremost" at bounding box center [568, 115] width 67 height 14
click at [348, 129] on select "imbalance excess symmetry budget" at bounding box center [367, 133] width 58 height 14
select select "budget"
click at [338, 126] on select "imbalance excess symmetry budget" at bounding box center [367, 133] width 58 height 14
click at [432, 187] on button "Verify" at bounding box center [436, 192] width 554 height 20
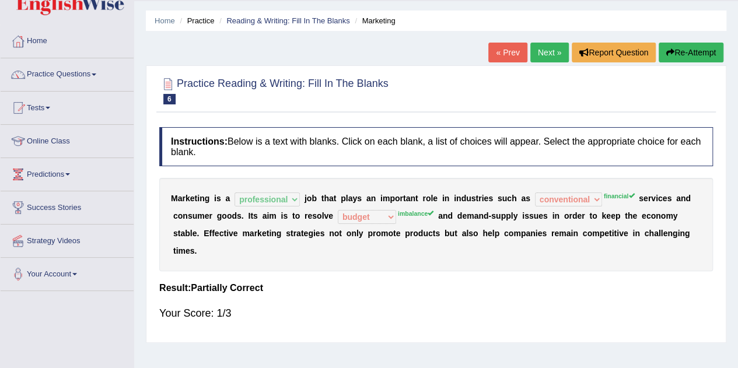
scroll to position [31, 0]
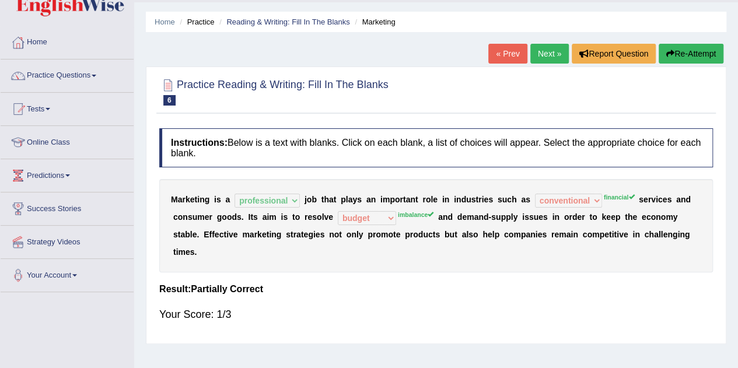
click at [542, 50] on link "Next »" at bounding box center [549, 54] width 38 height 20
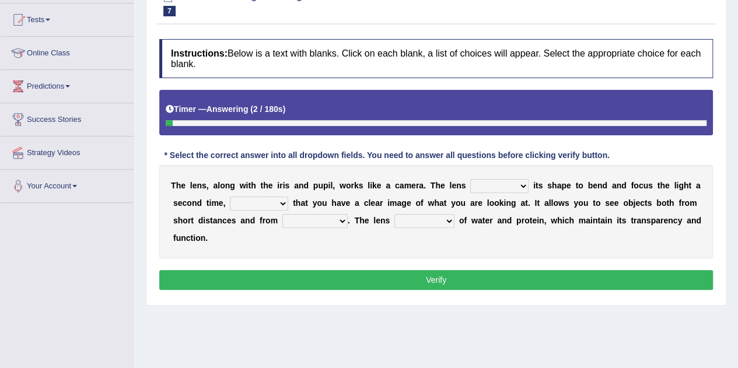
scroll to position [135, 0]
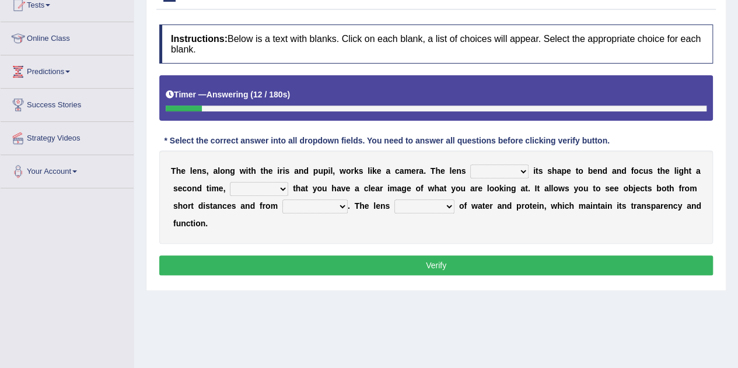
click at [525, 170] on select "adjusts shows selects presents" at bounding box center [499, 171] width 58 height 14
select select "adjusts"
click at [470, 164] on select "adjusts shows selects presents" at bounding box center [499, 171] width 58 height 14
click at [282, 184] on select "ensures to ensure ensure ensured" at bounding box center [259, 189] width 58 height 14
select select "ensured"
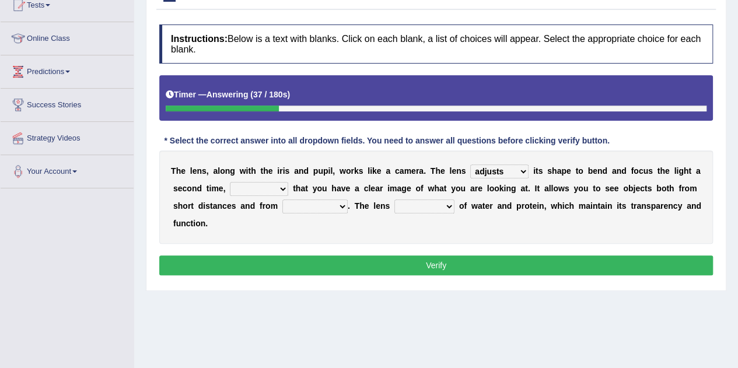
click at [230, 182] on select "ensures to ensure ensure ensured" at bounding box center [259, 189] width 58 height 14
click at [342, 202] on select "far away in between further apart all along" at bounding box center [314, 206] width 65 height 14
select select "far away"
click at [282, 199] on select "far away in between further apart all along" at bounding box center [314, 206] width 65 height 14
click at [444, 205] on select "constitutes comprises composes consists" at bounding box center [424, 206] width 60 height 14
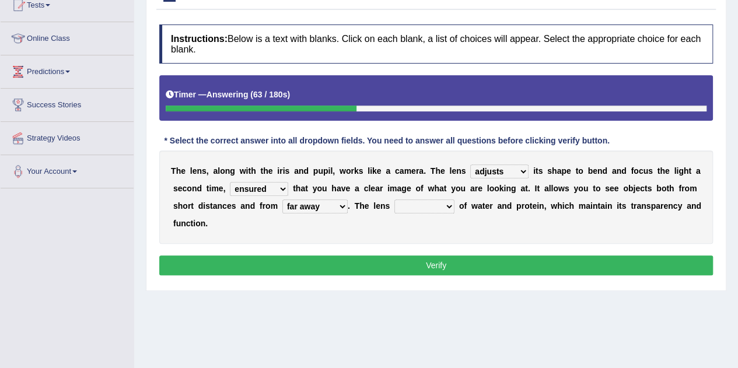
select select "composes"
click at [394, 199] on select "constitutes comprises composes consists" at bounding box center [424, 206] width 60 height 14
click at [430, 260] on button "Verify" at bounding box center [436, 265] width 554 height 20
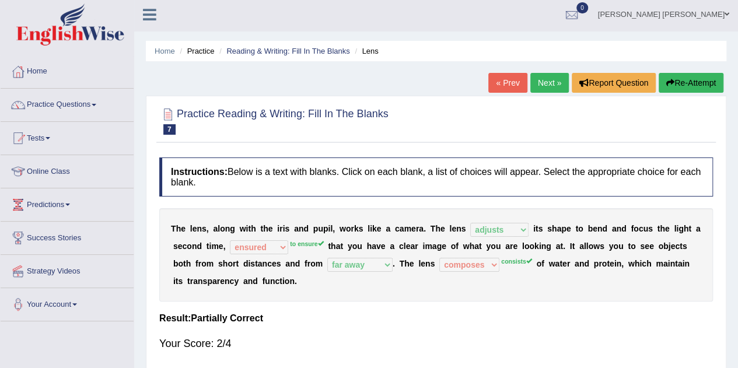
scroll to position [0, 0]
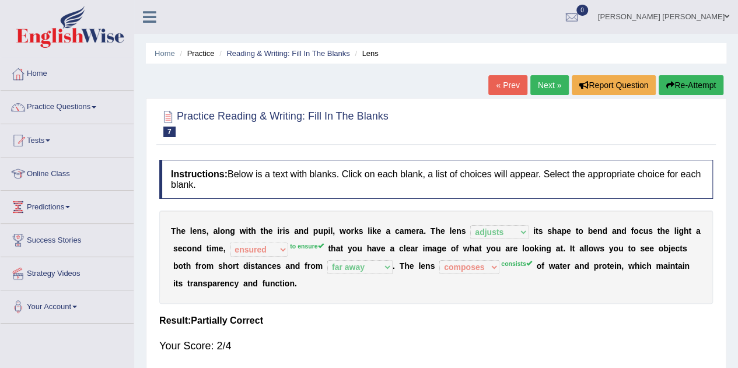
click at [545, 82] on link "Next »" at bounding box center [549, 85] width 38 height 20
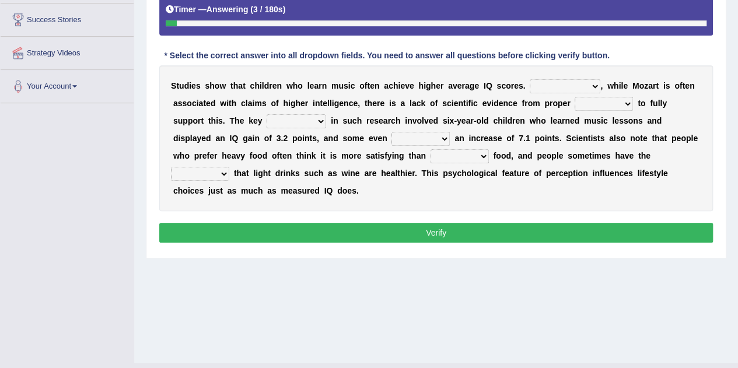
scroll to position [233, 0]
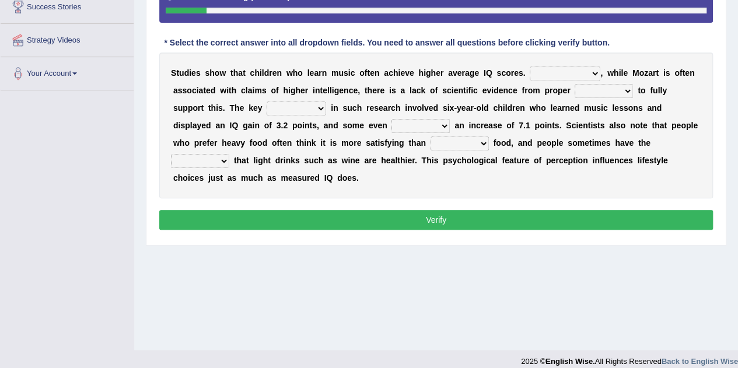
click at [594, 71] on select "However Therefore Consequently While" at bounding box center [565, 73] width 71 height 14
click at [530, 66] on select "However Therefore Consequently While" at bounding box center [565, 73] width 71 height 14
click at [592, 71] on select "However Therefore Consequently While" at bounding box center [565, 73] width 71 height 14
select select "Consequently"
click at [530, 66] on select "However Therefore Consequently While" at bounding box center [565, 73] width 71 height 14
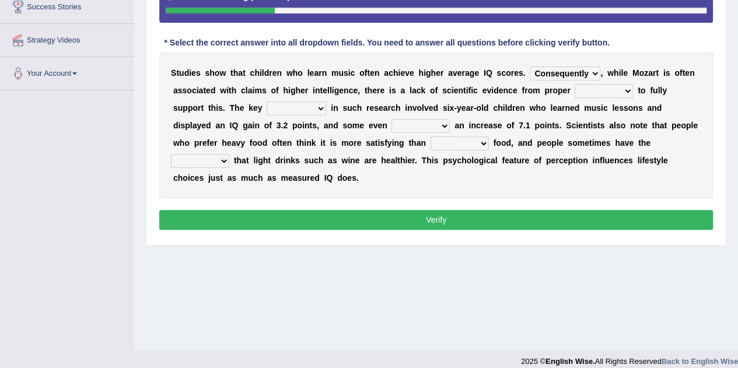
click at [628, 89] on select "test tests testing tested" at bounding box center [604, 91] width 58 height 14
select select "tested"
click at [575, 84] on select "test tests testing tested" at bounding box center [604, 91] width 58 height 14
click at [281, 108] on select "process goal implication odd" at bounding box center [296, 108] width 59 height 14
click at [267, 101] on select "process goal implication odd" at bounding box center [296, 108] width 59 height 14
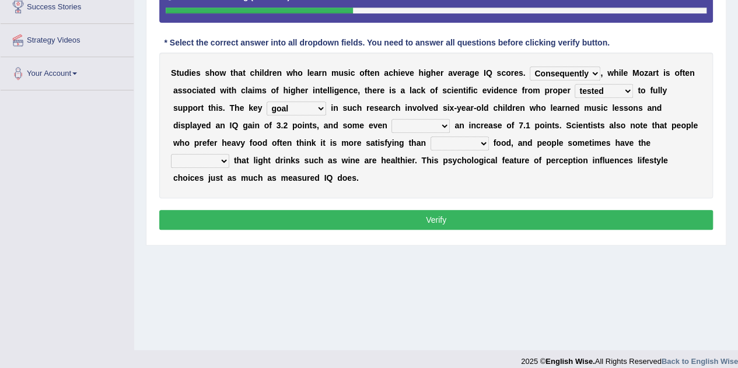
click at [286, 104] on select "process goal implication odd" at bounding box center [296, 108] width 59 height 14
select select "implication"
click at [267, 101] on select "process goal implication odd" at bounding box center [296, 108] width 59 height 14
click at [391, 124] on select "exhibited taught learned threatened" at bounding box center [420, 126] width 58 height 14
select select "exhibited"
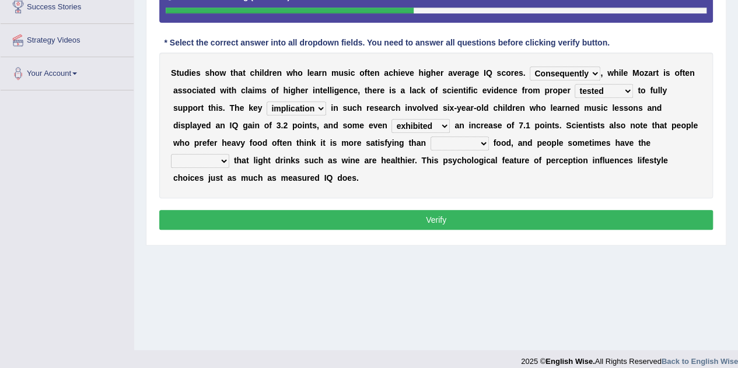
click at [391, 119] on select "exhibited taught learned threatened" at bounding box center [420, 126] width 58 height 14
click at [433, 142] on select "choosy lighter cushiony spooky" at bounding box center [459, 143] width 58 height 14
click at [430, 136] on select "choosy lighter cushiony spooky" at bounding box center [459, 143] width 58 height 14
click at [434, 137] on select "choosy lighter cushiony spooky" at bounding box center [459, 143] width 58 height 14
select select "spooky"
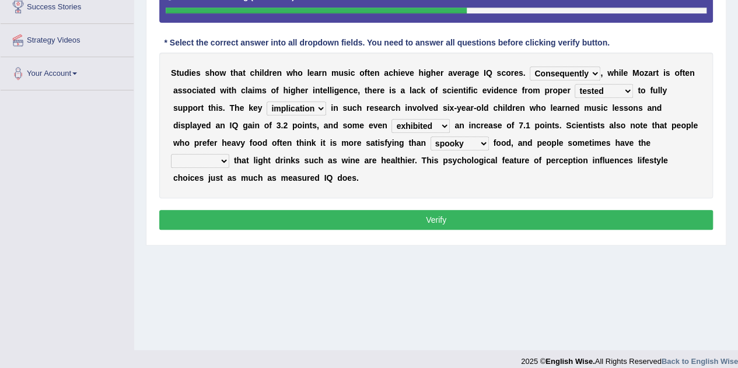
click at [430, 136] on select "choosy lighter cushiony spooky" at bounding box center [459, 143] width 58 height 14
click at [679, 136] on div "S t u d i e s s h o w t h a t c h i l d r e n w h o l e a r n m u s i c o f t e…" at bounding box center [436, 125] width 554 height 146
click at [229, 154] on select "illusion sight anecdote intention" at bounding box center [200, 161] width 58 height 14
select select "intention"
click at [229, 154] on select "illusion sight anecdote intention" at bounding box center [200, 161] width 58 height 14
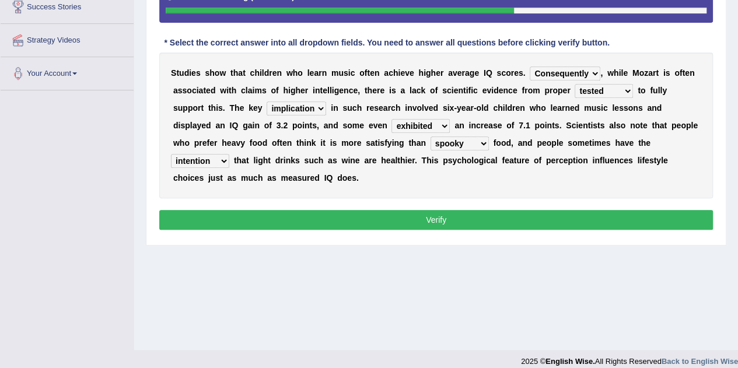
click at [461, 218] on button "Verify" at bounding box center [436, 220] width 554 height 20
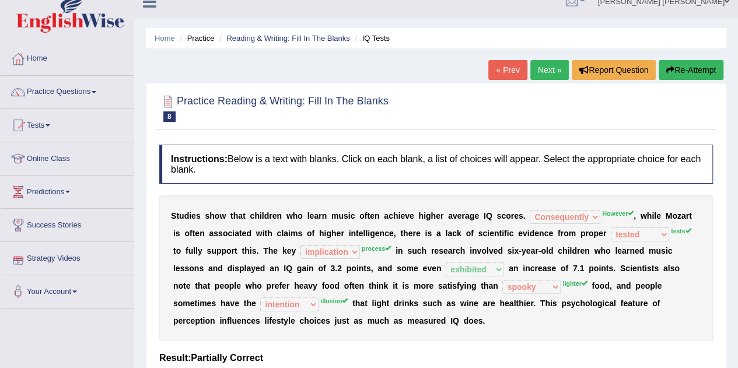
scroll to position [10, 0]
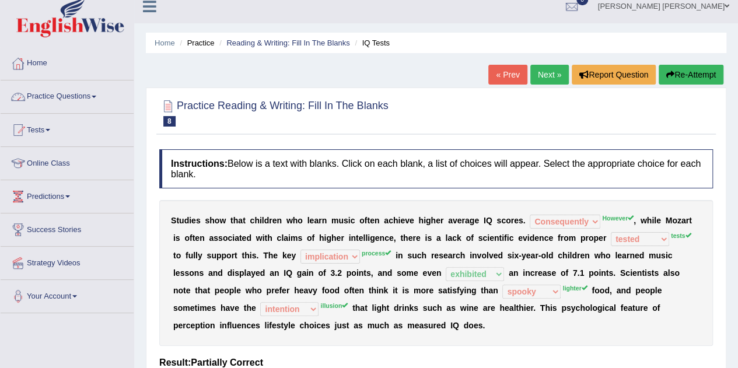
click at [96, 96] on span at bounding box center [94, 97] width 5 height 2
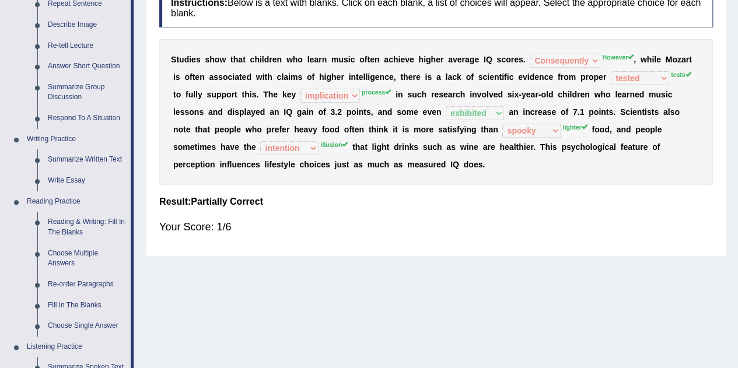
scroll to position [173, 0]
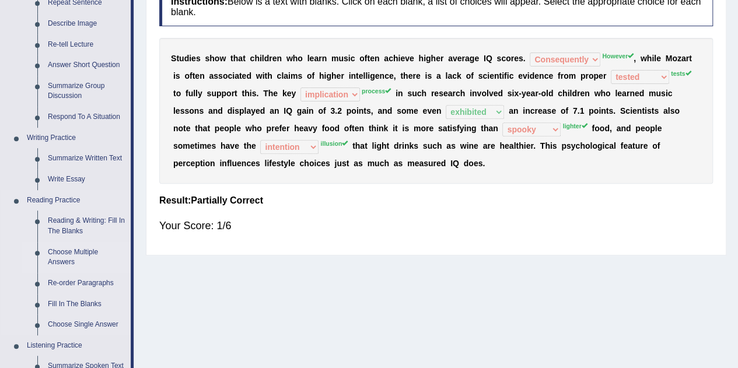
click at [79, 251] on link "Choose Multiple Answers" at bounding box center [87, 257] width 88 height 31
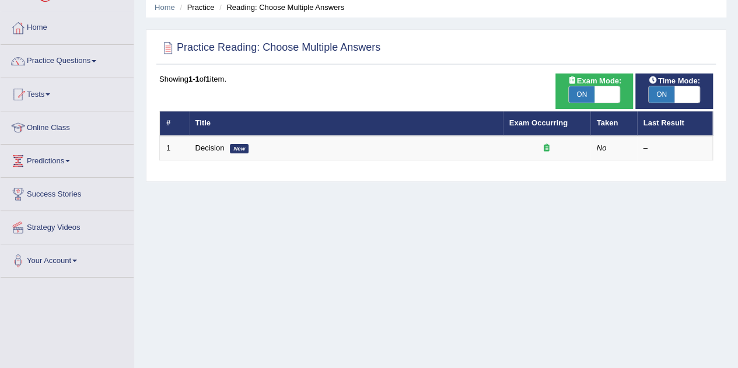
scroll to position [93, 0]
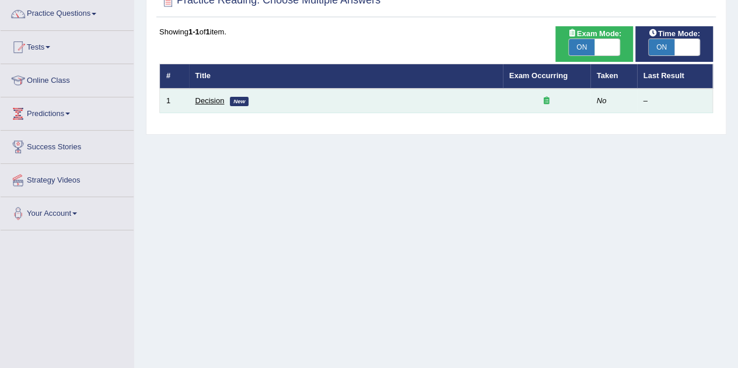
click at [213, 103] on link "Decision" at bounding box center [209, 100] width 29 height 9
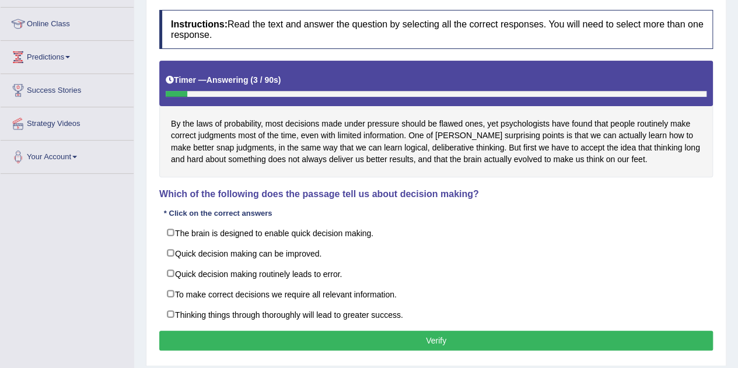
scroll to position [163, 0]
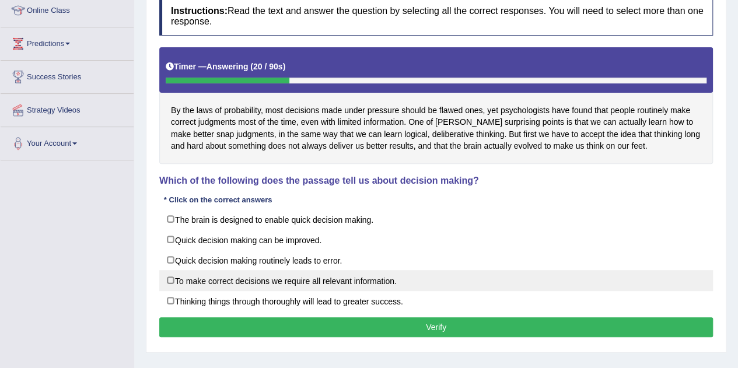
click at [171, 276] on label "To make correct decisions we require all relevant information." at bounding box center [436, 280] width 554 height 21
checkbox input "true"
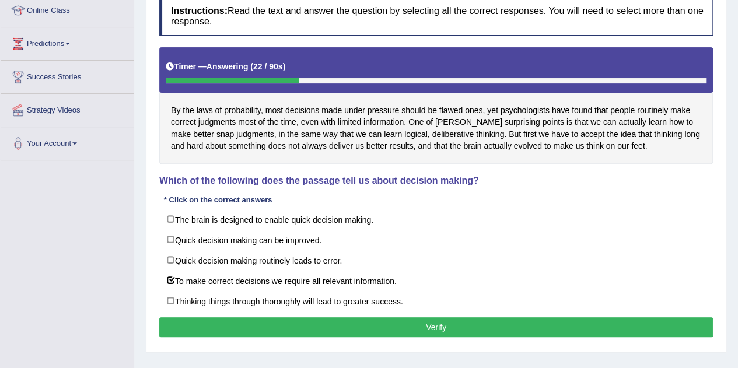
click at [417, 326] on button "Verify" at bounding box center [436, 327] width 554 height 20
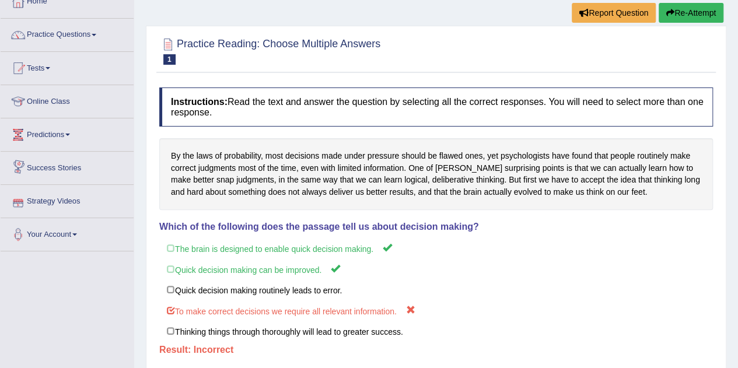
scroll to position [0, 0]
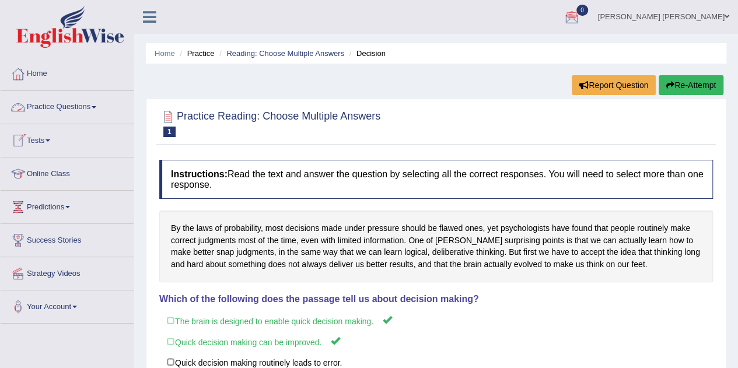
click at [96, 108] on span at bounding box center [94, 107] width 5 height 2
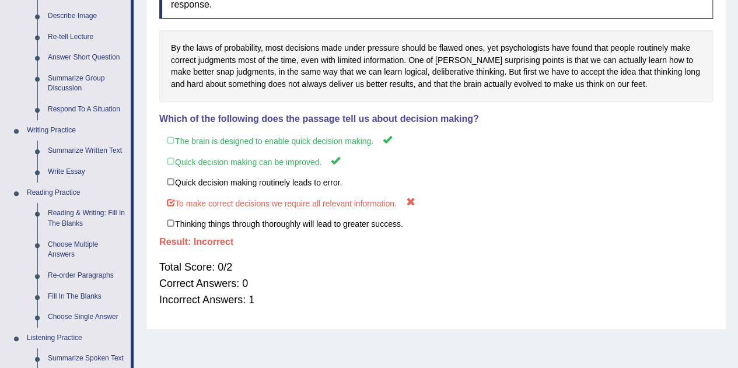
scroll to position [192, 0]
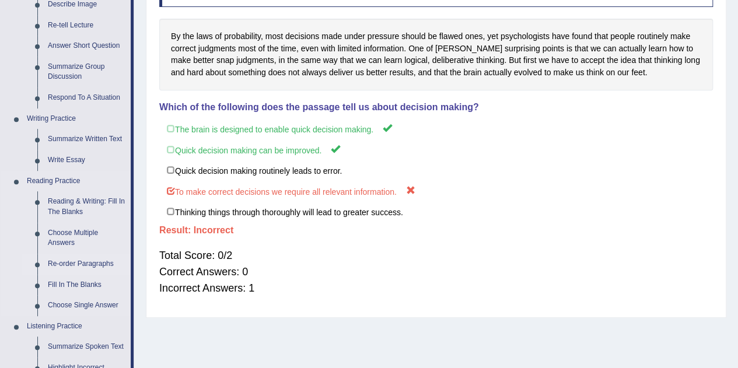
click at [96, 264] on link "Re-order Paragraphs" at bounding box center [87, 264] width 88 height 21
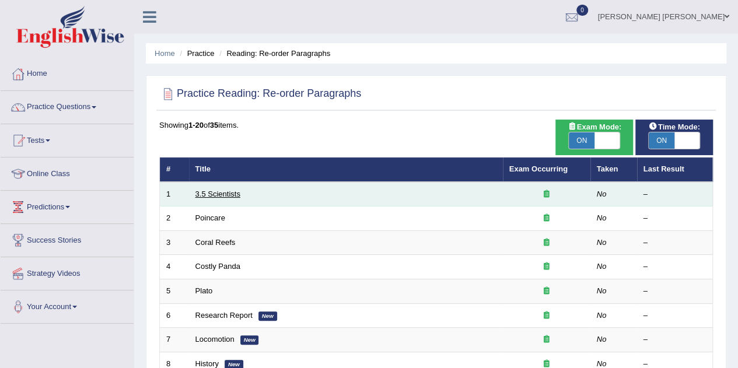
click at [225, 193] on link "3.5 Scientists" at bounding box center [217, 194] width 45 height 9
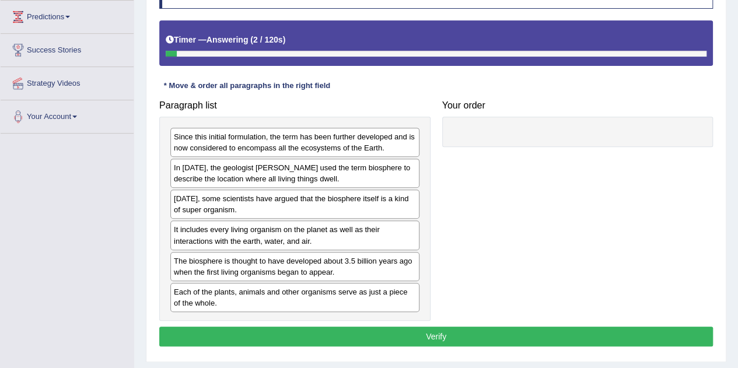
scroll to position [191, 0]
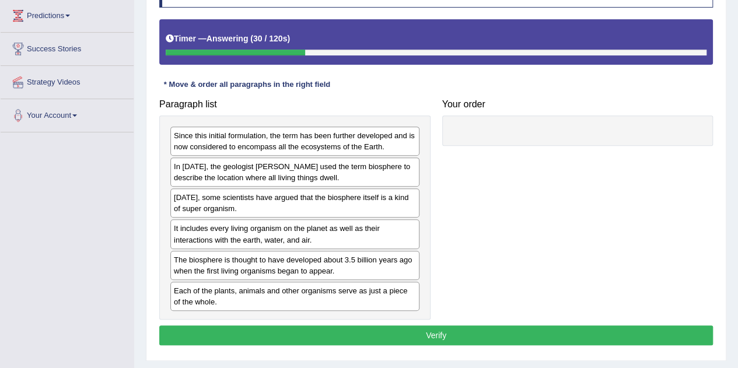
click at [319, 297] on div "Each of the plants, animals and other organisms serve as just a piece of the wh…" at bounding box center [294, 296] width 249 height 29
click at [404, 244] on div "It includes every living organism on the planet as well as their interactions w…" at bounding box center [294, 233] width 249 height 29
click at [382, 291] on div "Each of the plants, animals and other organisms serve as just a piece of the wh…" at bounding box center [294, 296] width 249 height 29
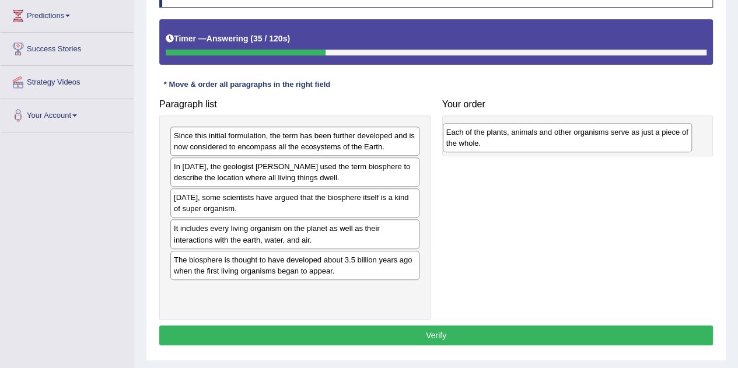
drag, startPoint x: 382, startPoint y: 291, endPoint x: 655, endPoint y: 135, distance: 314.6
click at [655, 135] on div "Each of the plants, animals and other organisms serve as just a piece of the wh…" at bounding box center [567, 137] width 249 height 29
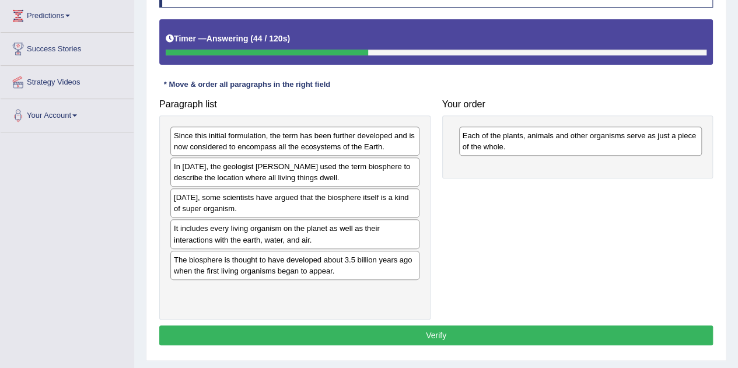
click at [357, 236] on div "It includes every living organism on the planet as well as their interactions w…" at bounding box center [294, 233] width 249 height 29
click at [436, 230] on div "Paragraph list Since this initial formulation, the term has been further develo…" at bounding box center [435, 206] width 565 height 226
click at [359, 230] on div "It includes every living organism on the planet as well as their interactions w…" at bounding box center [294, 233] width 249 height 29
click at [408, 229] on div "It includes every living organism on the planet as well as their interactions w…" at bounding box center [294, 233] width 249 height 29
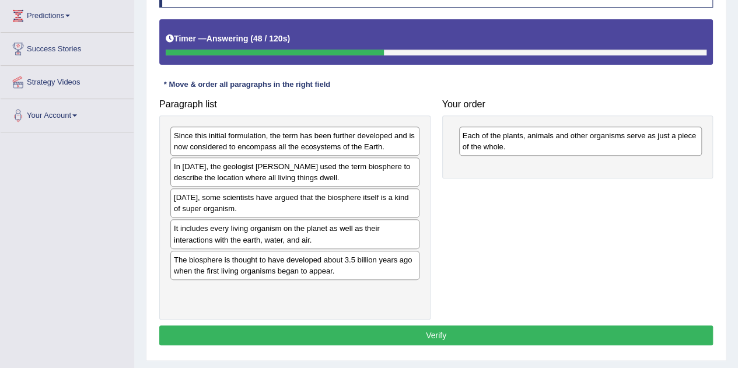
click at [408, 229] on div "It includes every living organism on the planet as well as their interactions w…" at bounding box center [294, 233] width 249 height 29
click at [383, 232] on div "It includes every living organism on the planet as well as their interactions w…" at bounding box center [294, 233] width 249 height 29
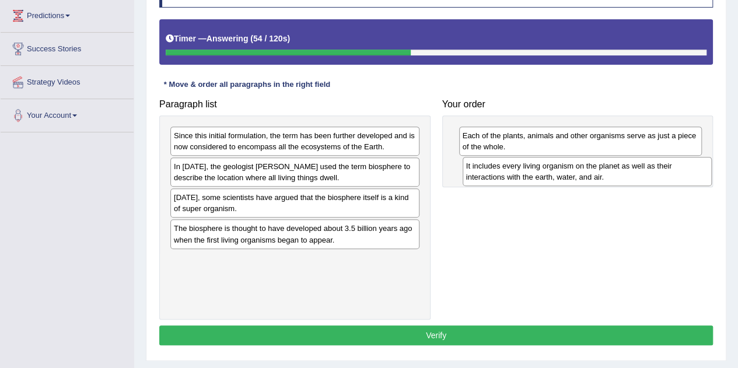
drag, startPoint x: 388, startPoint y: 231, endPoint x: 681, endPoint y: 170, distance: 299.1
click at [681, 170] on div "It includes every living organism on the planet as well as their interactions w…" at bounding box center [587, 171] width 249 height 29
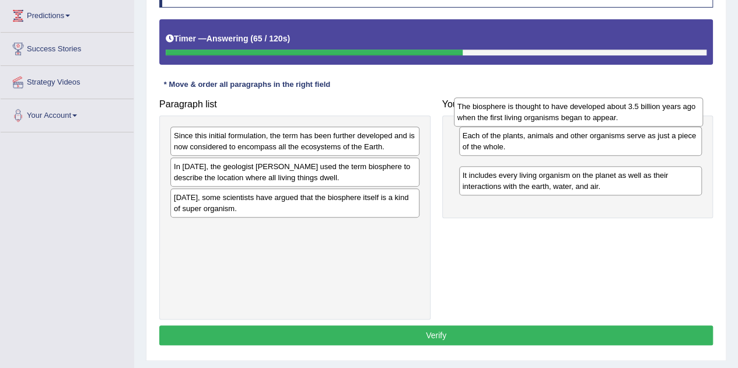
drag, startPoint x: 315, startPoint y: 229, endPoint x: 598, endPoint y: 108, distance: 307.8
click at [598, 108] on div "The biosphere is thought to have developed about 3.5 billion years ago when the…" at bounding box center [578, 111] width 249 height 29
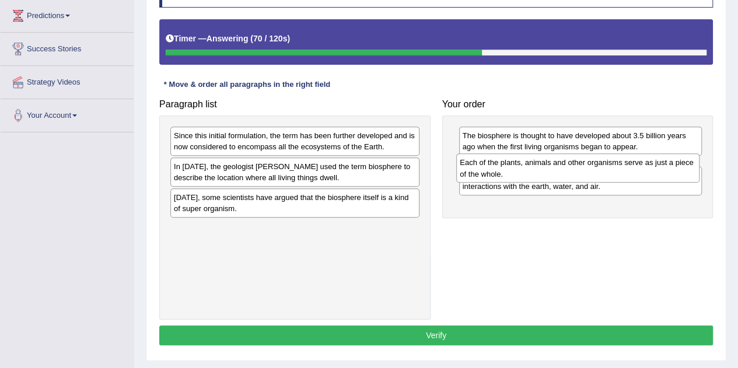
drag, startPoint x: 555, startPoint y: 139, endPoint x: 552, endPoint y: 166, distance: 26.9
click at [552, 166] on div "Each of the plants, animals and other organisms serve as just a piece of the wh…" at bounding box center [577, 167] width 243 height 29
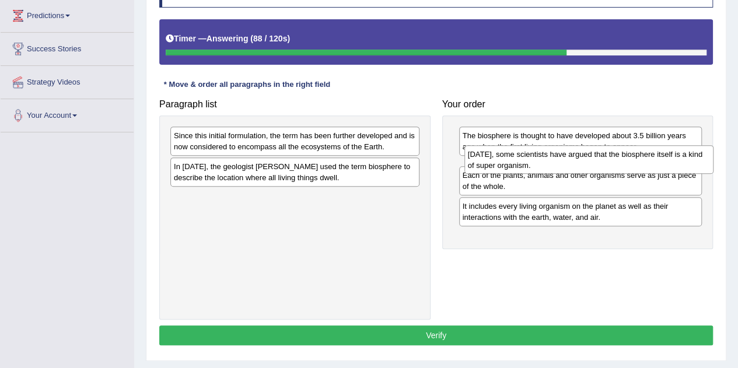
drag, startPoint x: 294, startPoint y: 200, endPoint x: 588, endPoint y: 157, distance: 297.0
click at [588, 157] on div "[DATE], some scientists have argued that the biosphere itself is a kind of supe…" at bounding box center [588, 159] width 249 height 29
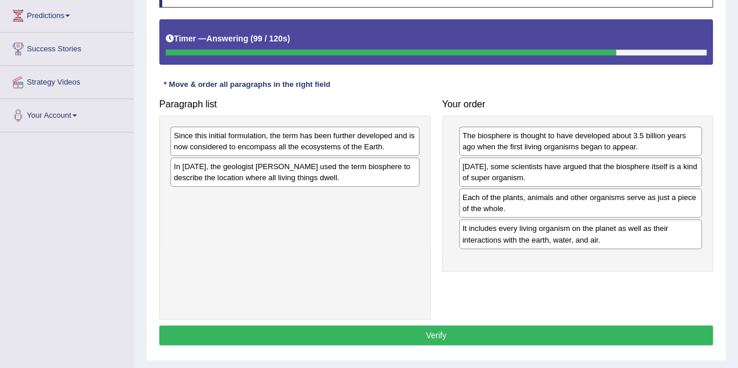
click at [292, 174] on div "In [DATE], the geologist [PERSON_NAME] used the term biosphere to describe the …" at bounding box center [294, 171] width 249 height 29
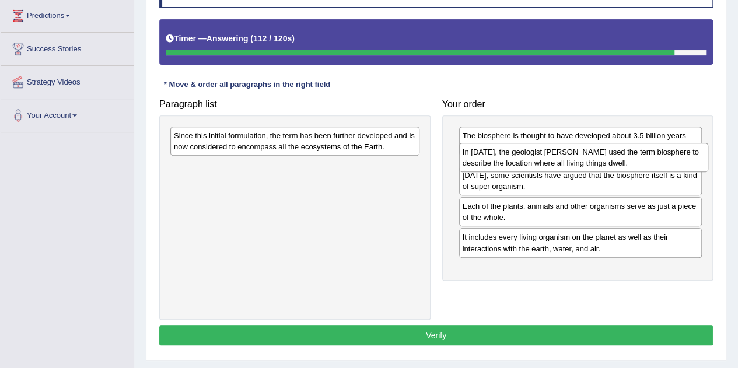
drag, startPoint x: 314, startPoint y: 176, endPoint x: 600, endPoint y: 168, distance: 285.9
click at [600, 168] on div "In [DATE], the geologist [PERSON_NAME] used the term biosphere to describe the …" at bounding box center [583, 157] width 249 height 29
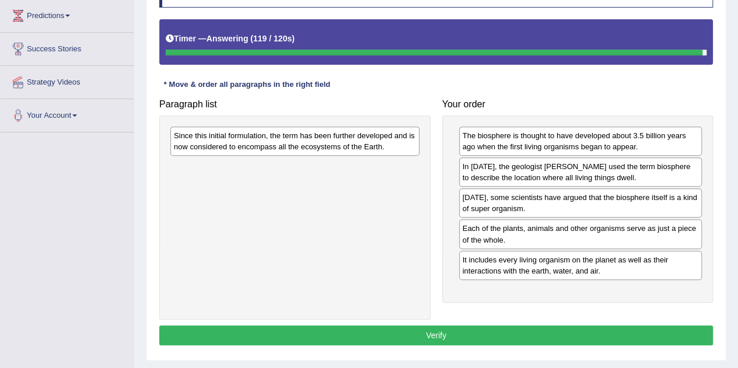
click at [369, 138] on div "Since this initial formulation, the term has been further developed and is now …" at bounding box center [294, 141] width 249 height 29
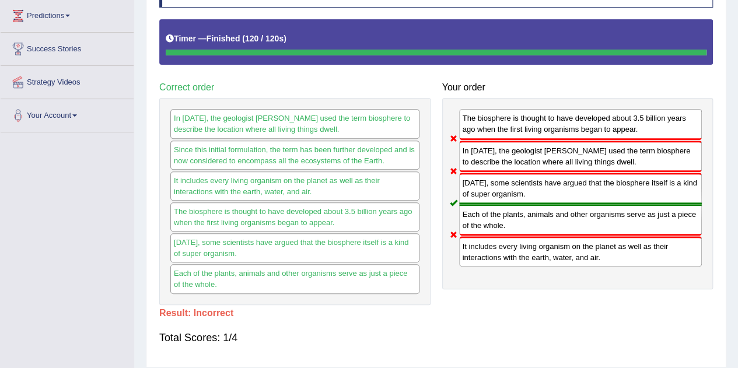
click at [36, 221] on div "Toggle navigation Home Practice Questions Speaking Practice Read Aloud Repeat S…" at bounding box center [369, 112] width 738 height 607
